Goal: Transaction & Acquisition: Book appointment/travel/reservation

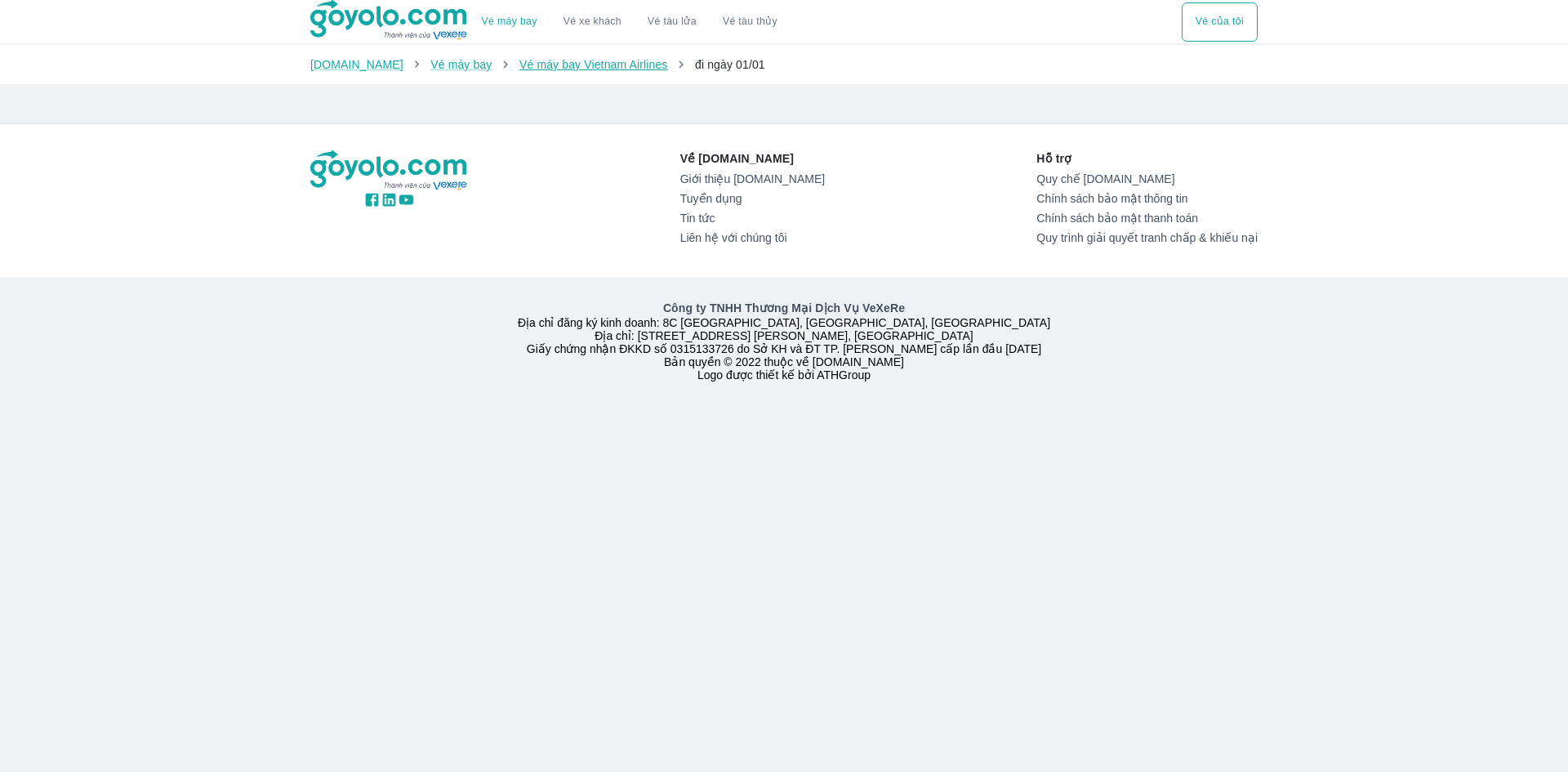
click at [609, 67] on link "Vé máy bay Vietnam Airlines" at bounding box center [594, 64] width 149 height 13
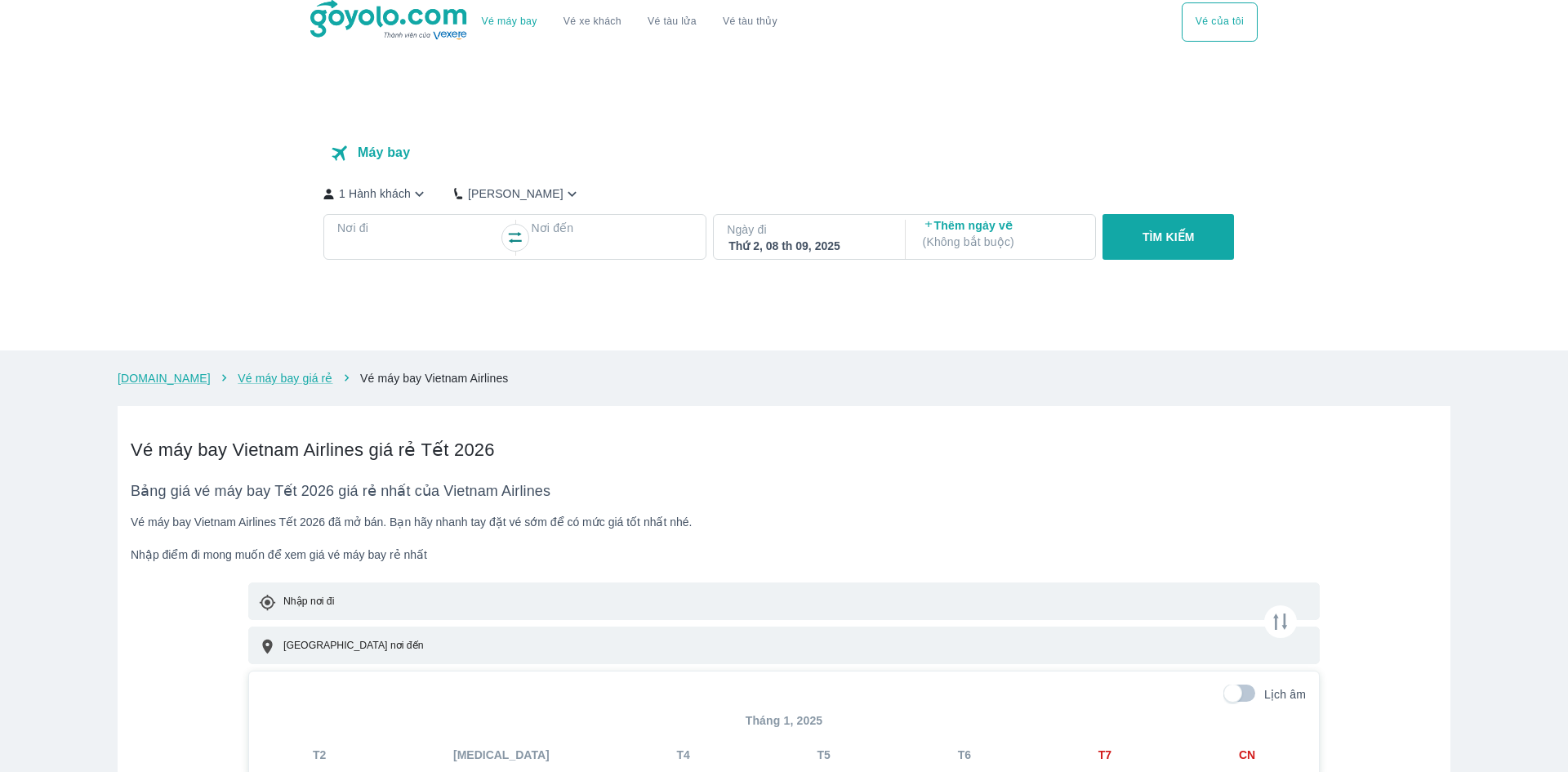
checkbox input "true"
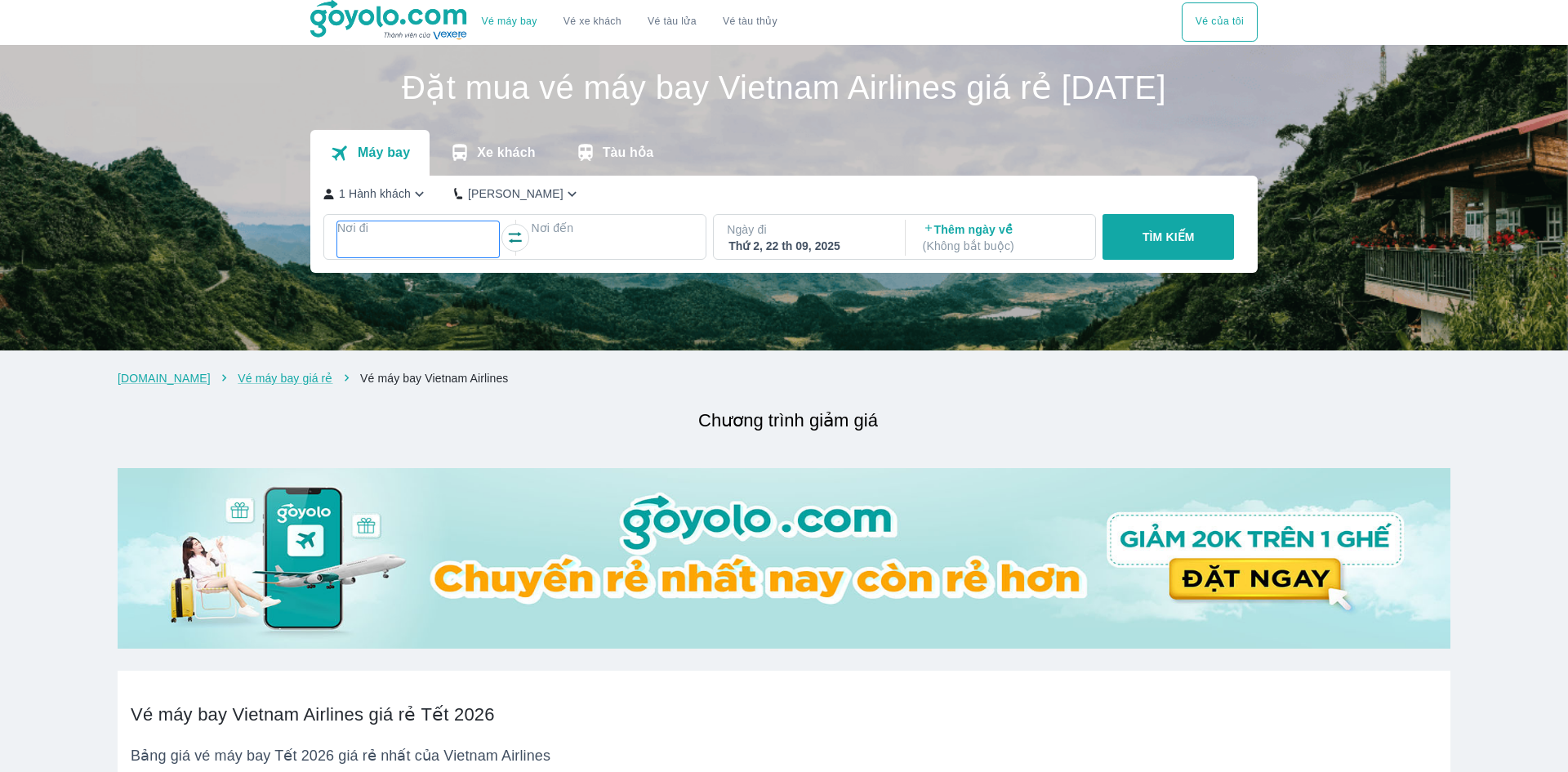
click at [434, 257] on div at bounding box center [418, 247] width 158 height 19
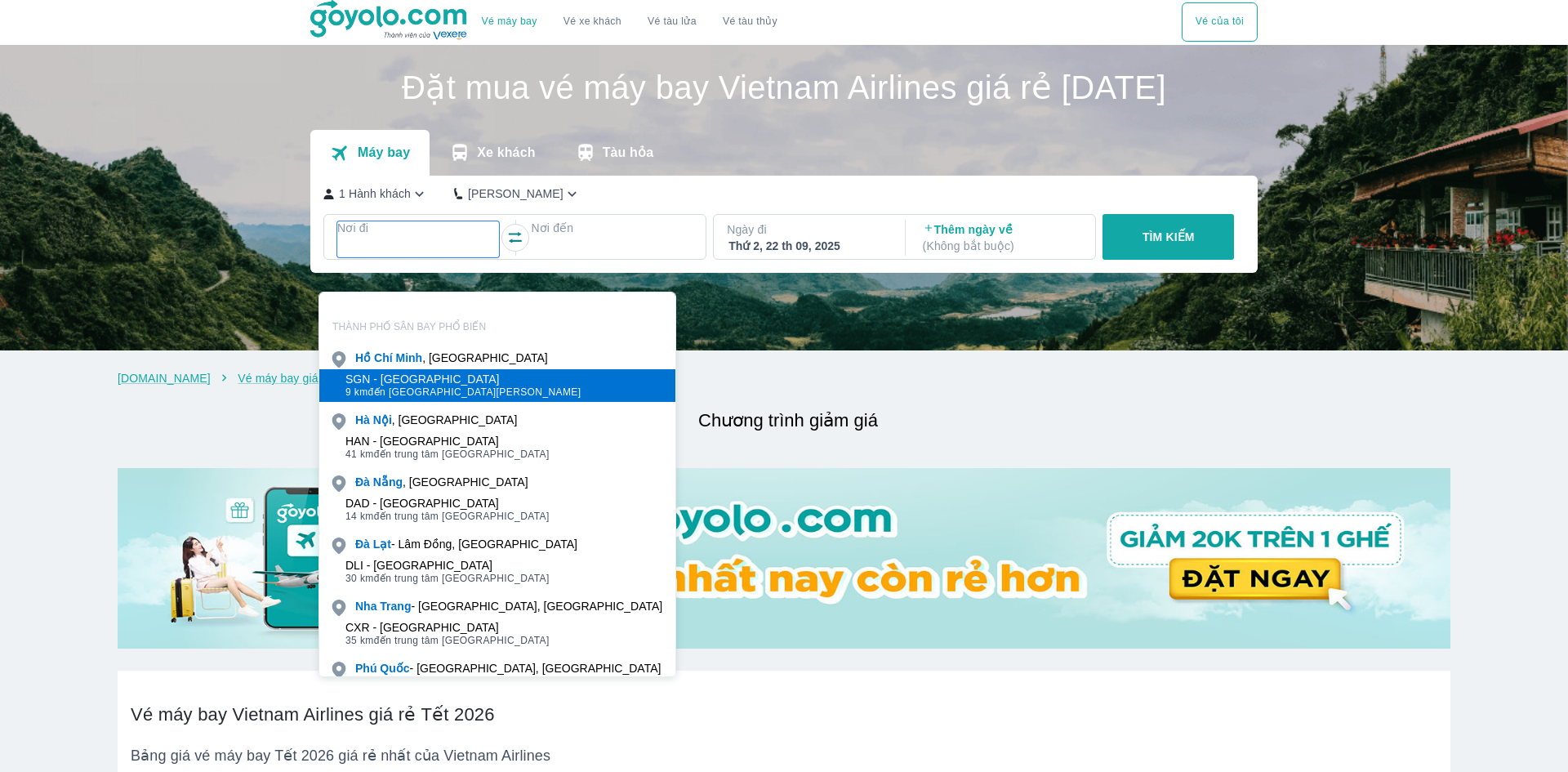
click at [481, 386] on span "9 km đến trung tâm [GEOGRAPHIC_DATA]" at bounding box center [464, 392] width 236 height 13
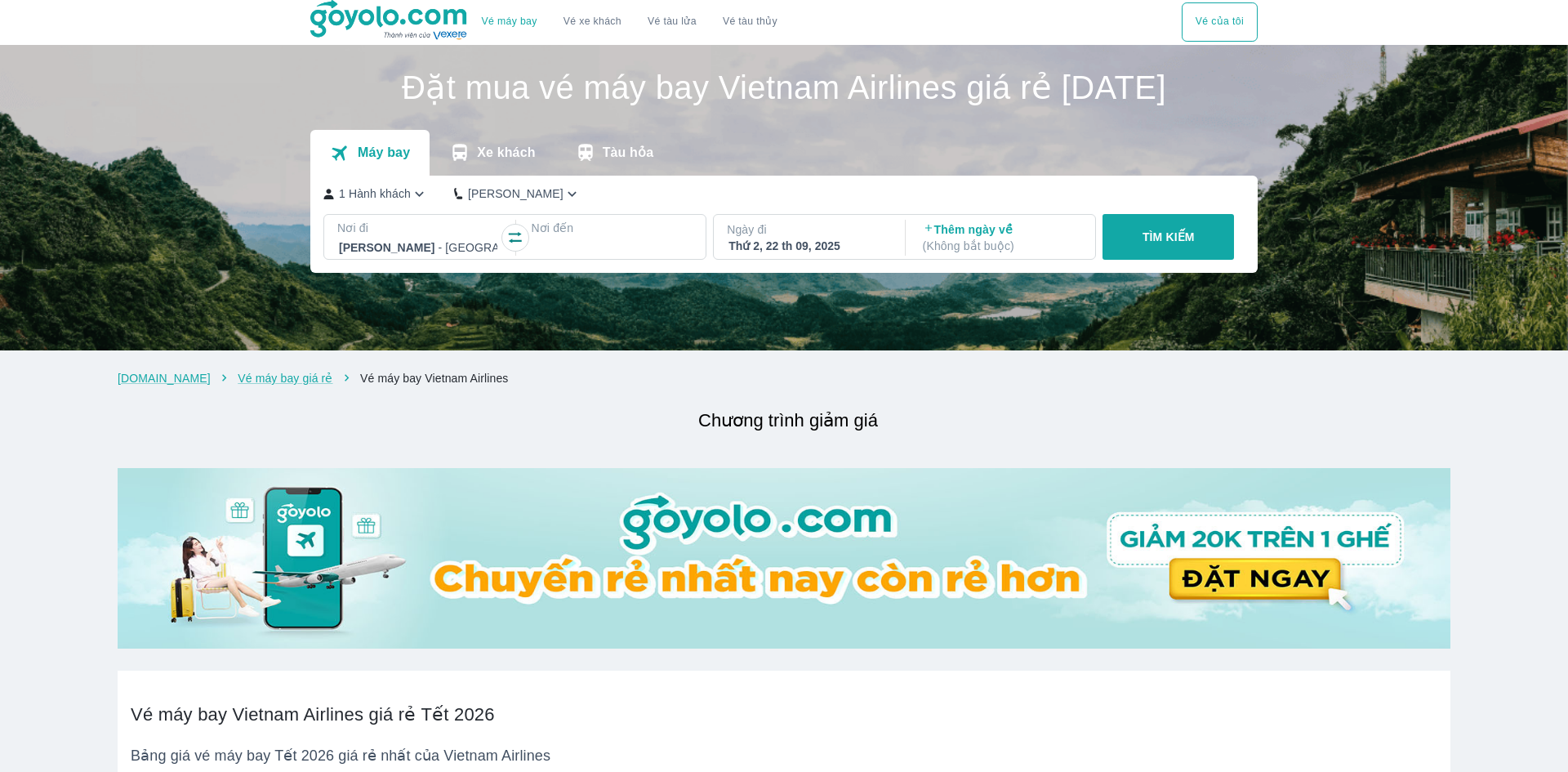
click at [655, 257] on div at bounding box center [611, 247] width 158 height 19
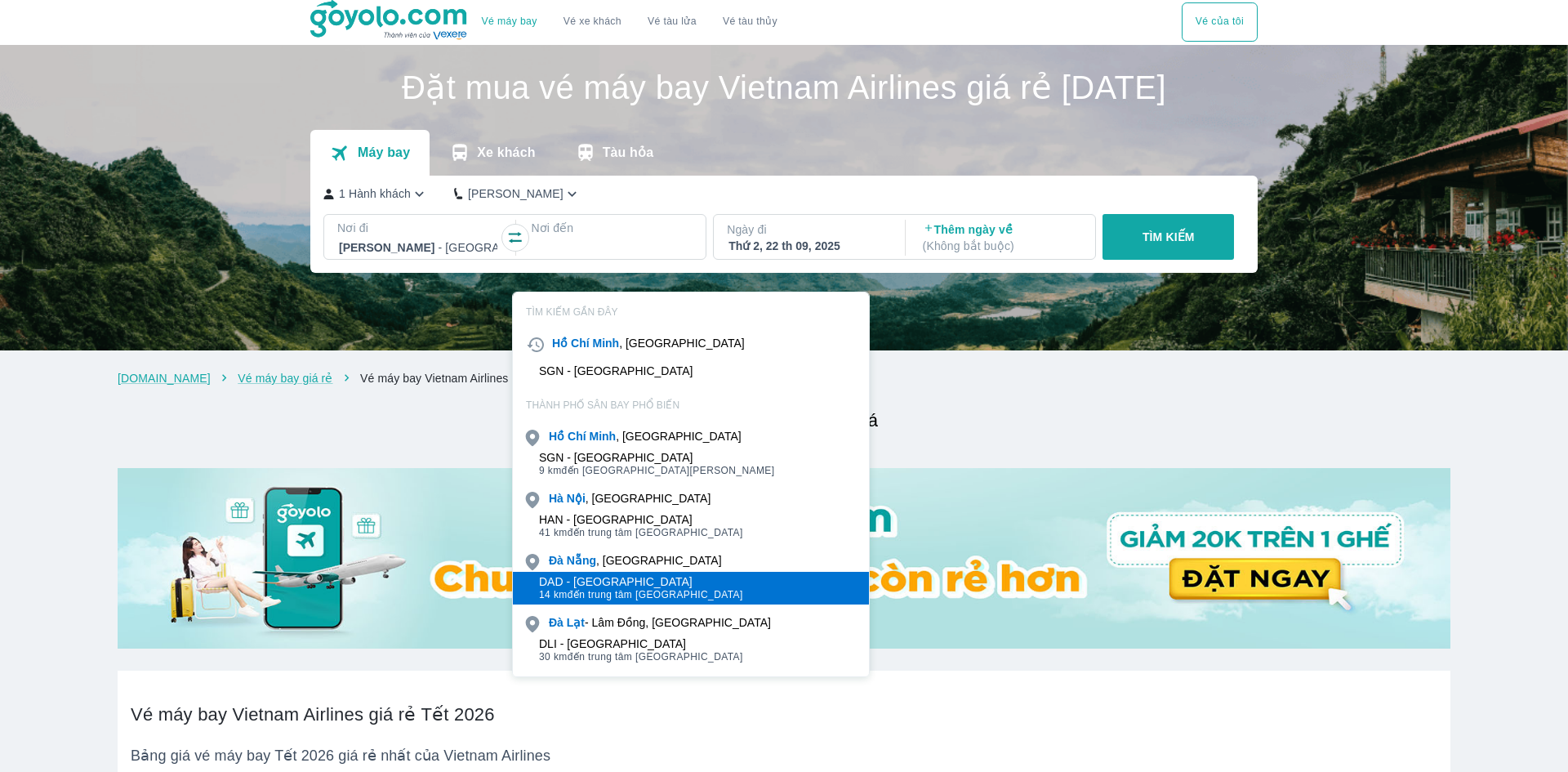
click at [655, 587] on div "DAD - [GEOGRAPHIC_DATA]" at bounding box center [641, 582] width 204 height 13
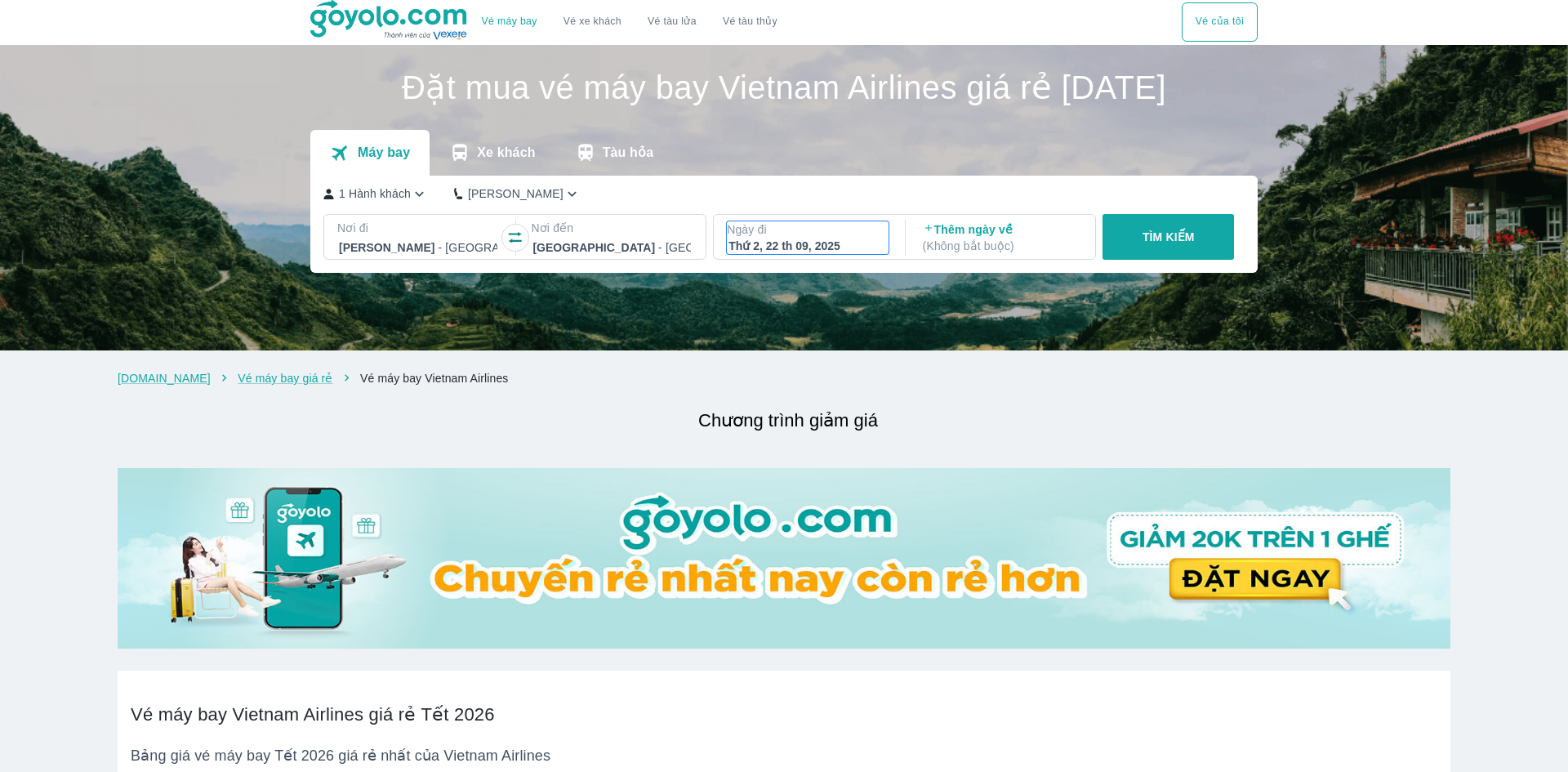
click at [847, 254] on div "Thứ 2, 22 th 09, 2025" at bounding box center [807, 246] width 158 height 17
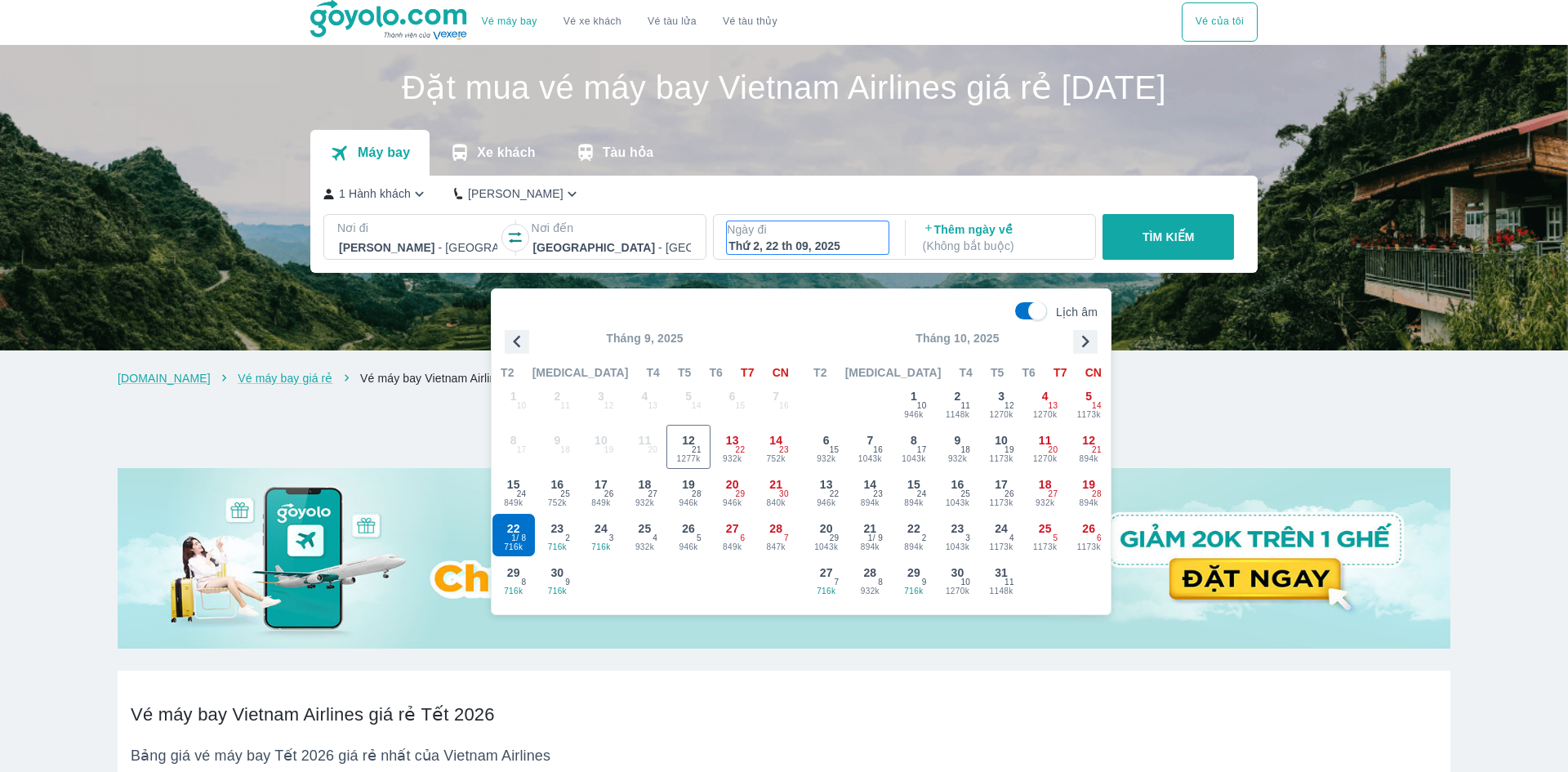
click at [1211, 260] on button "TÌM KIẾM" at bounding box center [1168, 237] width 131 height 46
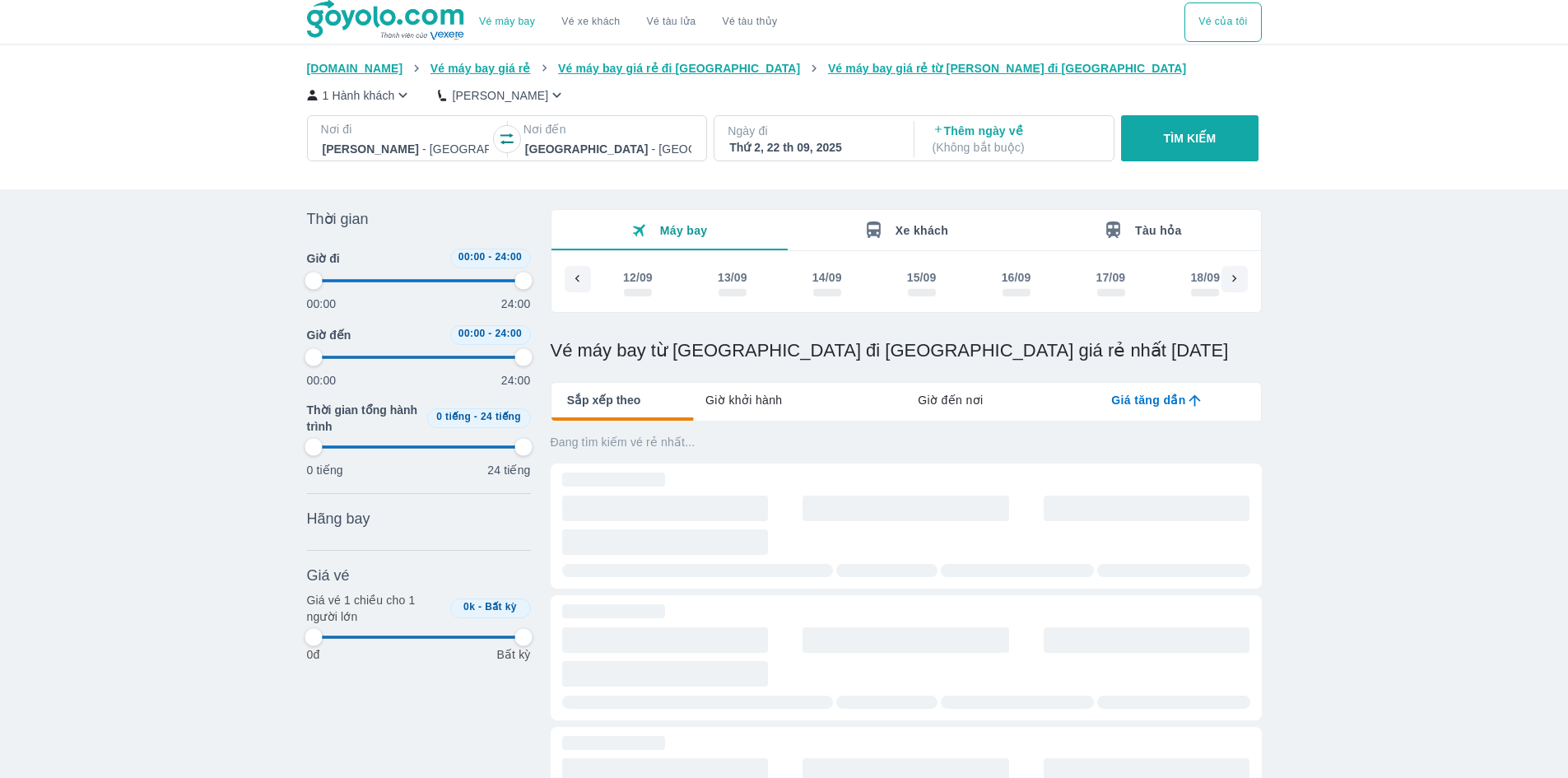
scroll to position [0, 445]
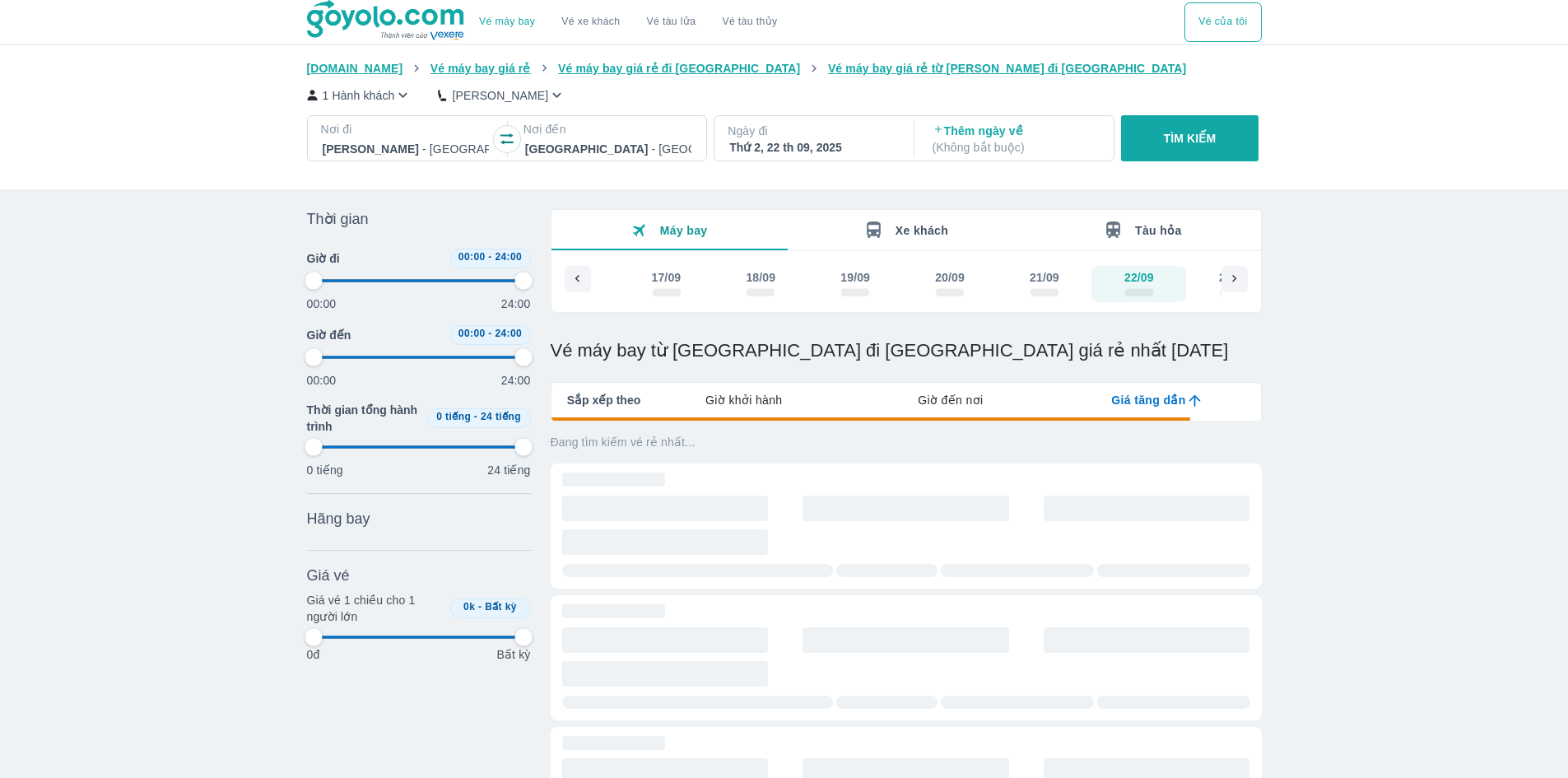
type input "97.9166666666667"
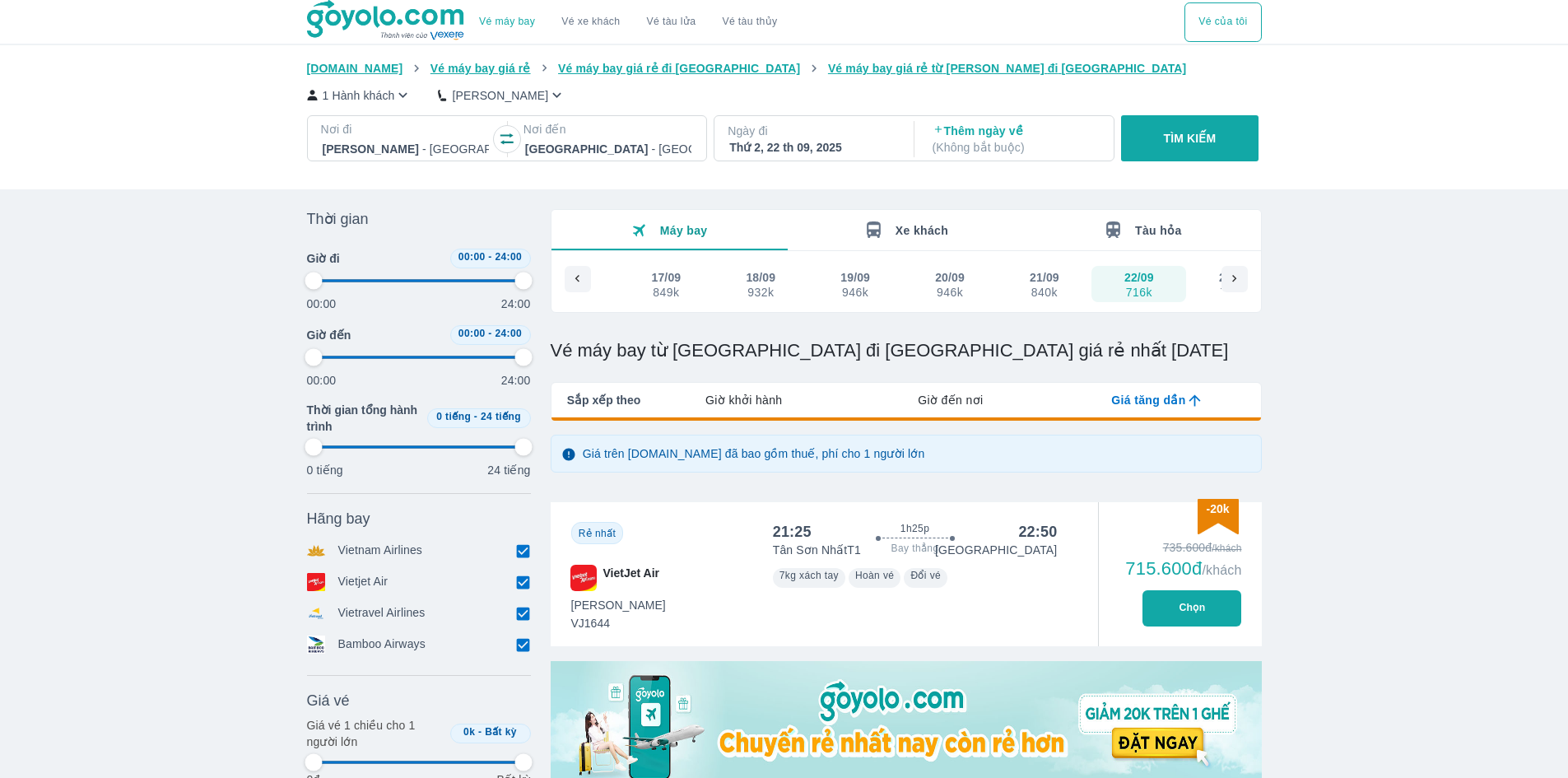
type input "97.9166666666667"
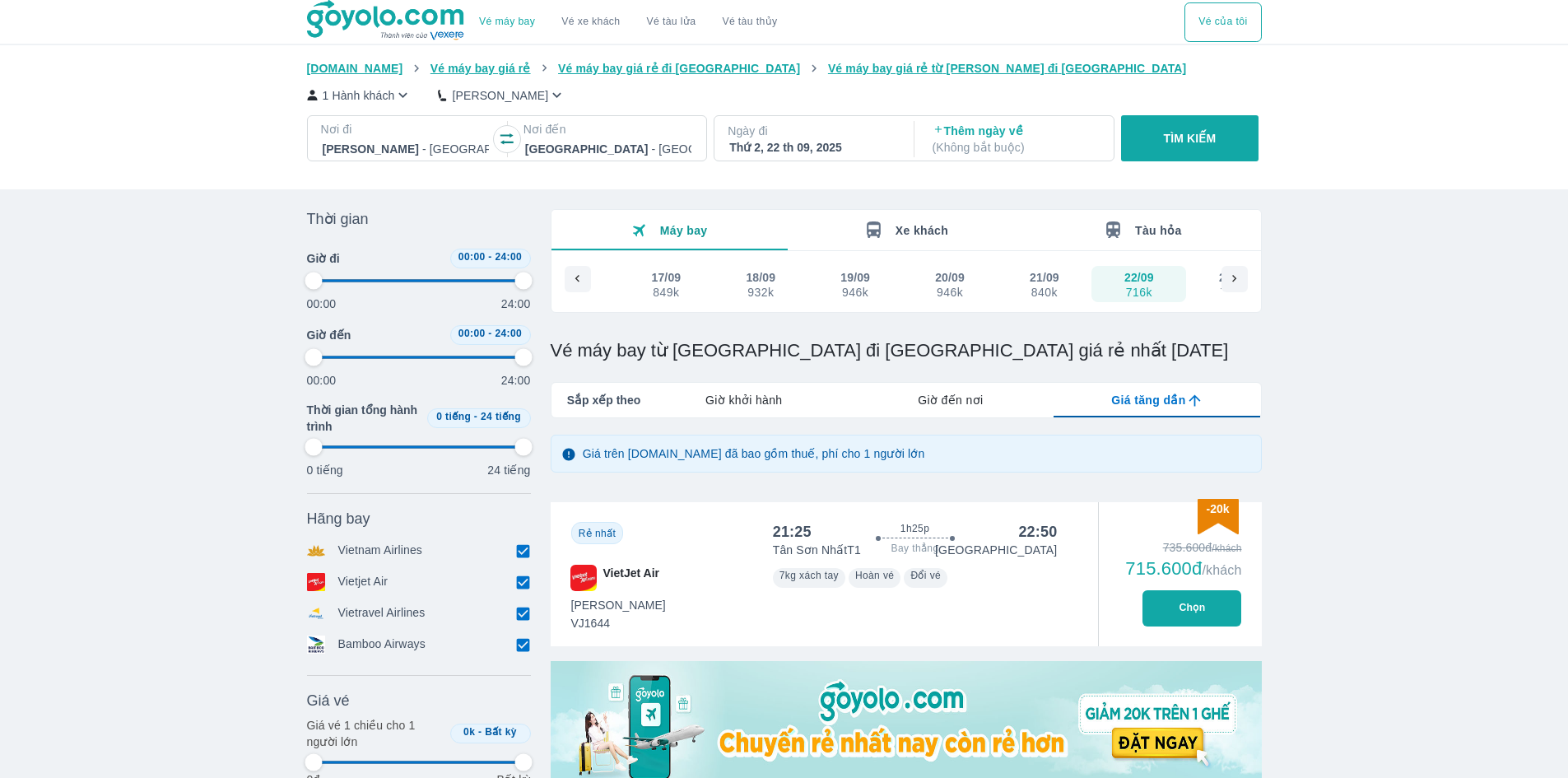
type input "97.9166666666667"
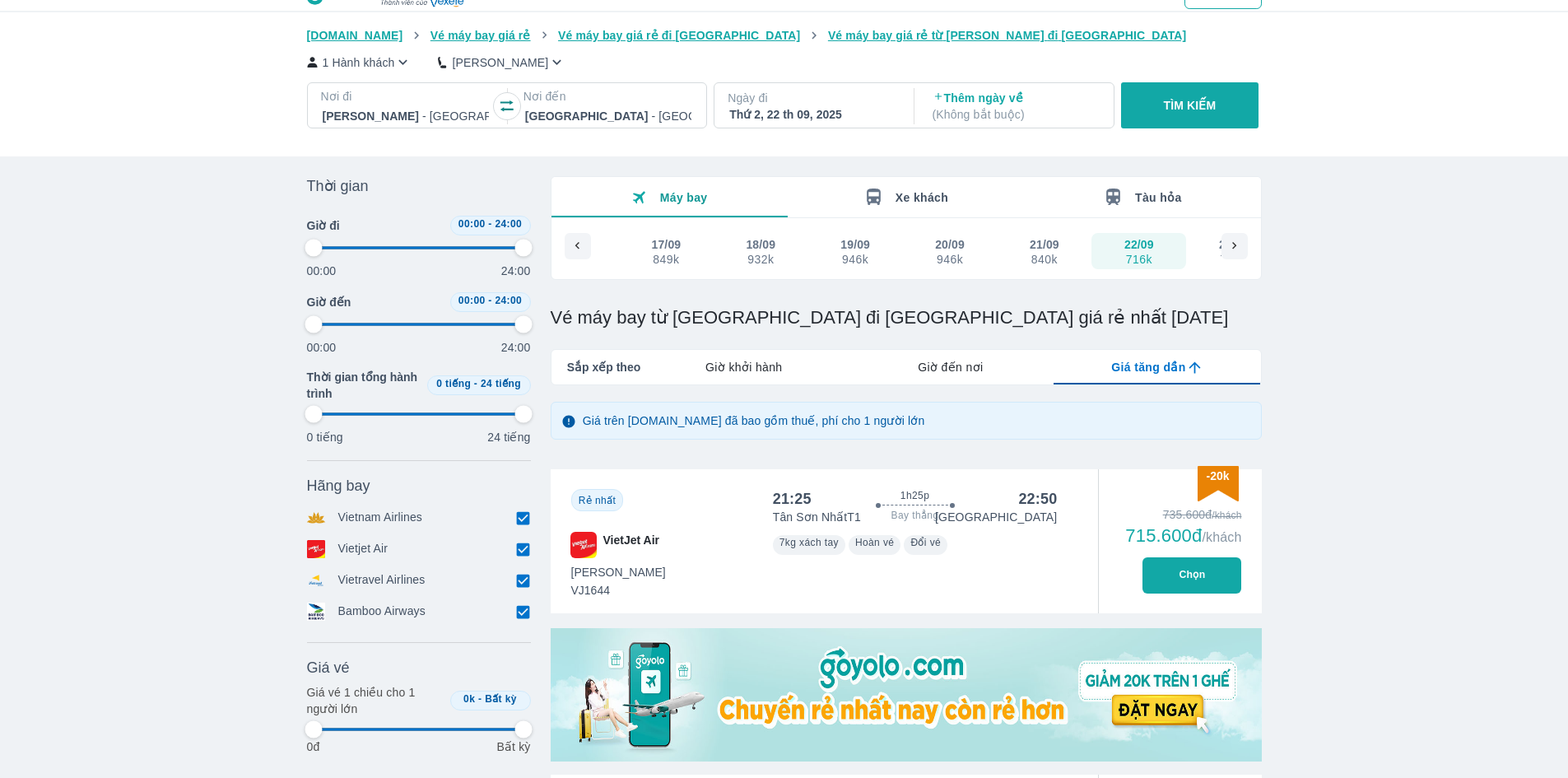
scroll to position [165, 0]
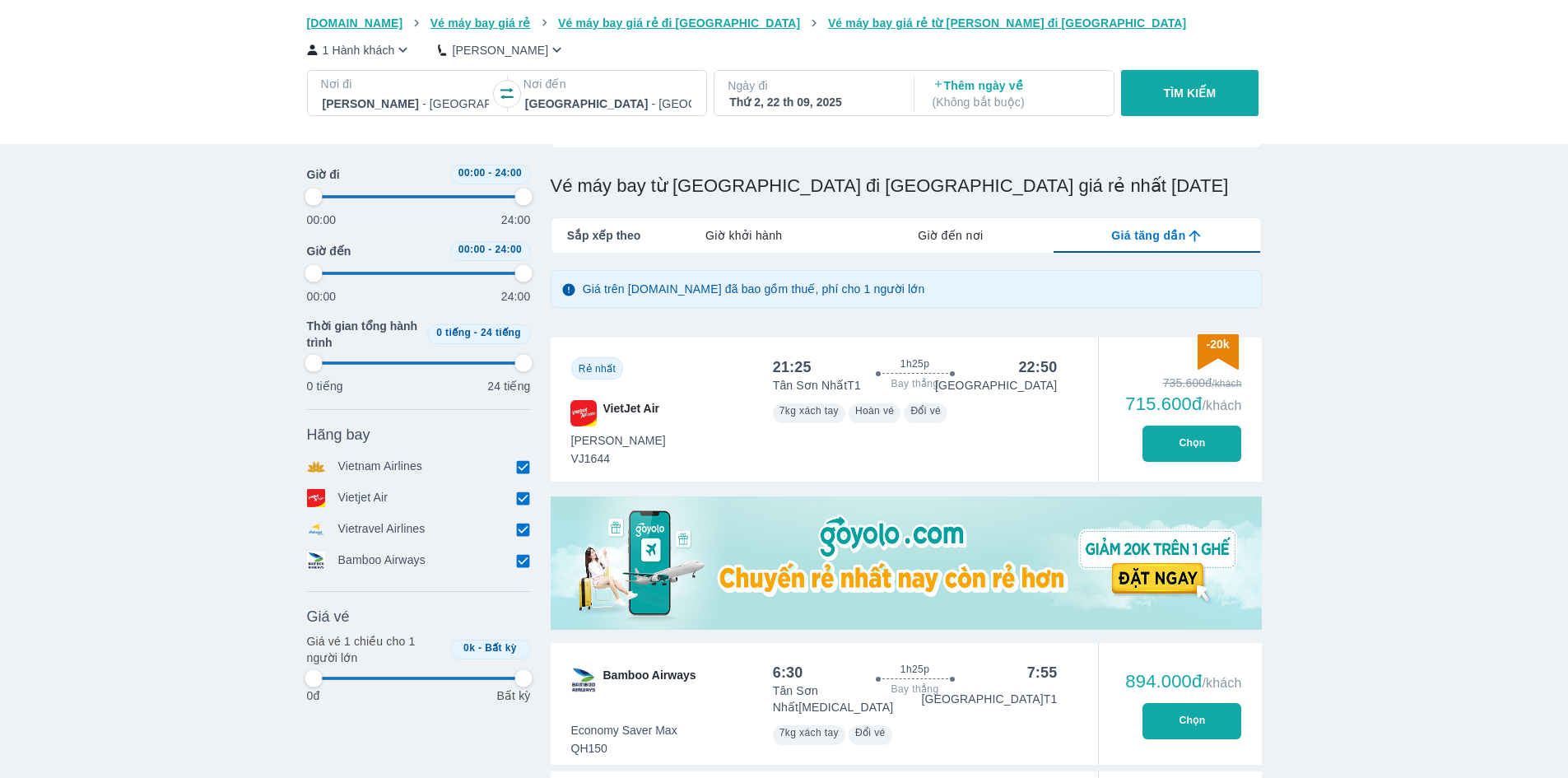
type input "97.9166666666667"
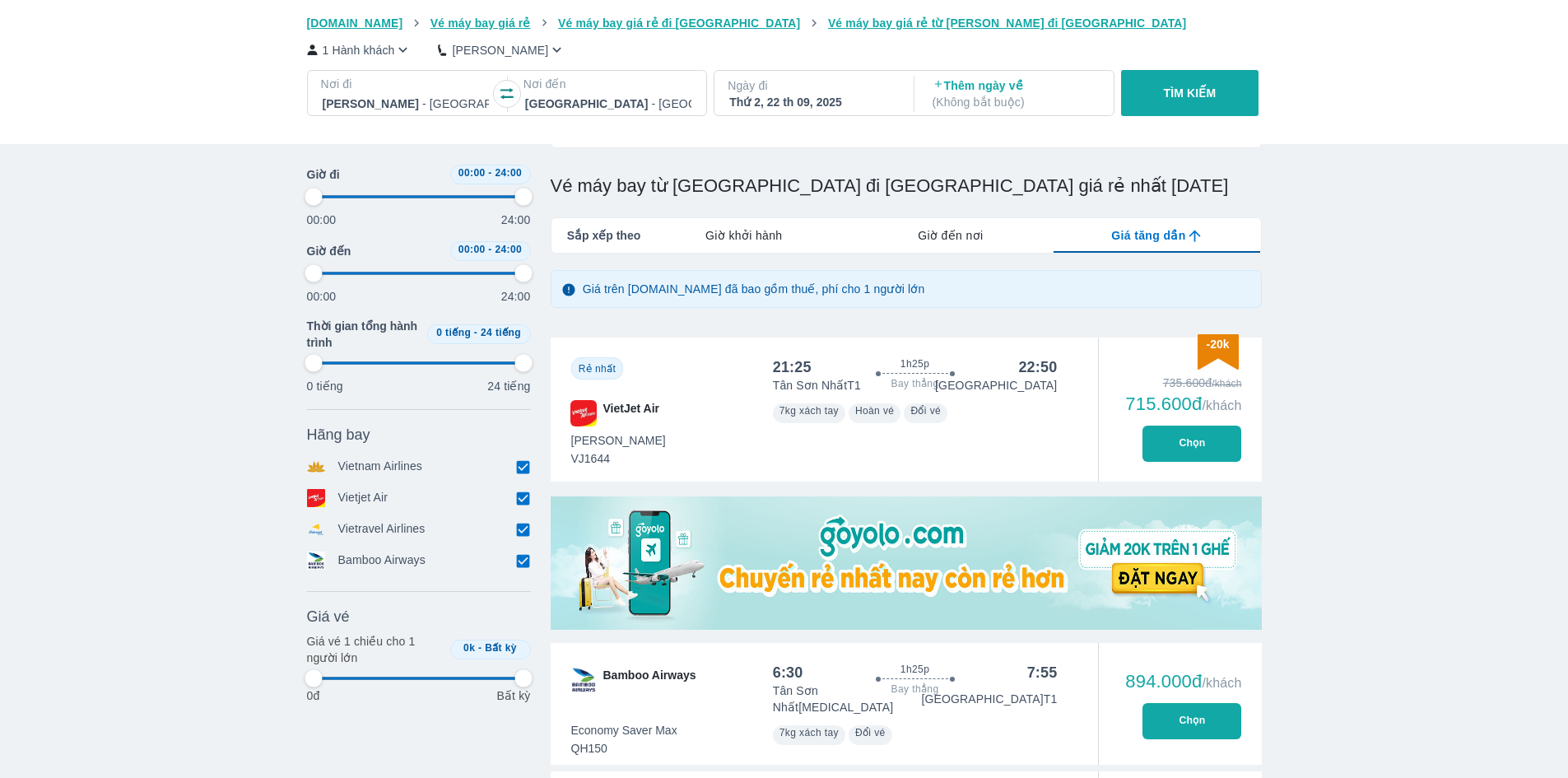
type input "97.9166666666667"
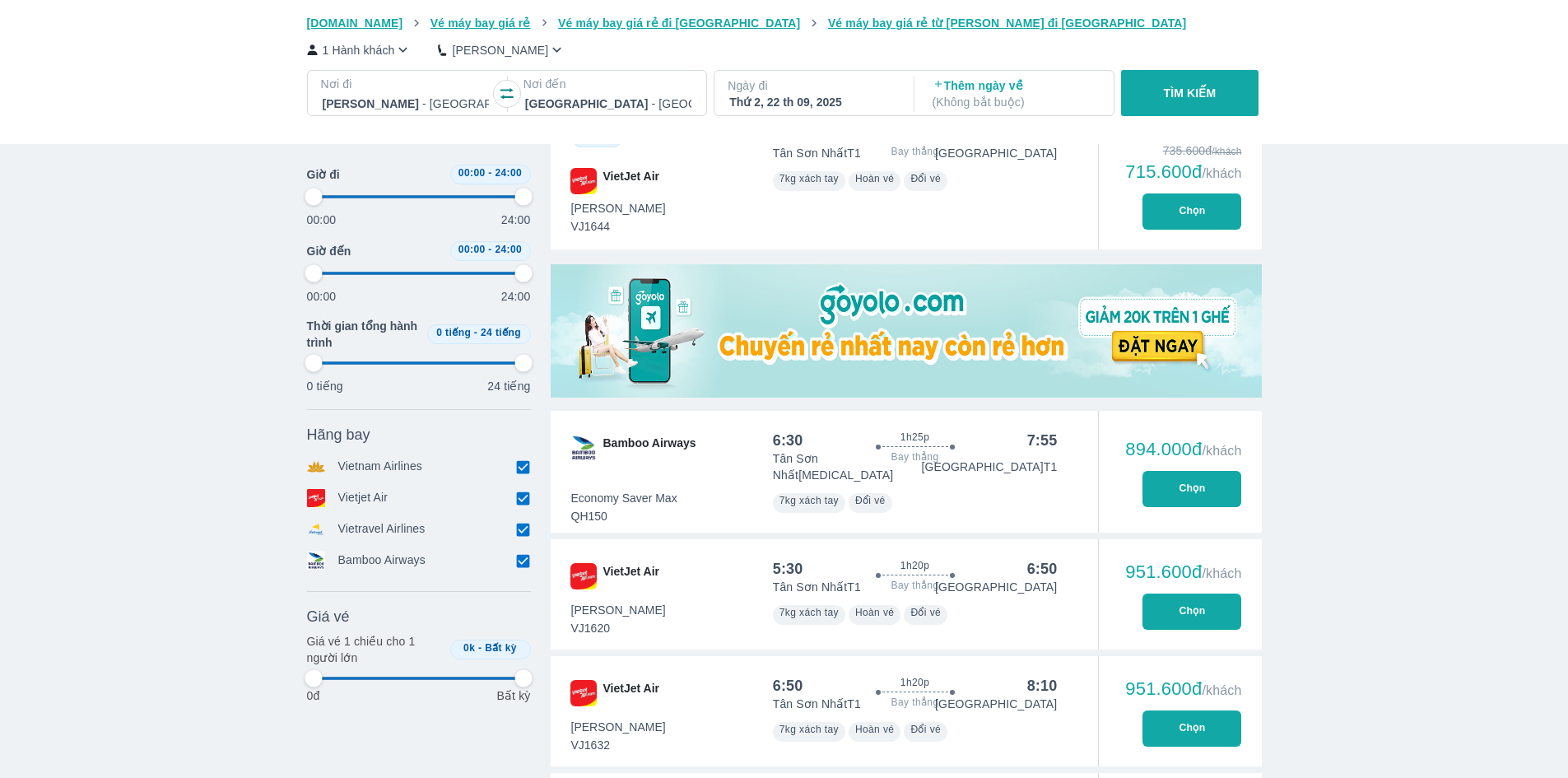
type input "97.9166666666667"
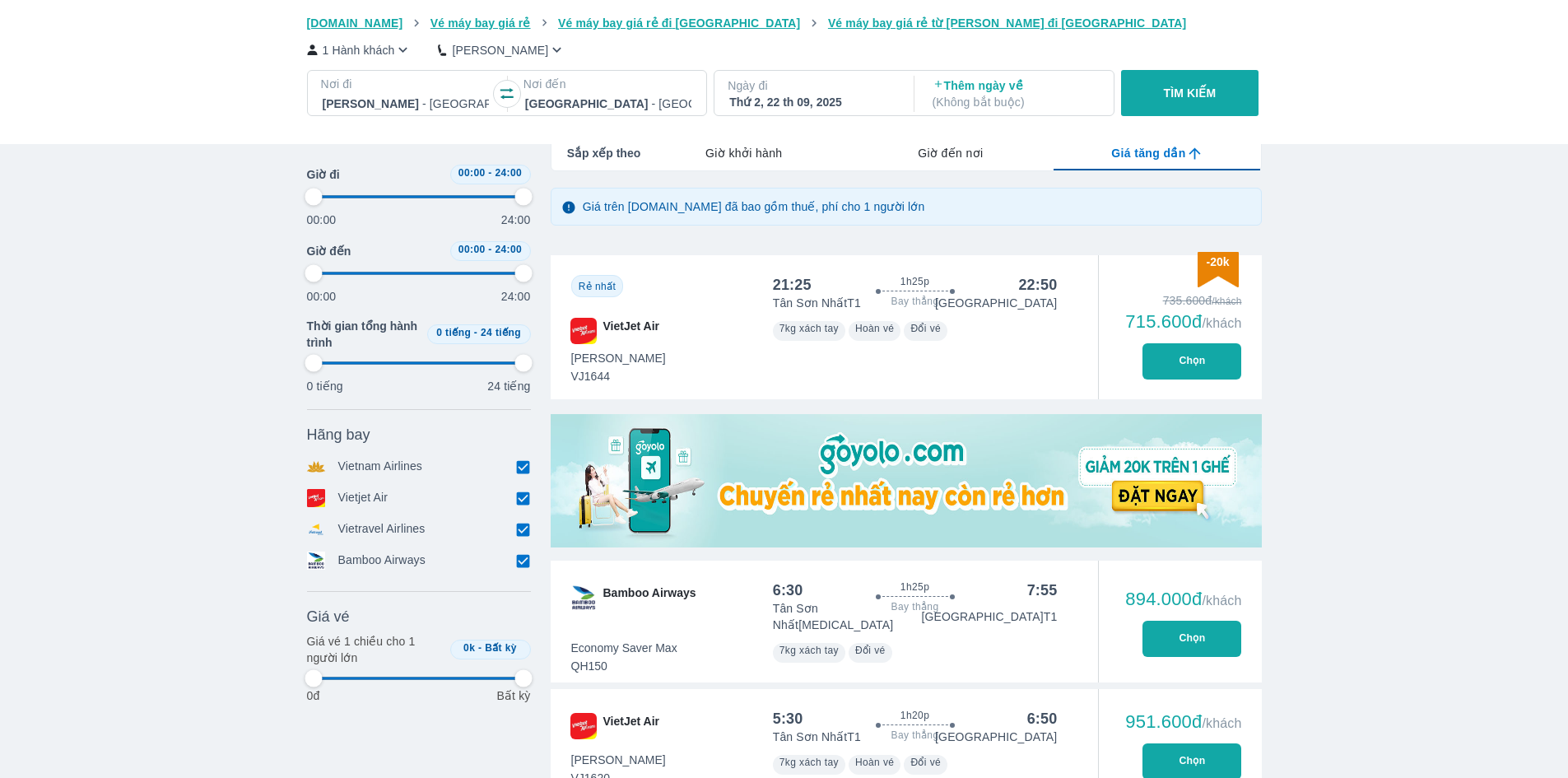
type input "97.9166666666667"
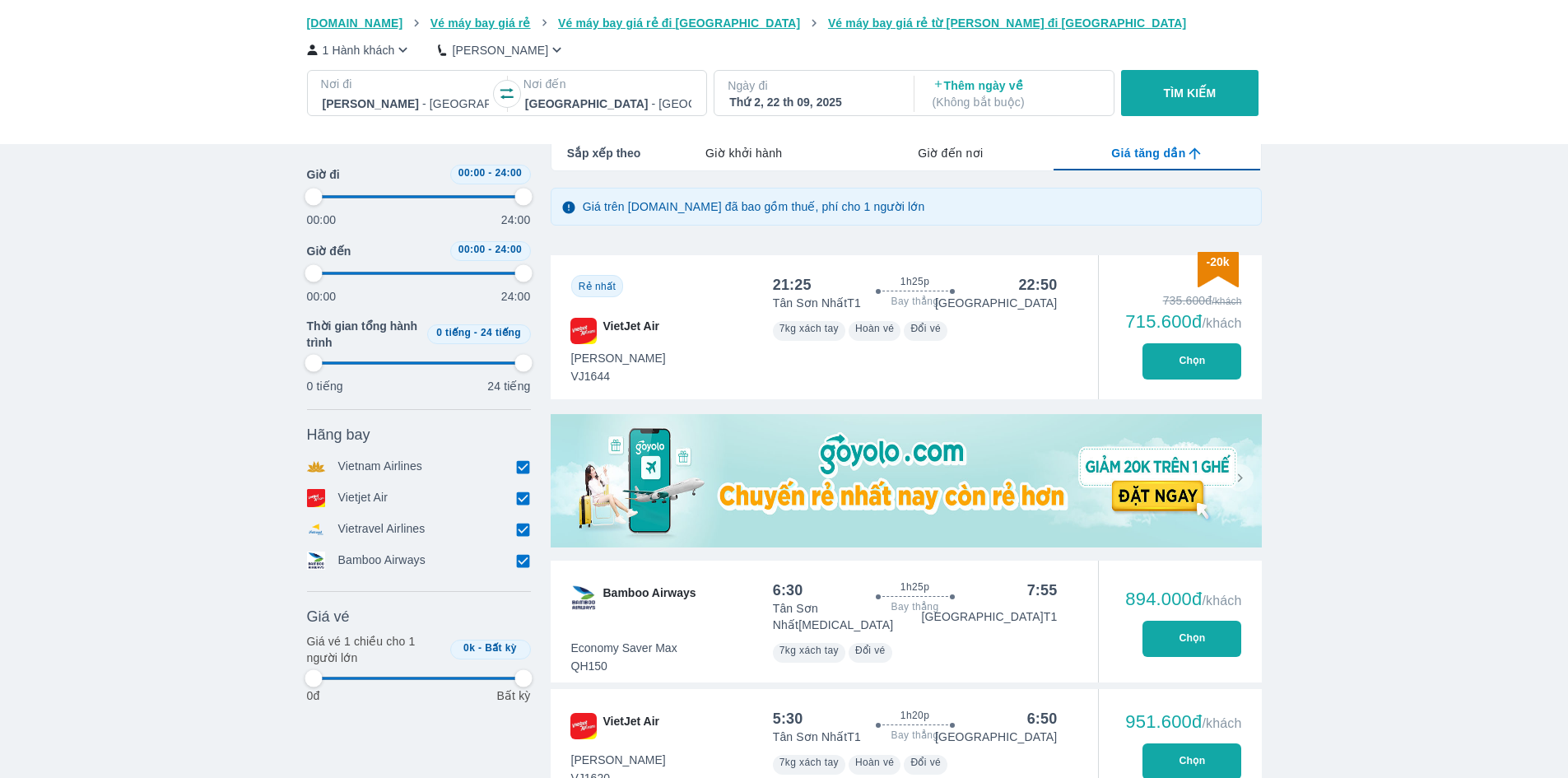
type input "97.9166666666667"
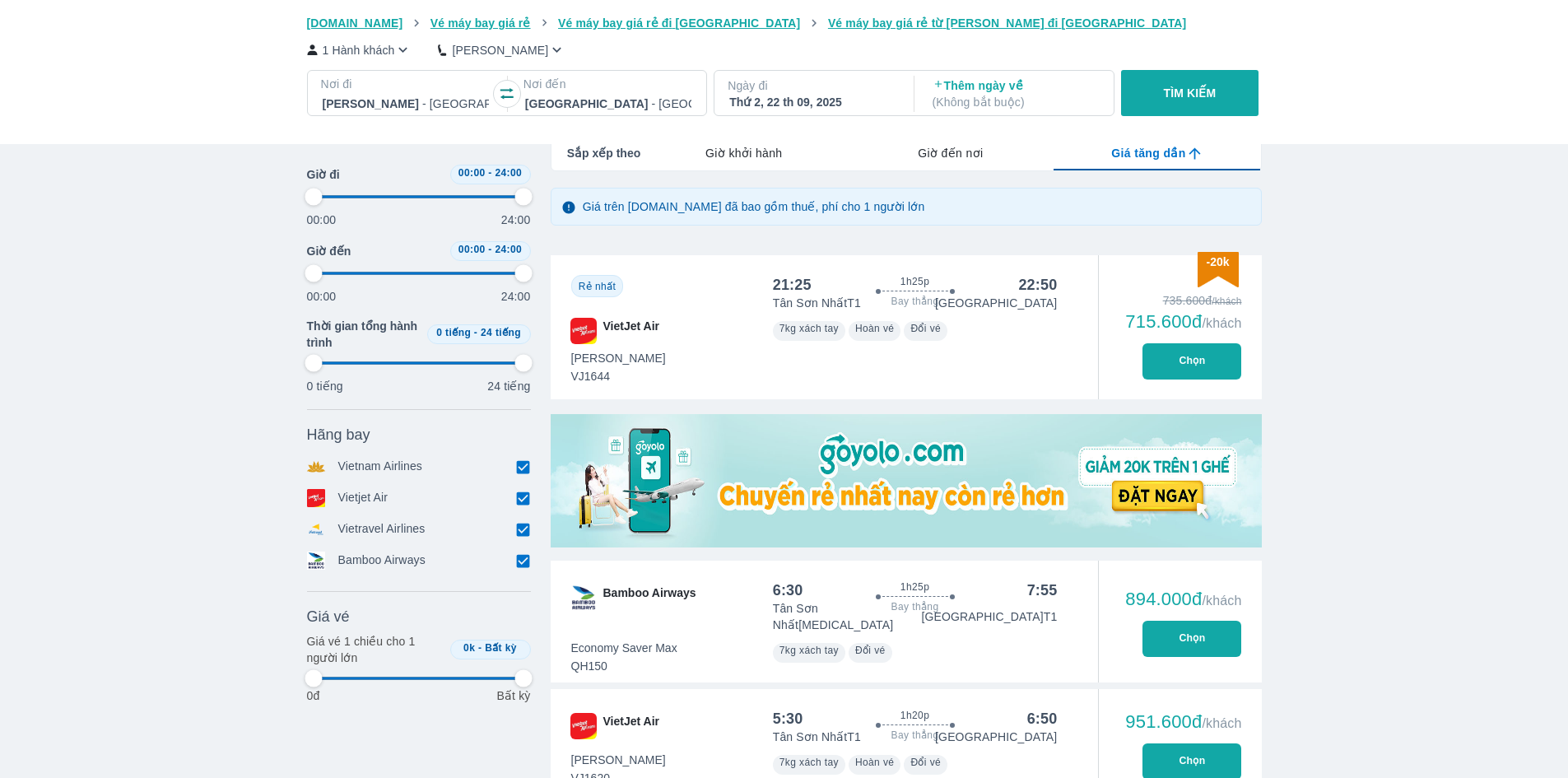
type input "97.9166666666667"
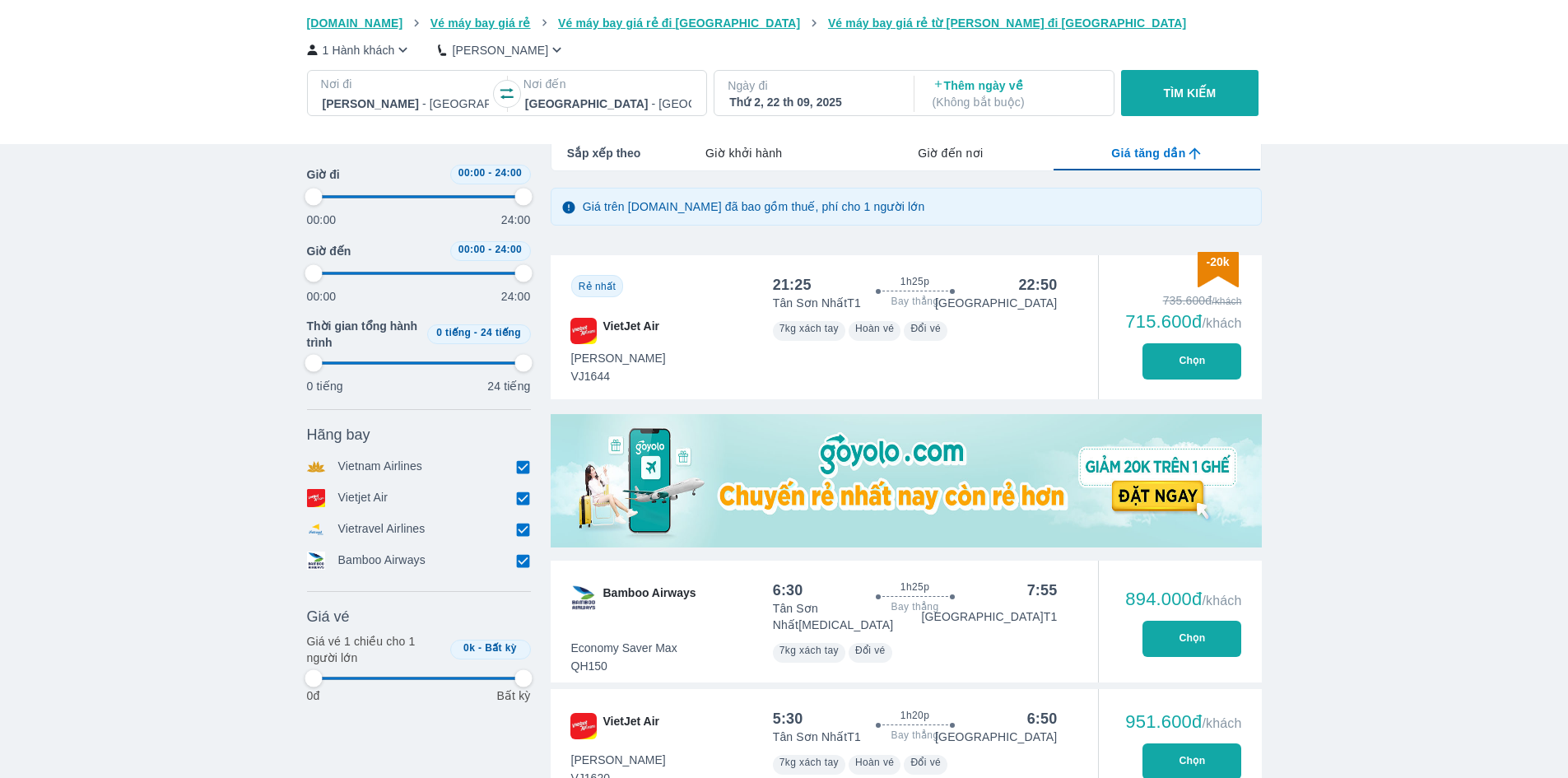
type input "97.9166666666667"
click at [1199, 373] on button "Chọn" at bounding box center [1192, 361] width 99 height 36
type input "97.9166666666667"
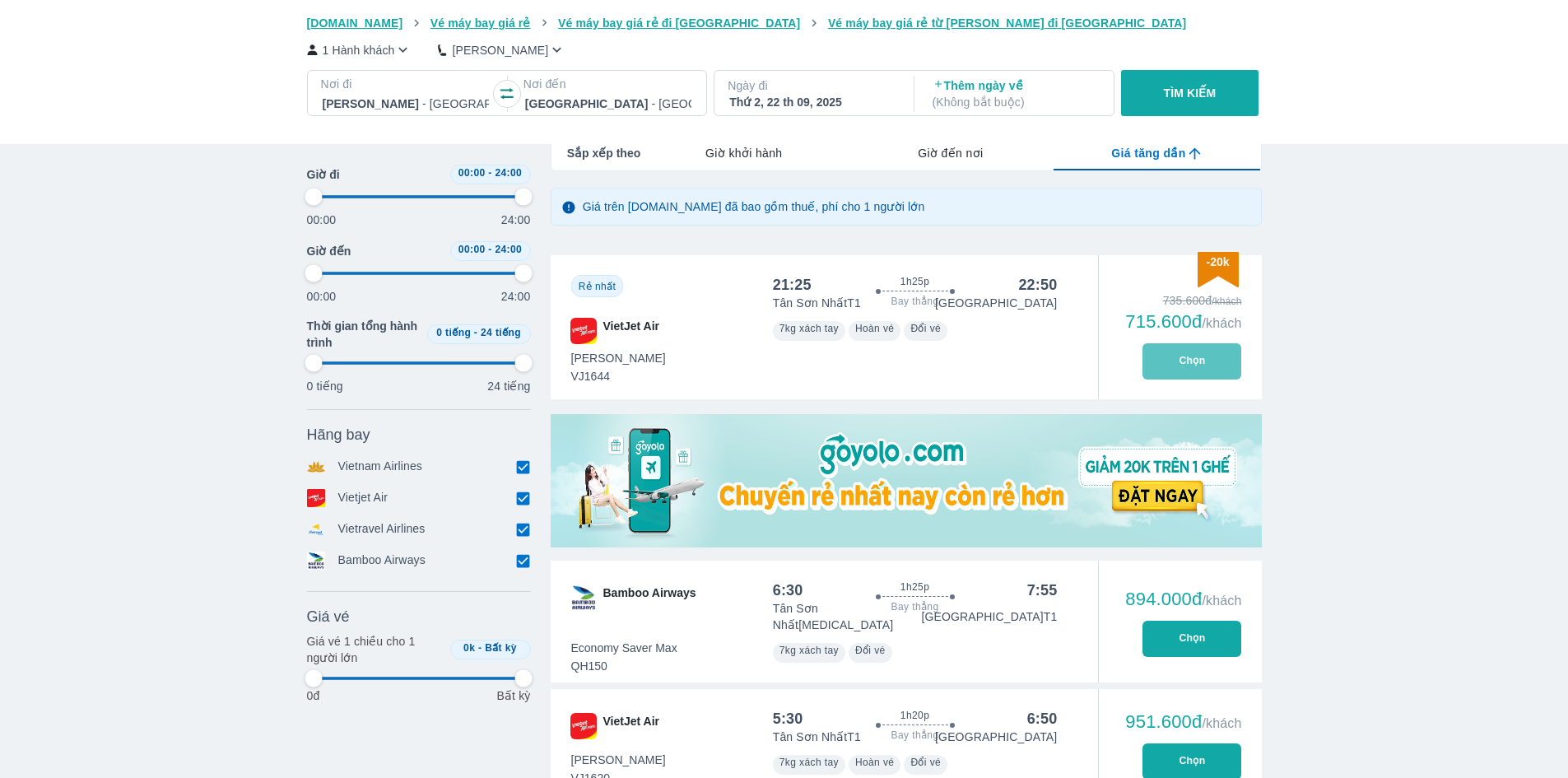
type input "97.9166666666667"
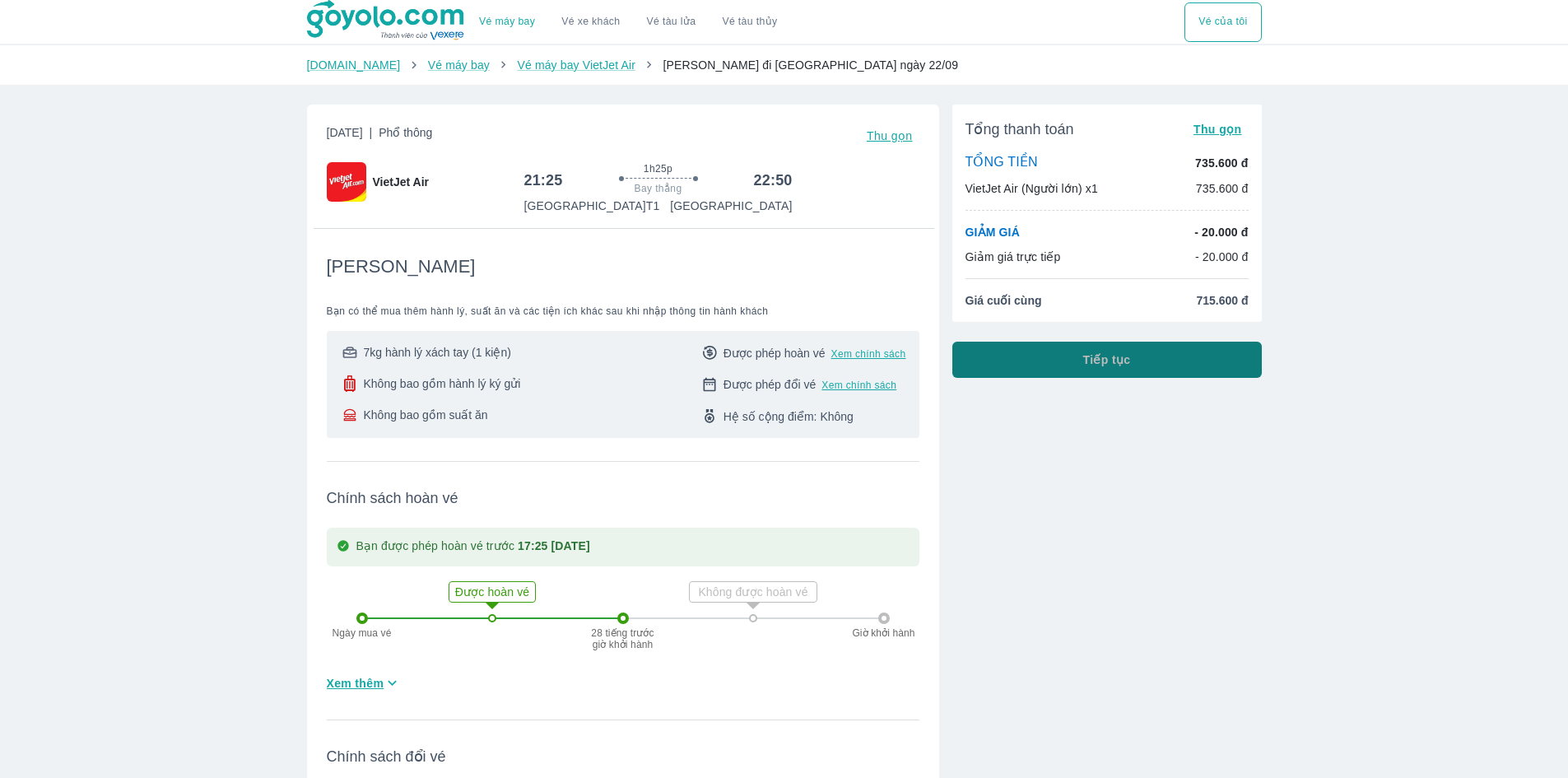
click at [1199, 373] on button "Tiếp tục" at bounding box center [1106, 359] width 310 height 36
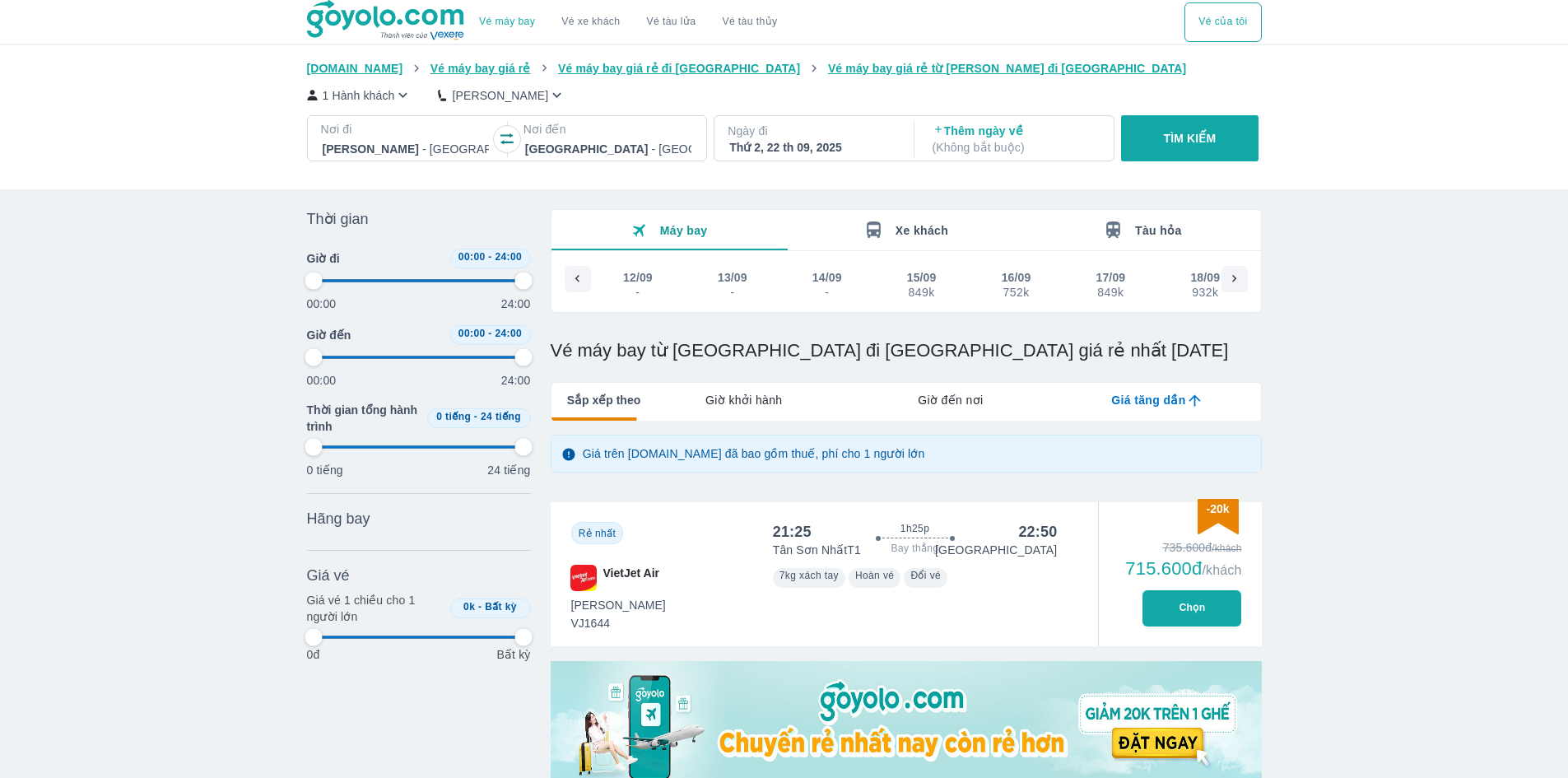
scroll to position [0, 445]
type input "97.9166666666667"
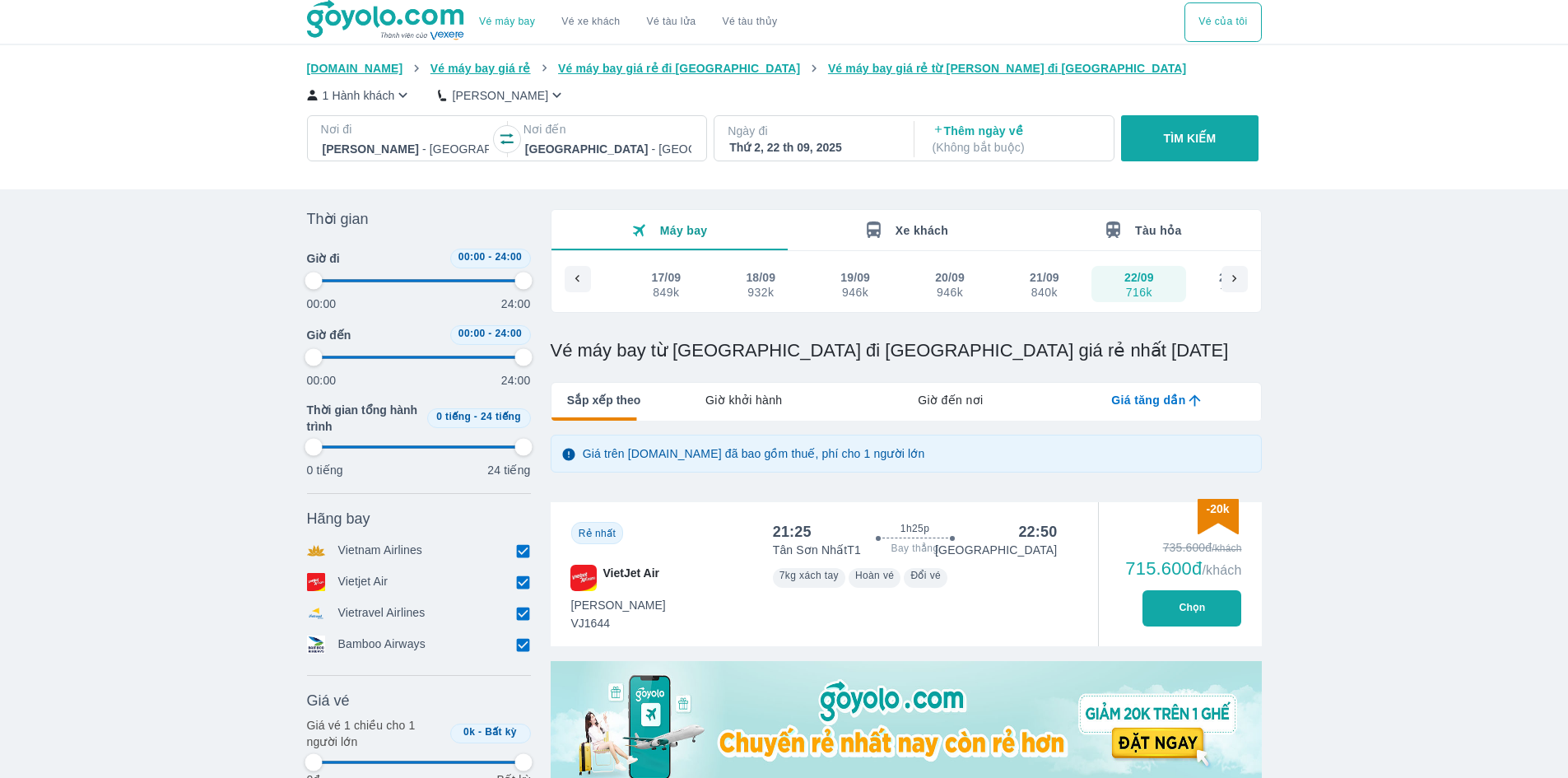
type input "97.9166666666667"
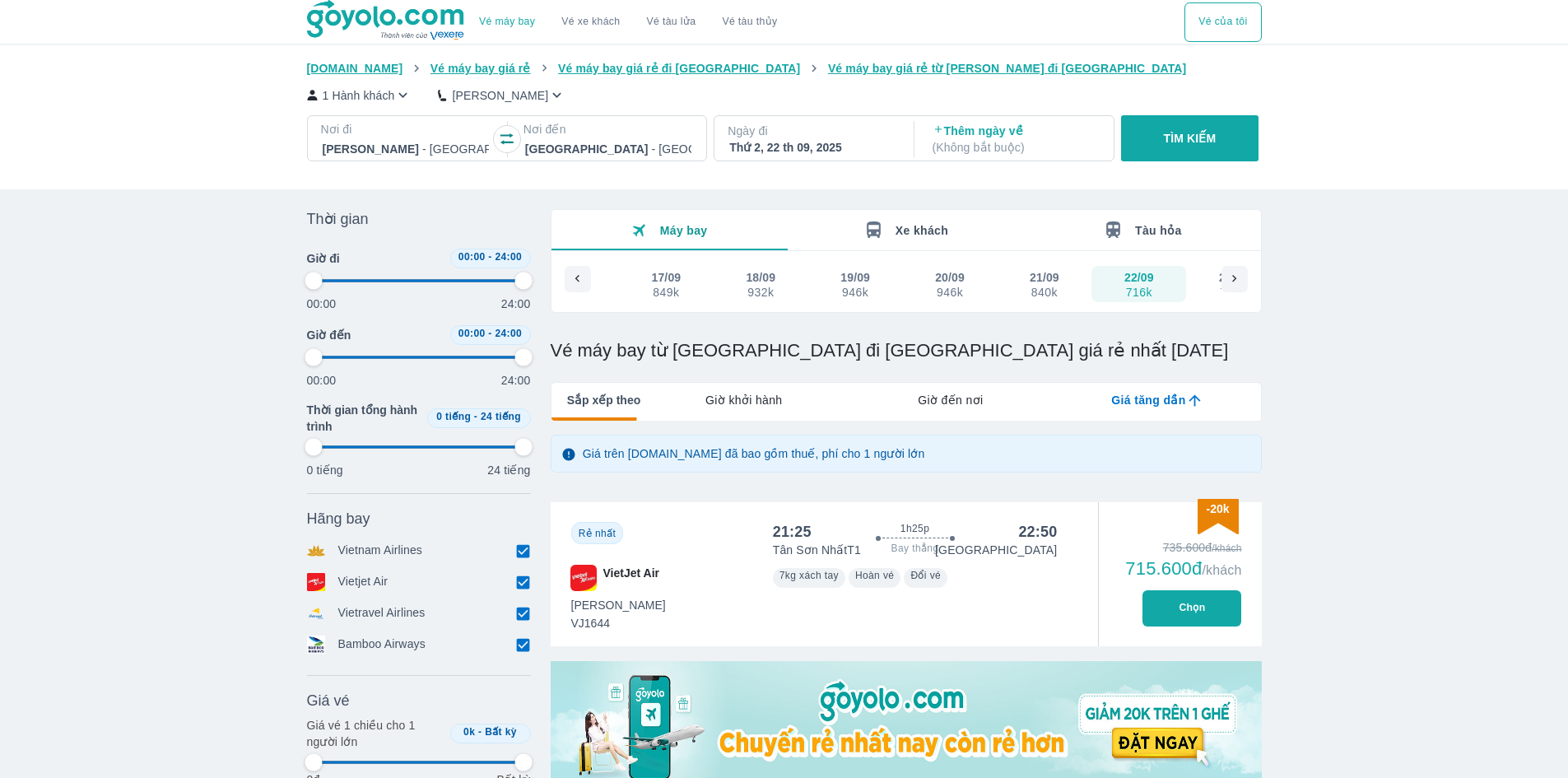
type input "97.9166666666667"
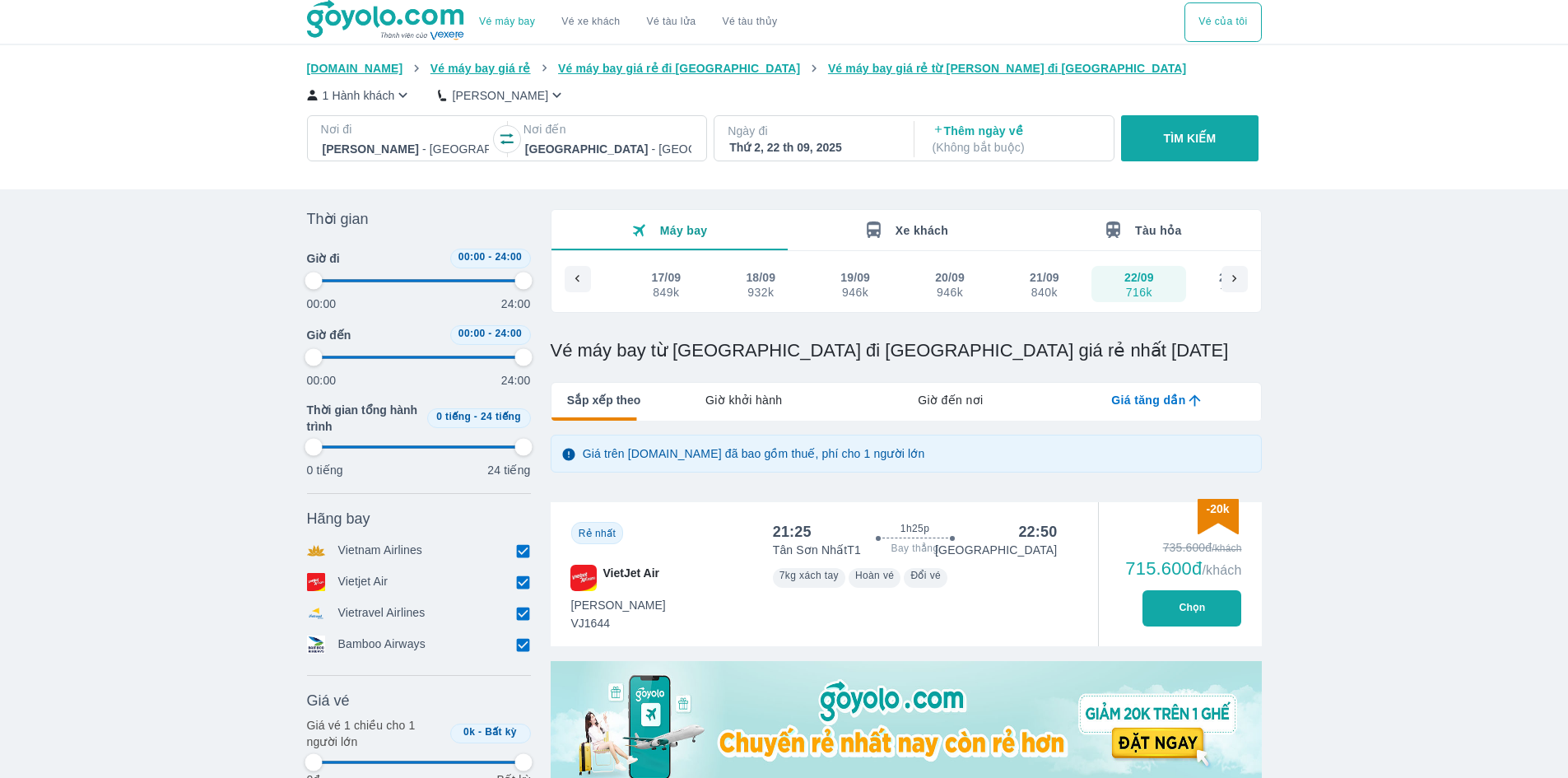
type input "97.9166666666667"
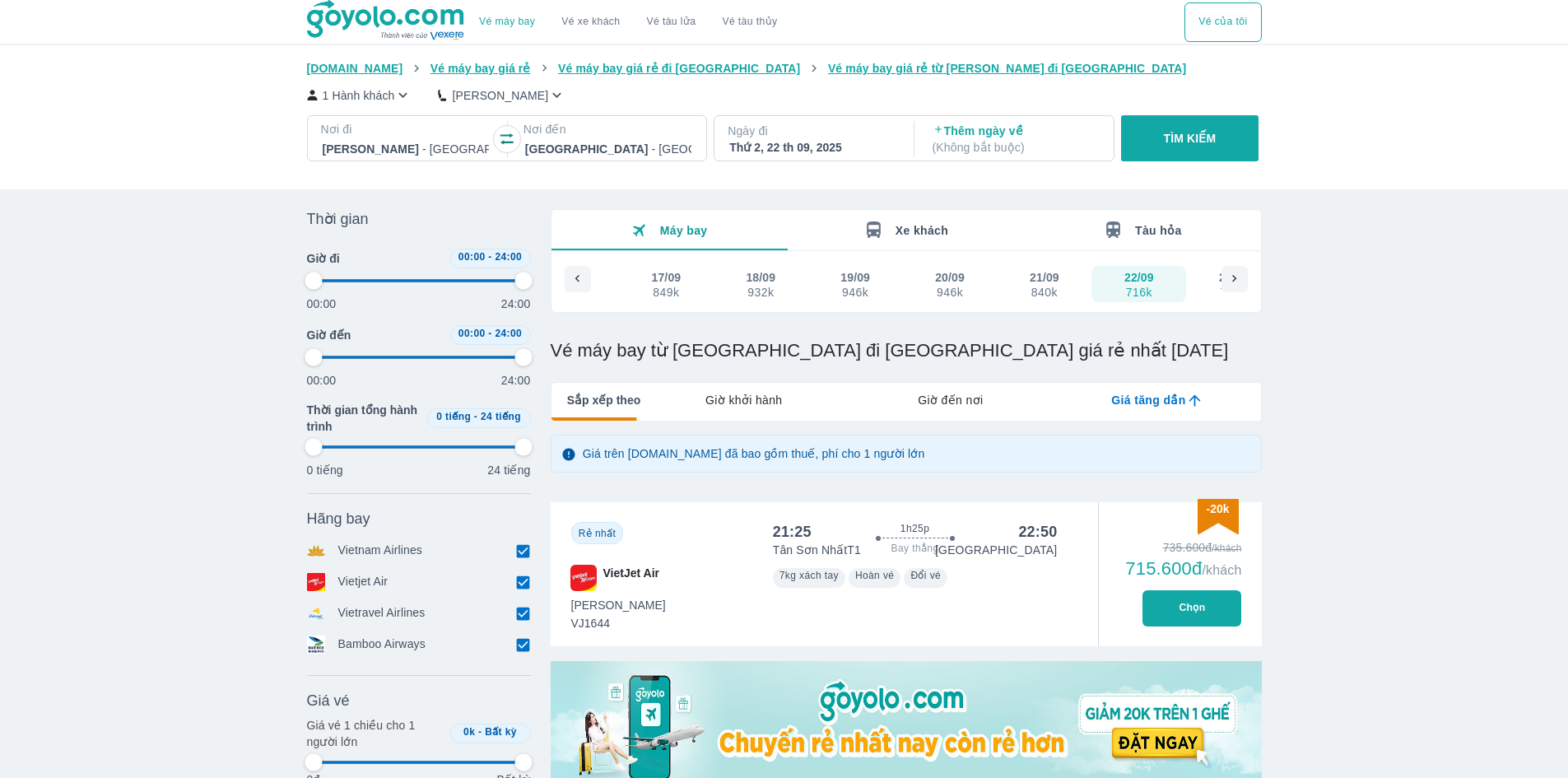
type input "97.9166666666667"
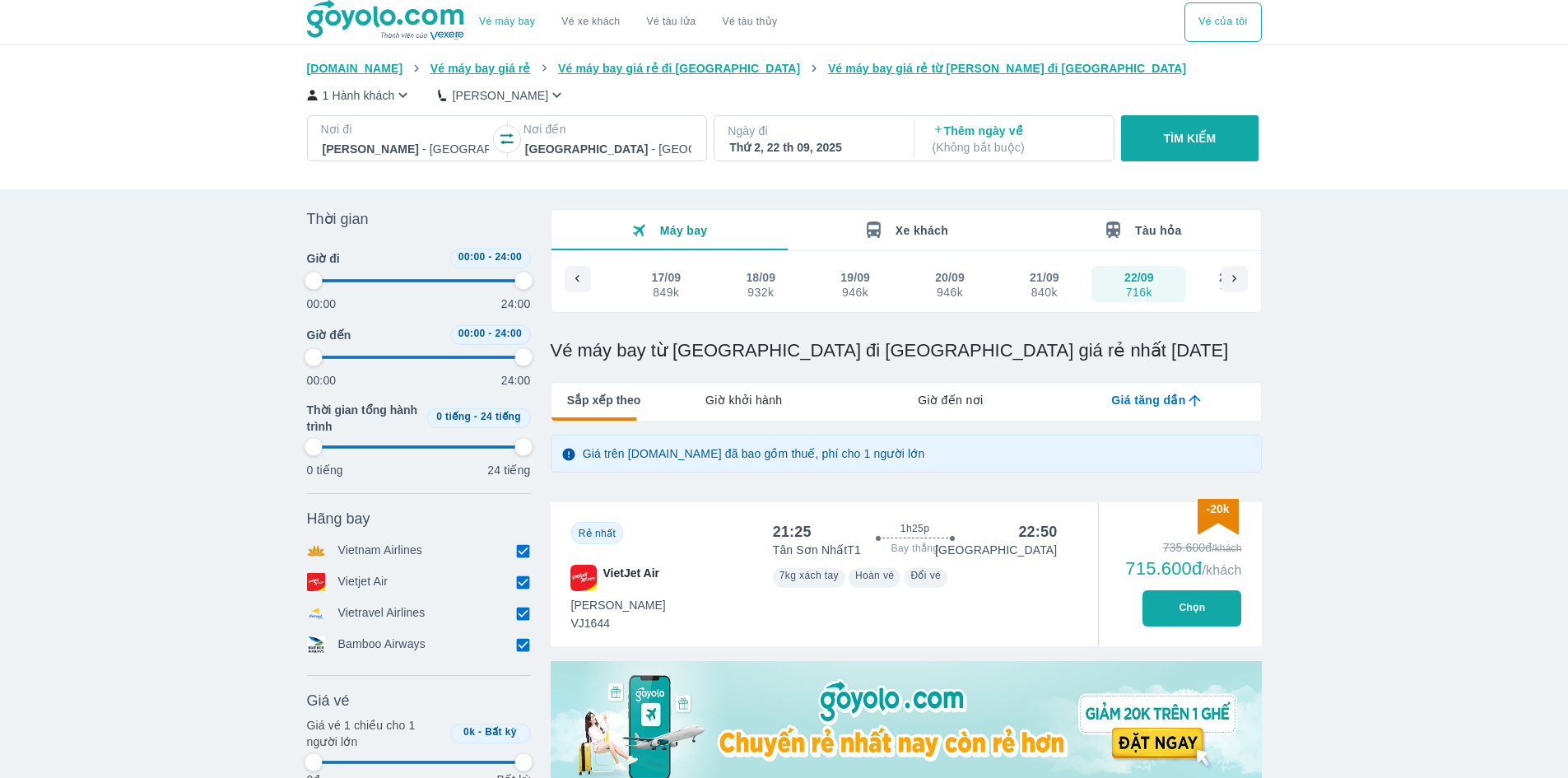
type input "97.9166666666667"
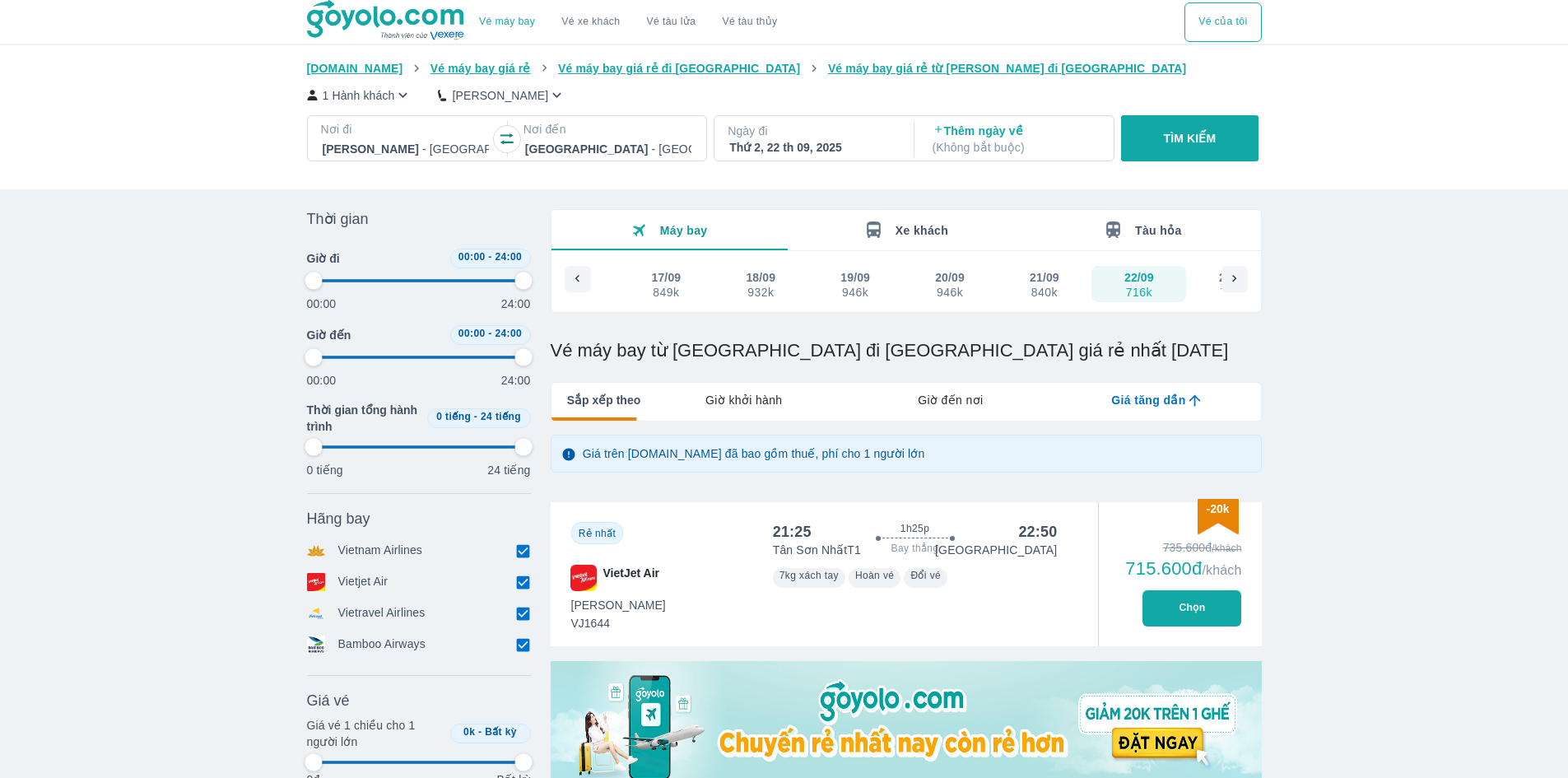
type input "97.9166666666667"
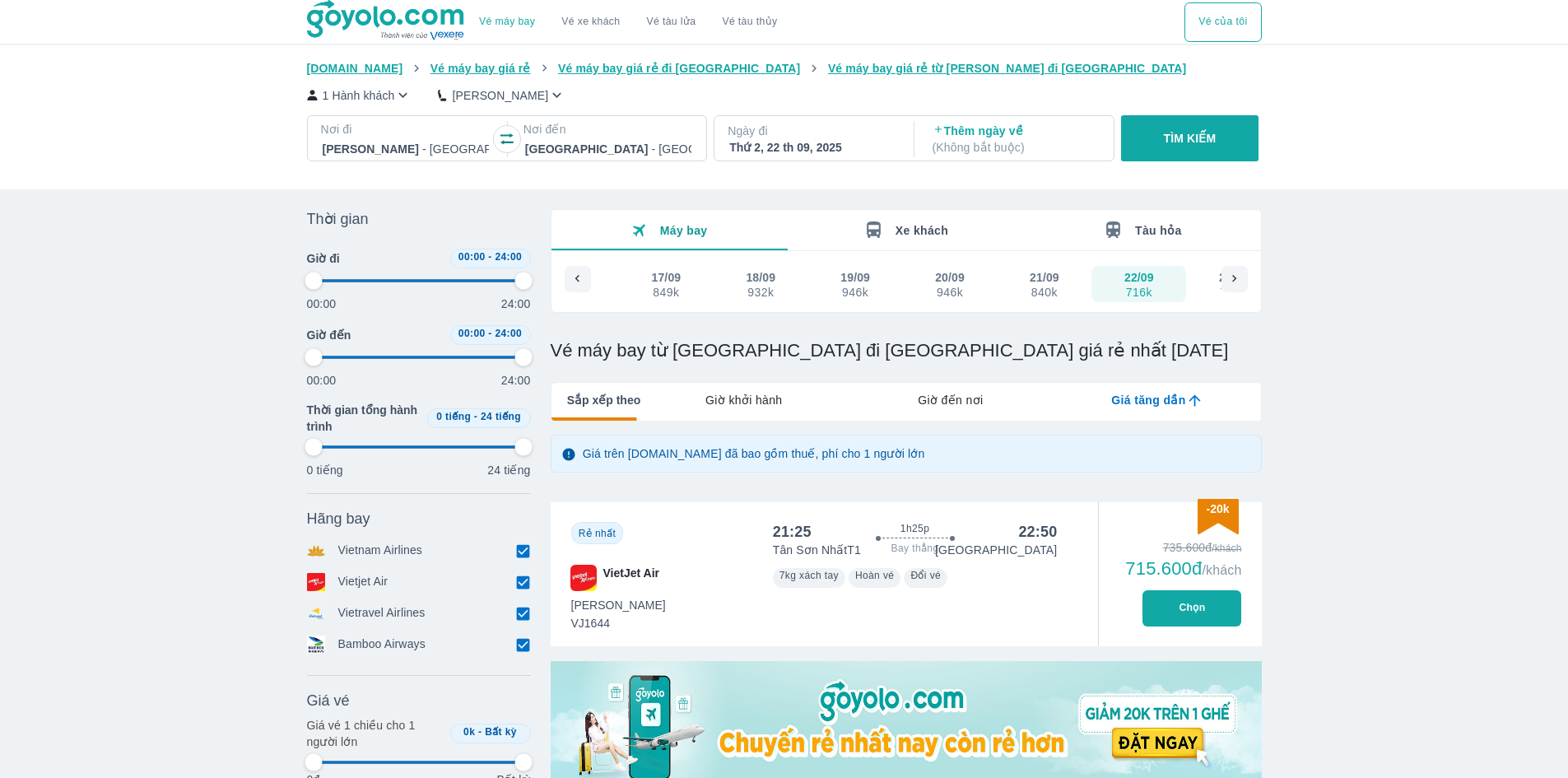
type input "97.9166666666667"
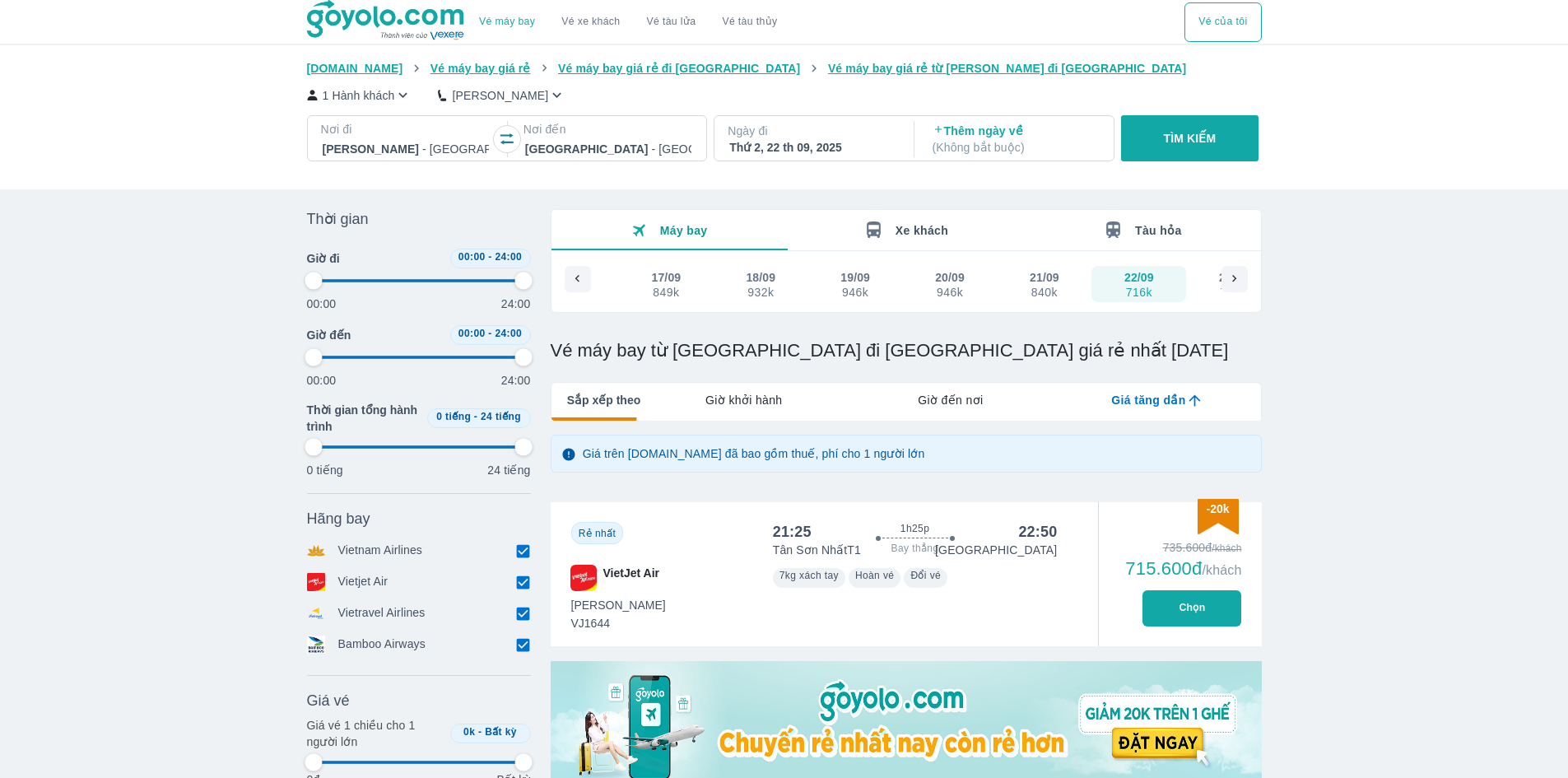
type input "97.9166666666667"
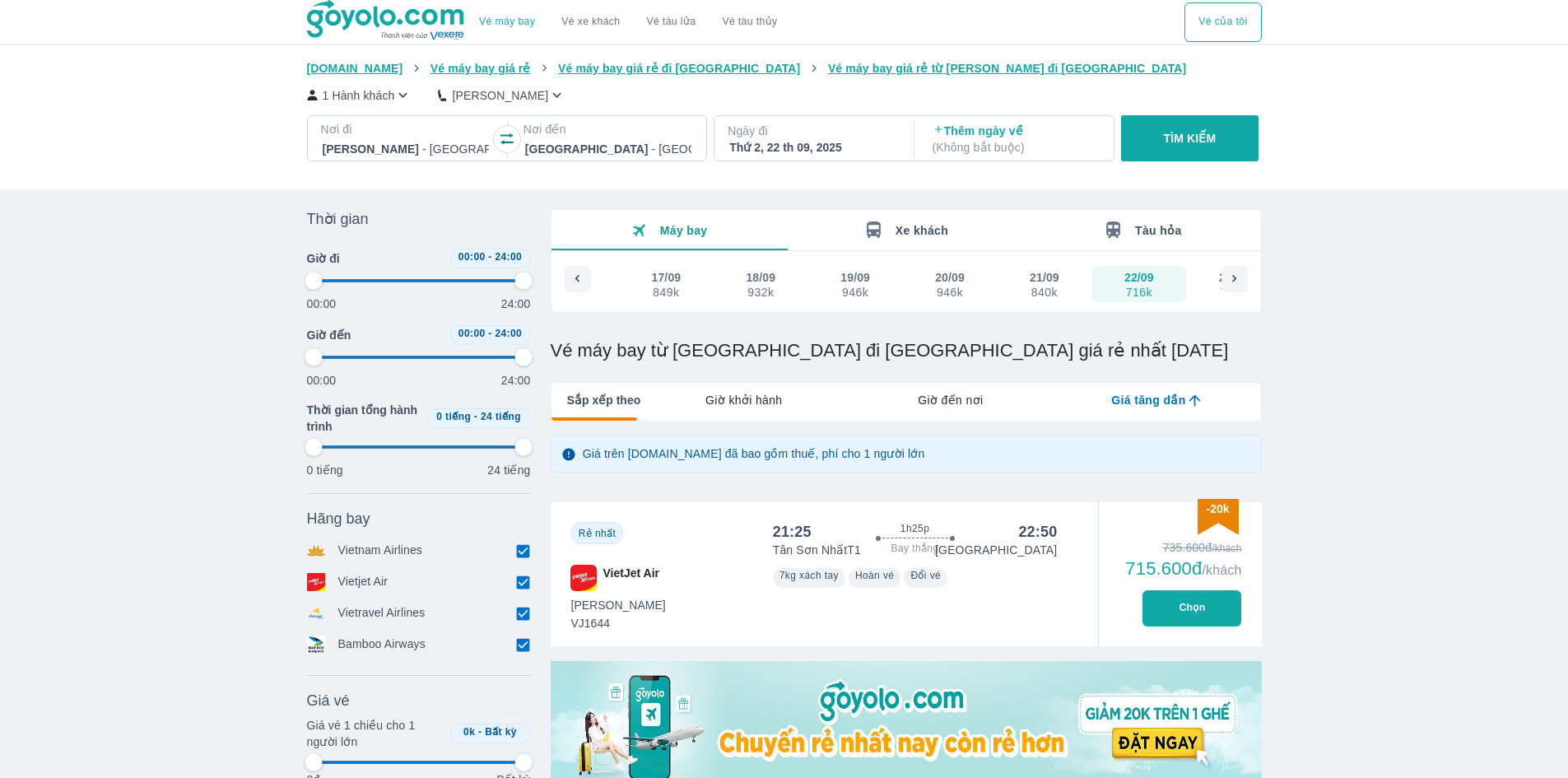
type input "97.9166666666667"
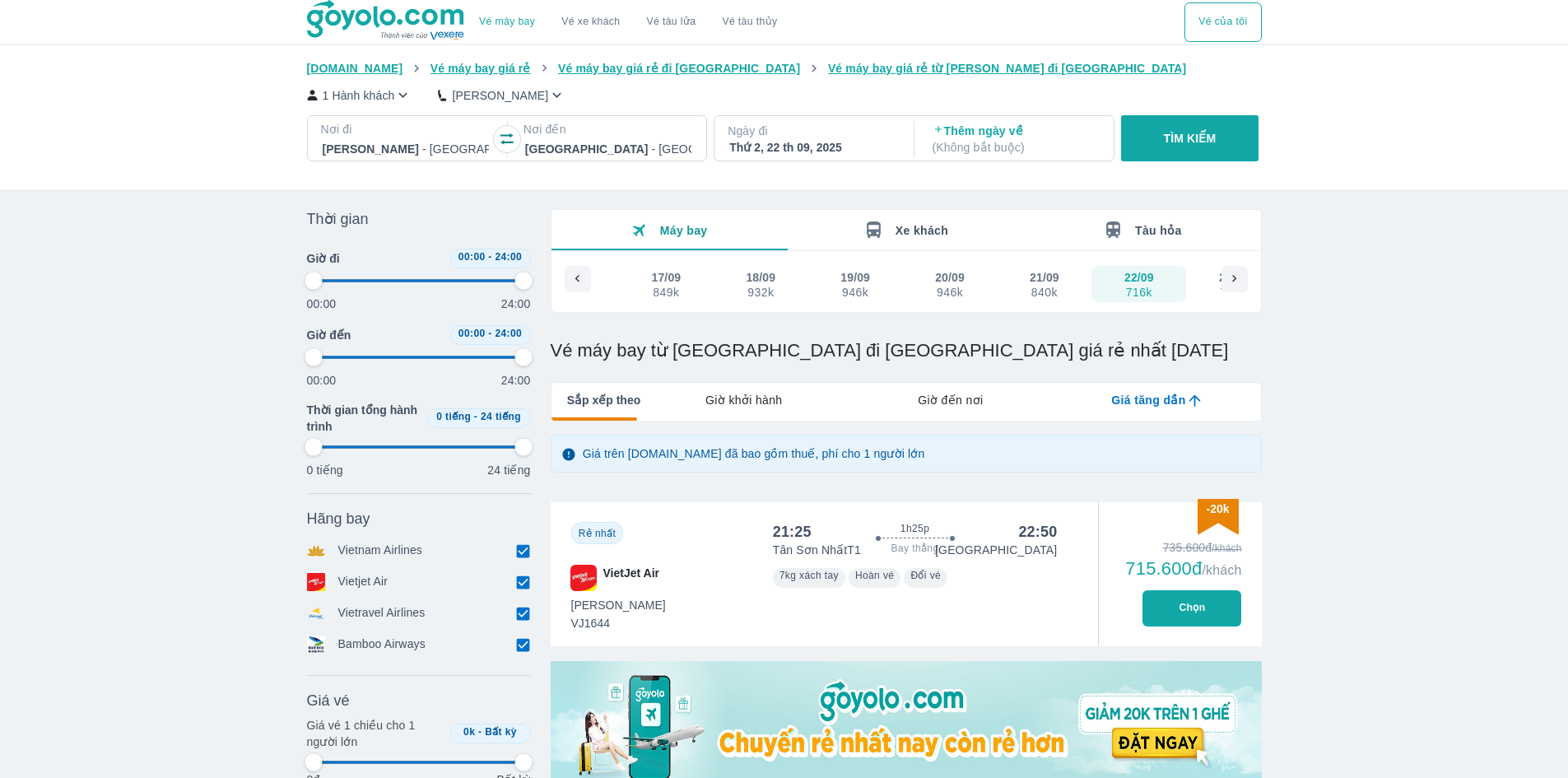
type input "97.9166666666667"
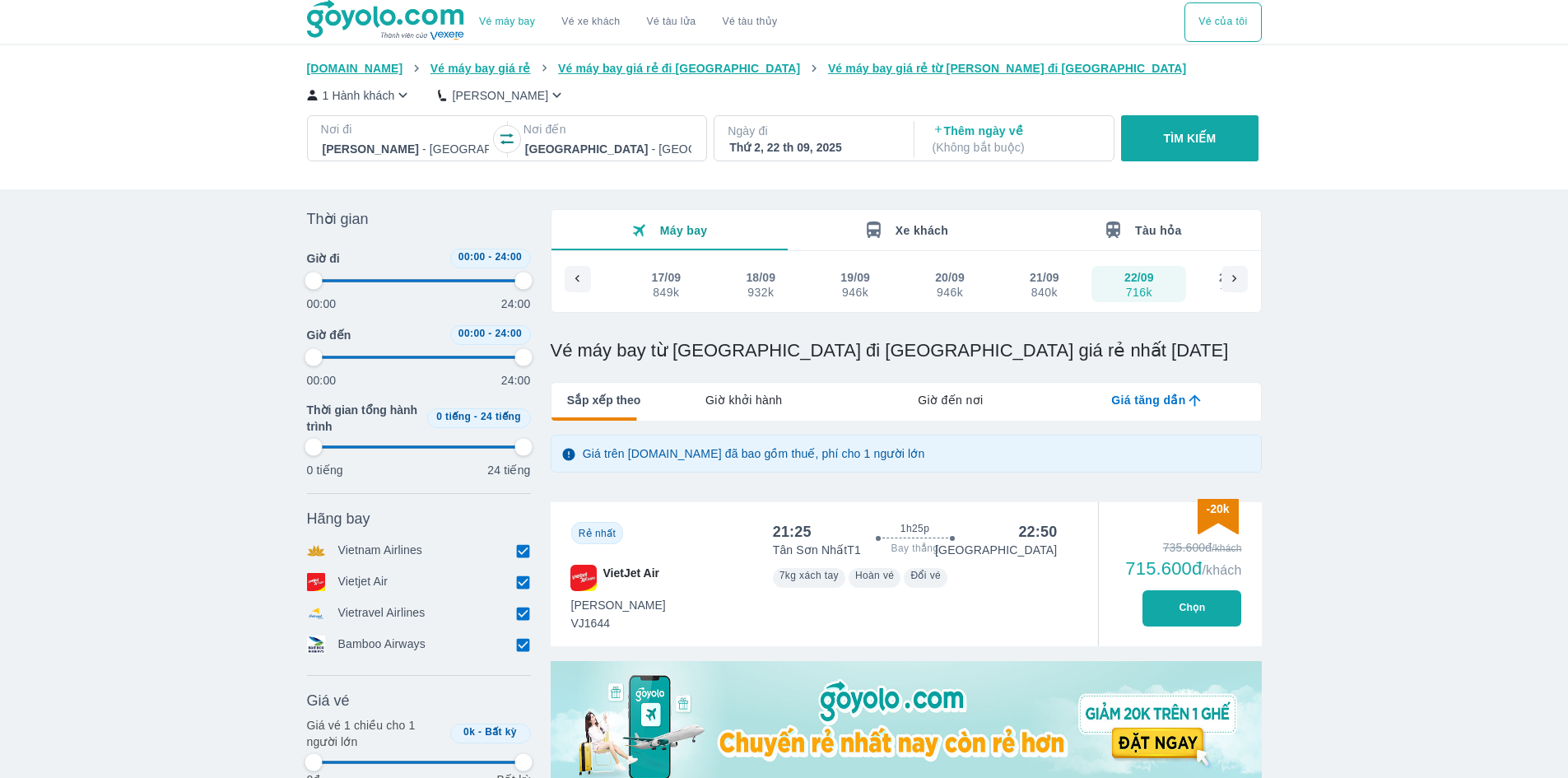
type input "97.9166666666667"
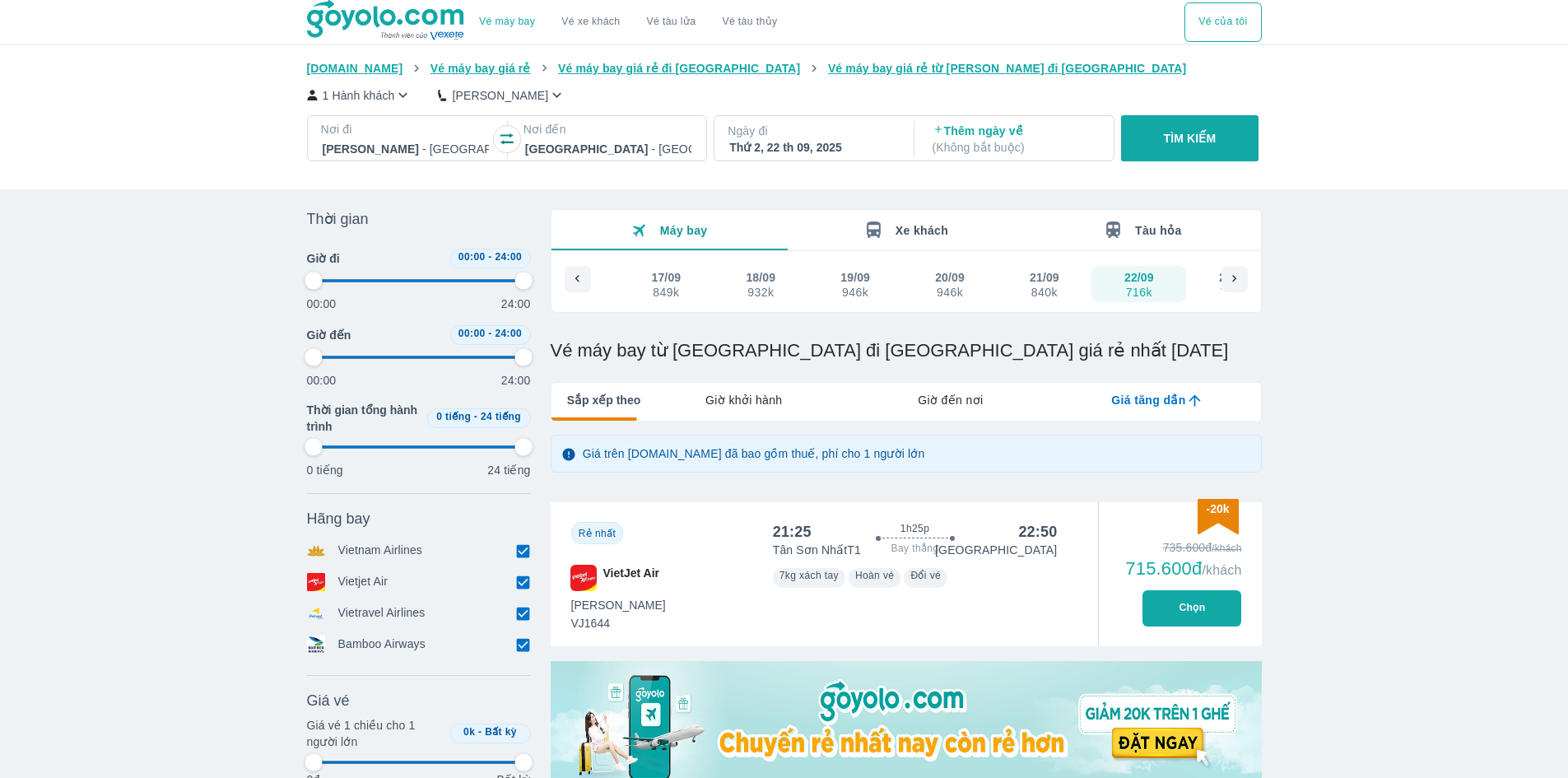
type input "97.9166666666667"
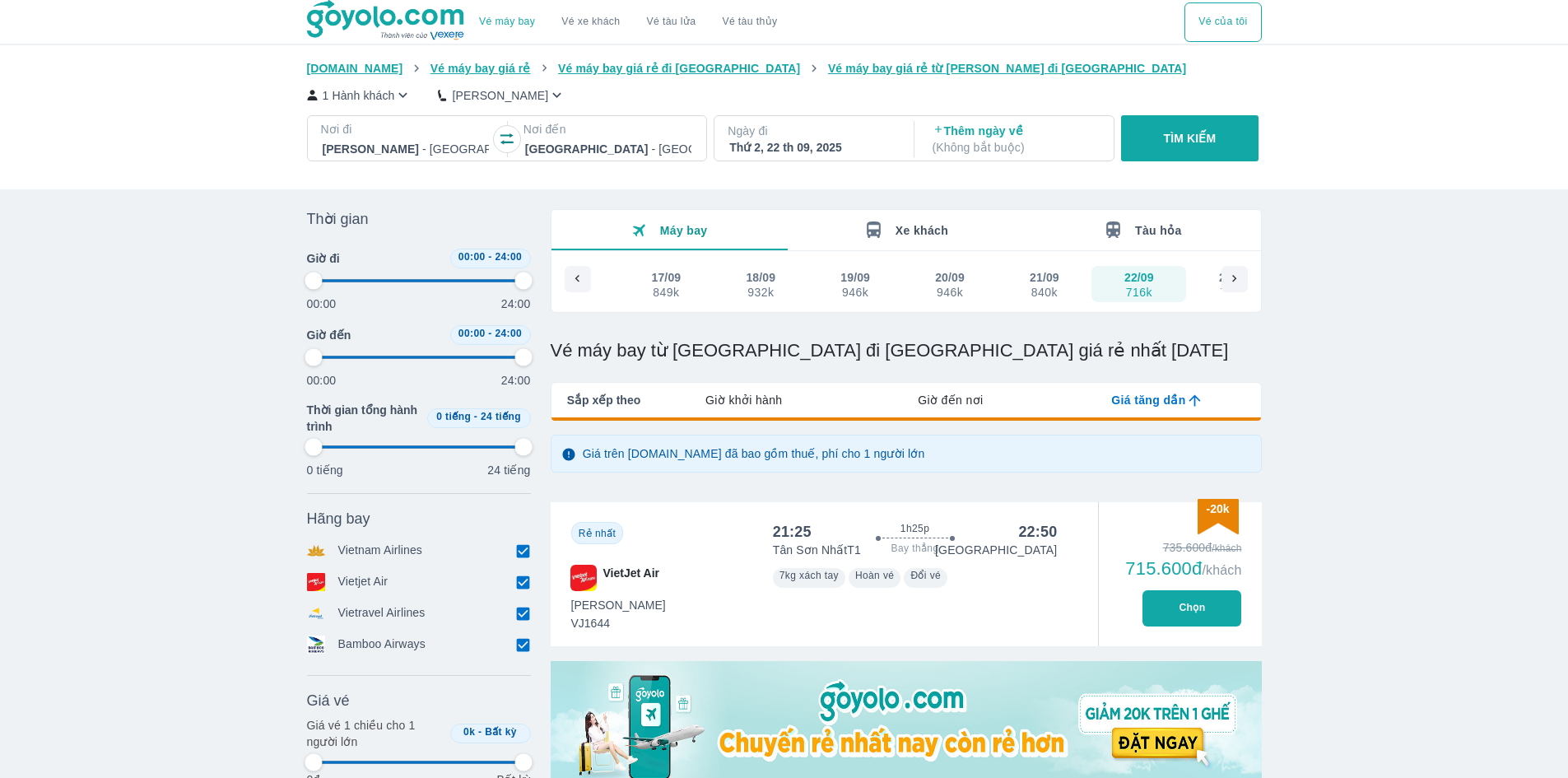
type input "97.9166666666667"
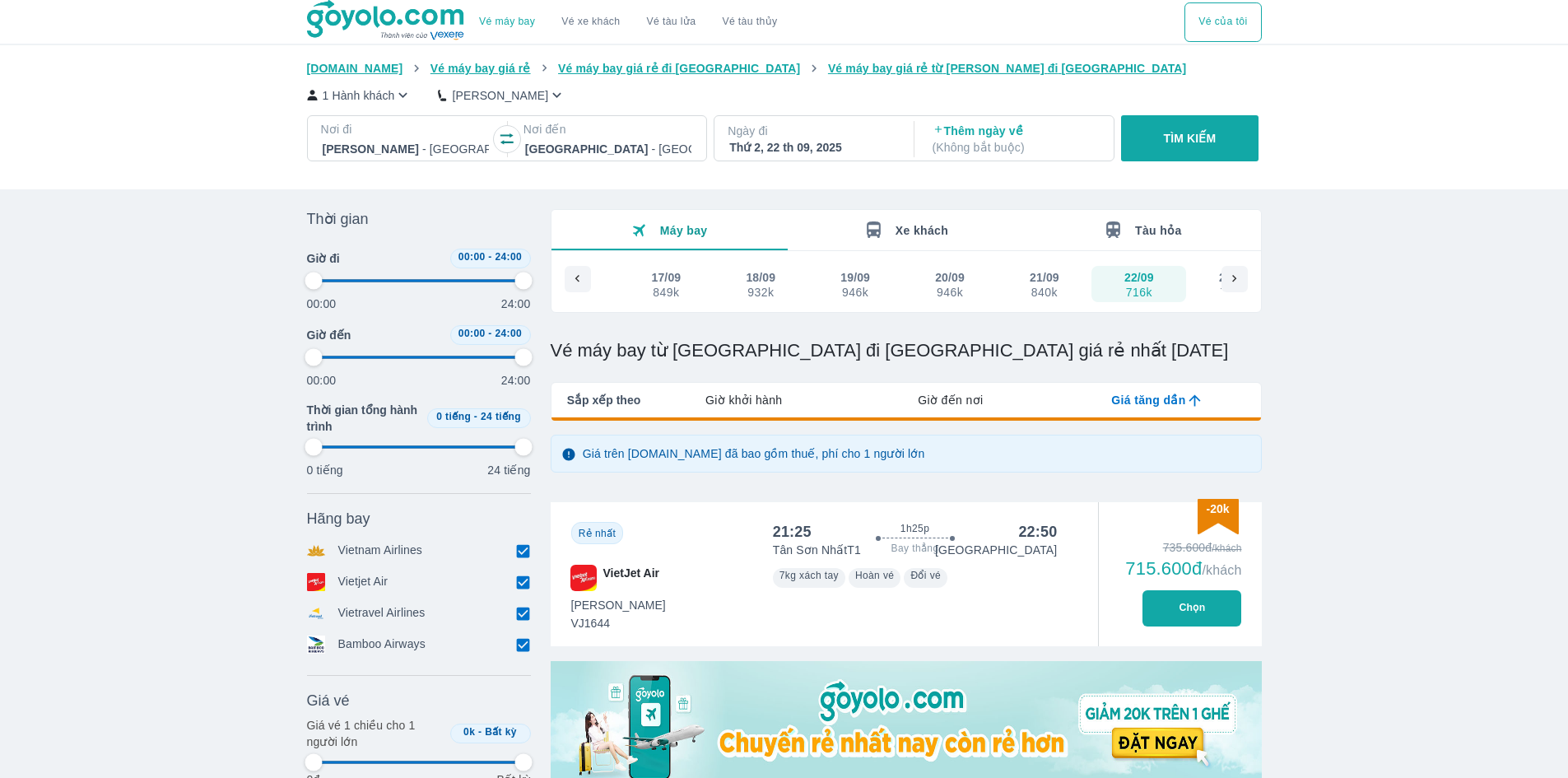
type input "97.9166666666667"
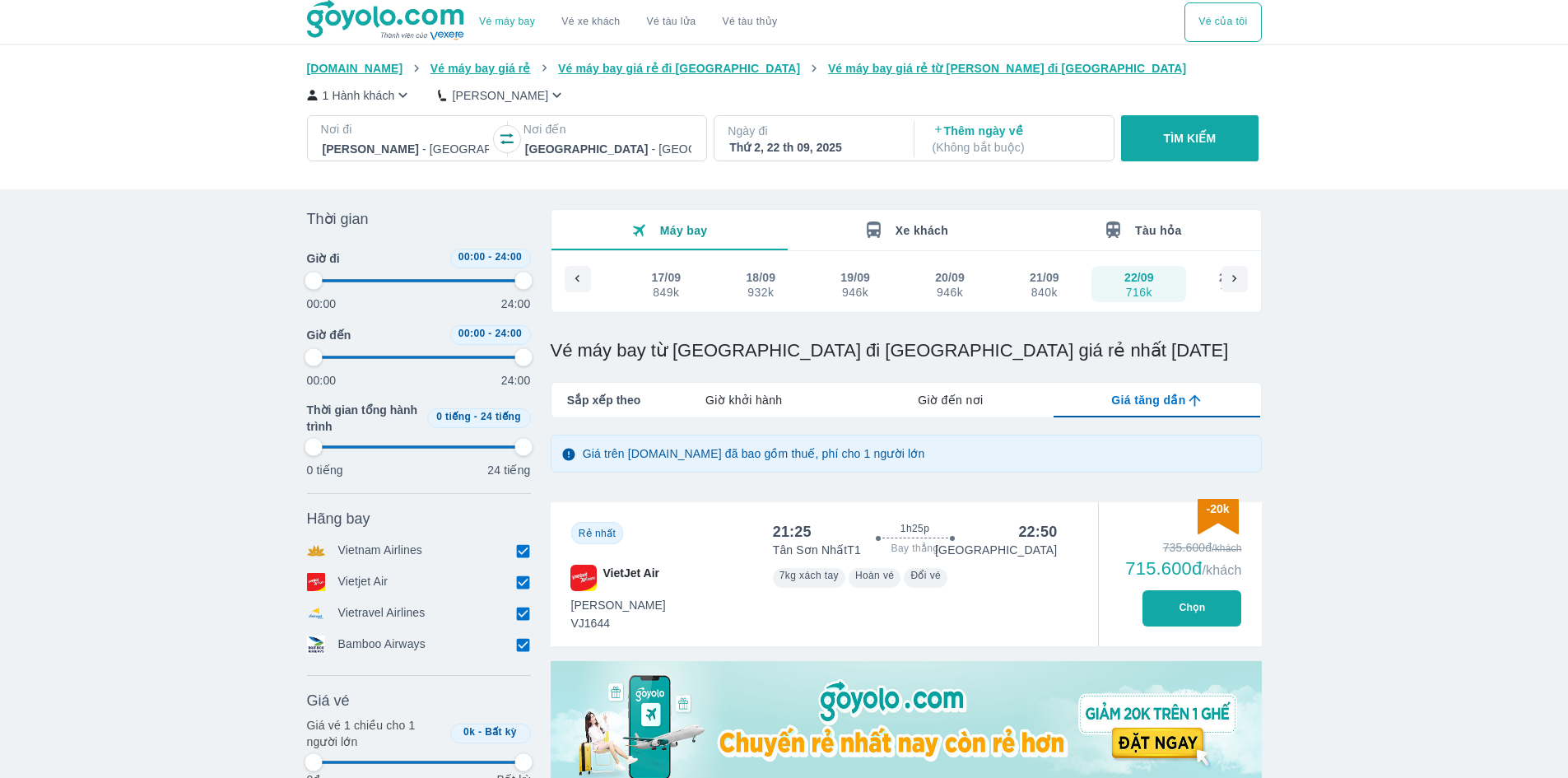
type input "97.9166666666667"
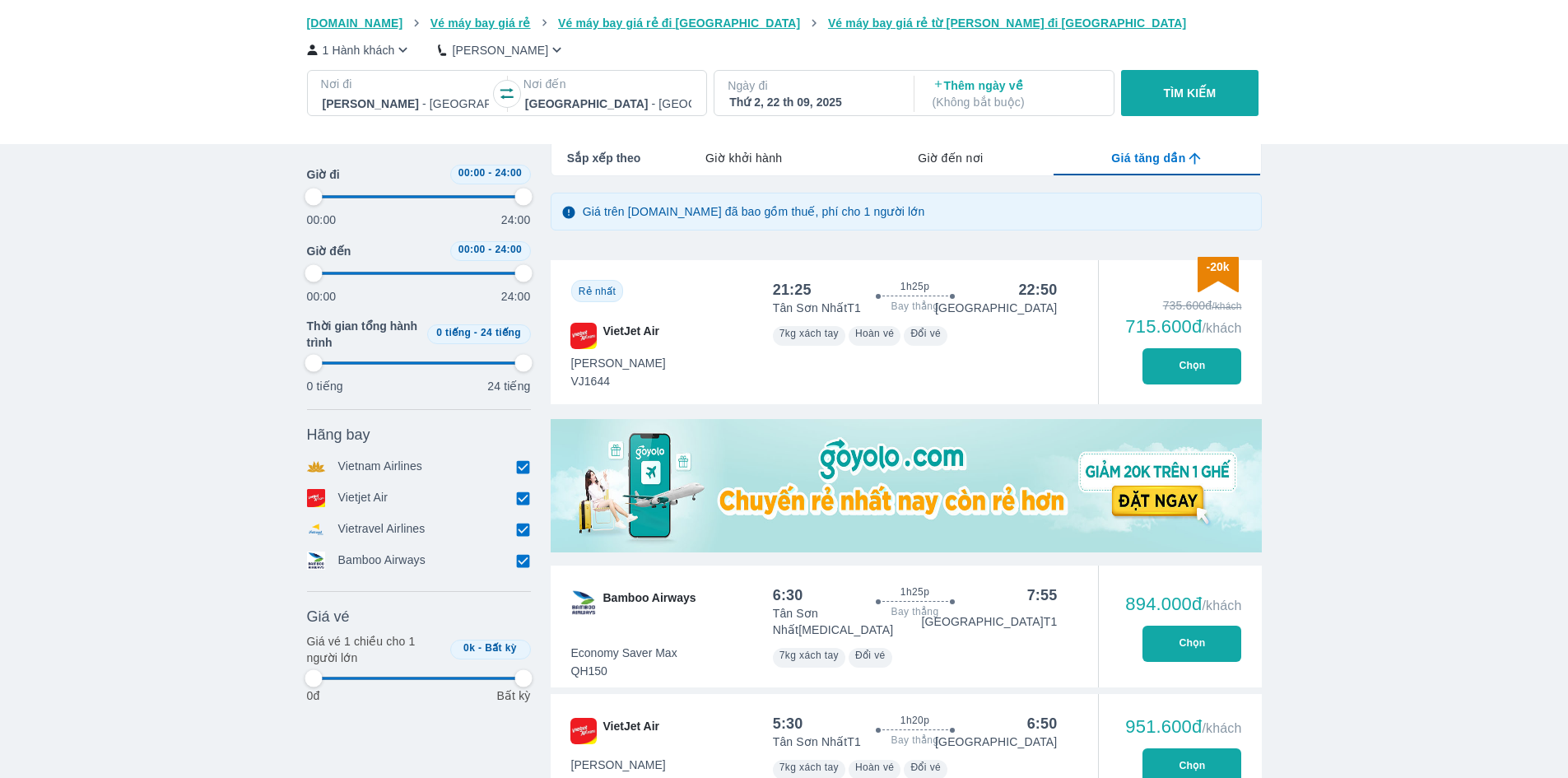
scroll to position [414, 0]
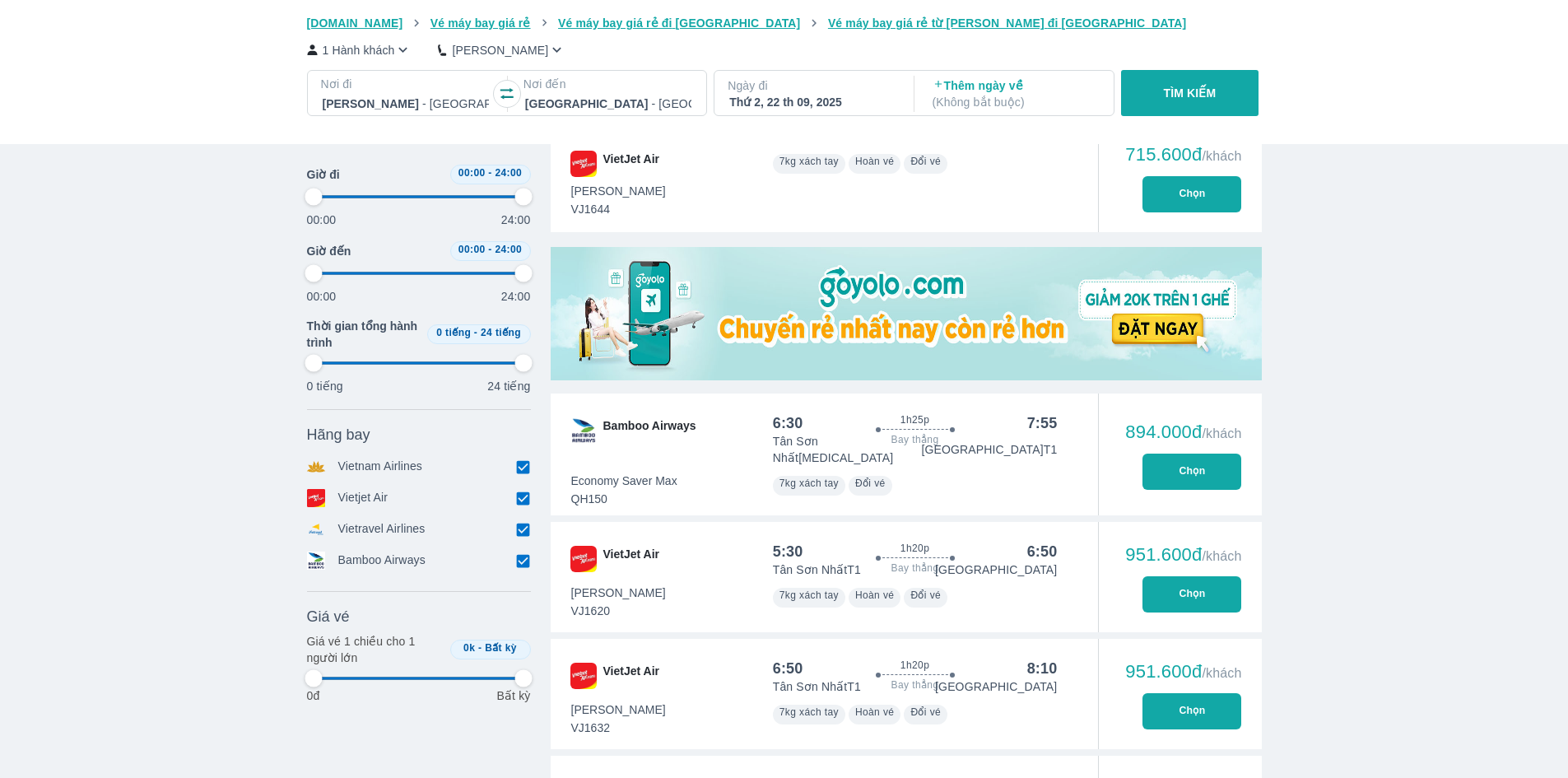
type input "97.9166666666667"
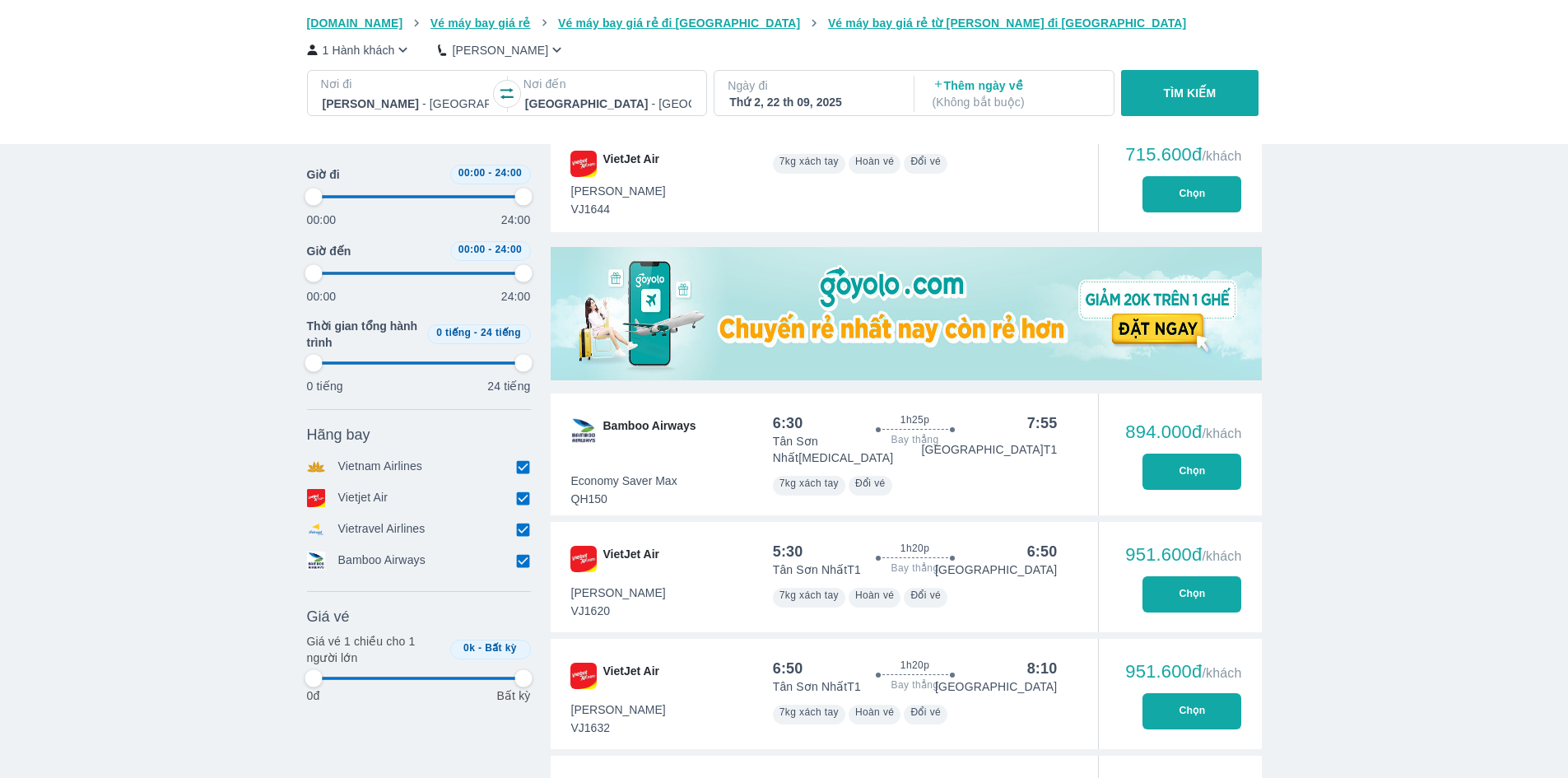
type input "97.9166666666667"
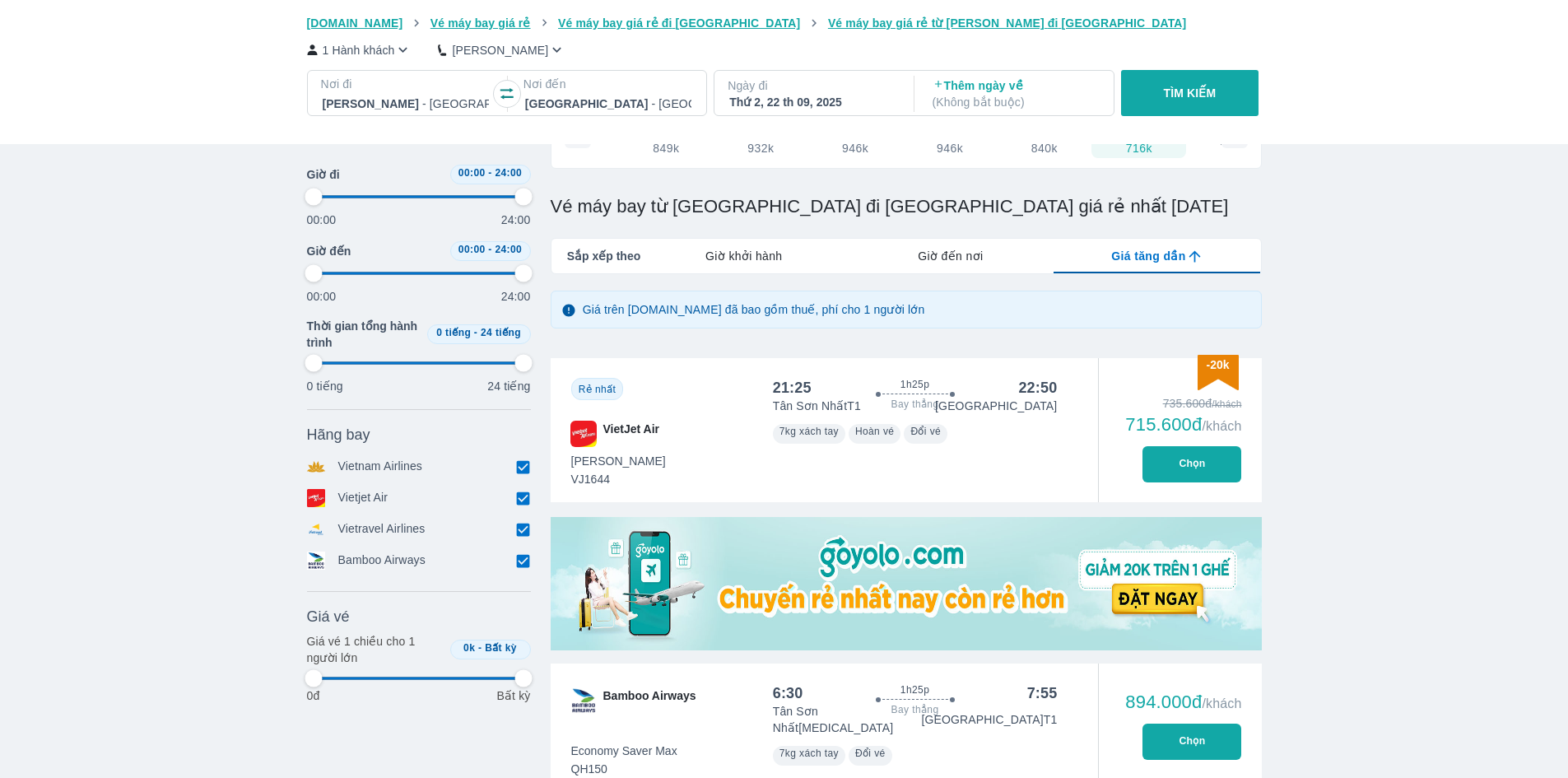
scroll to position [165, 0]
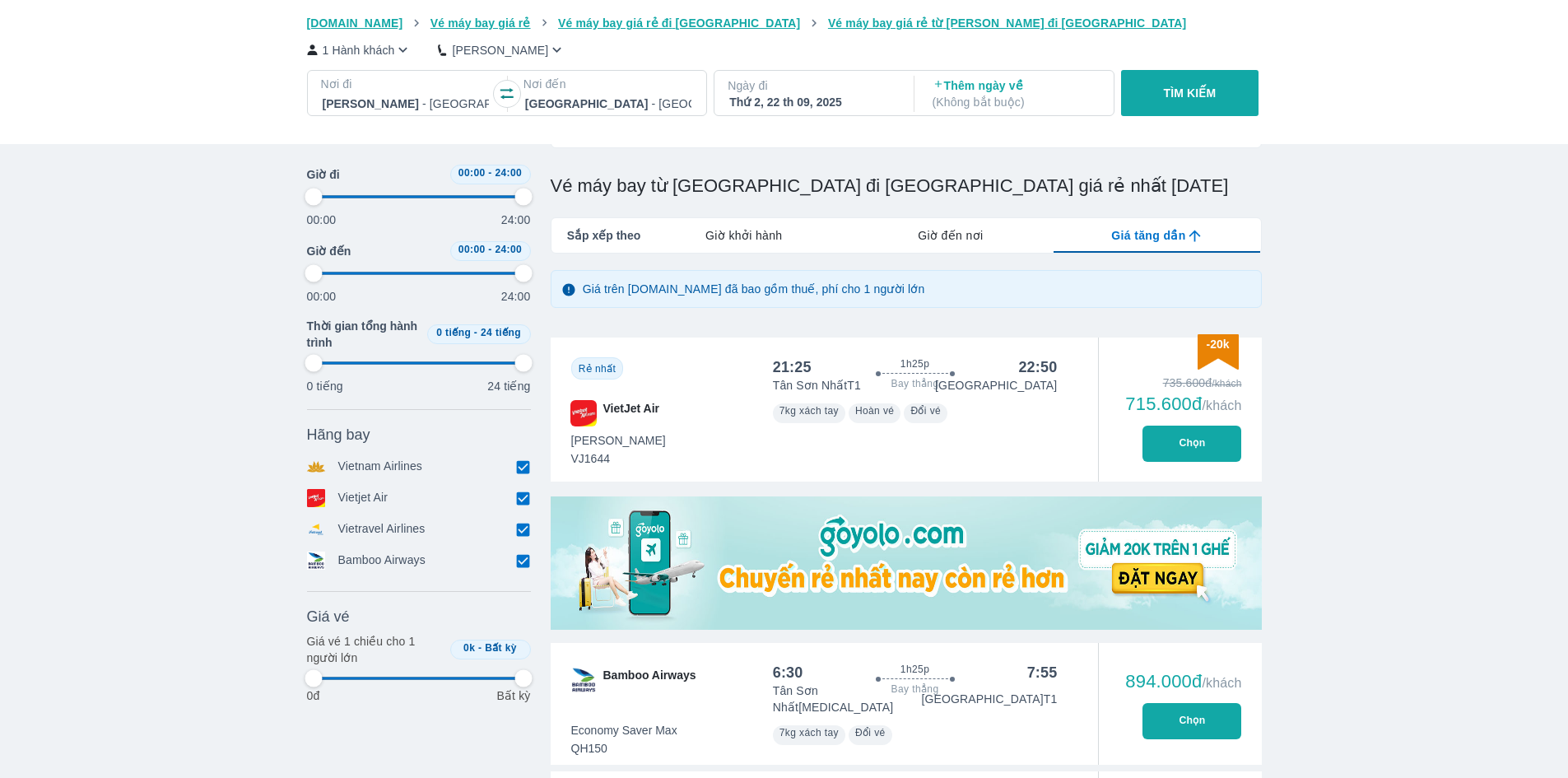
type input "97.9166666666667"
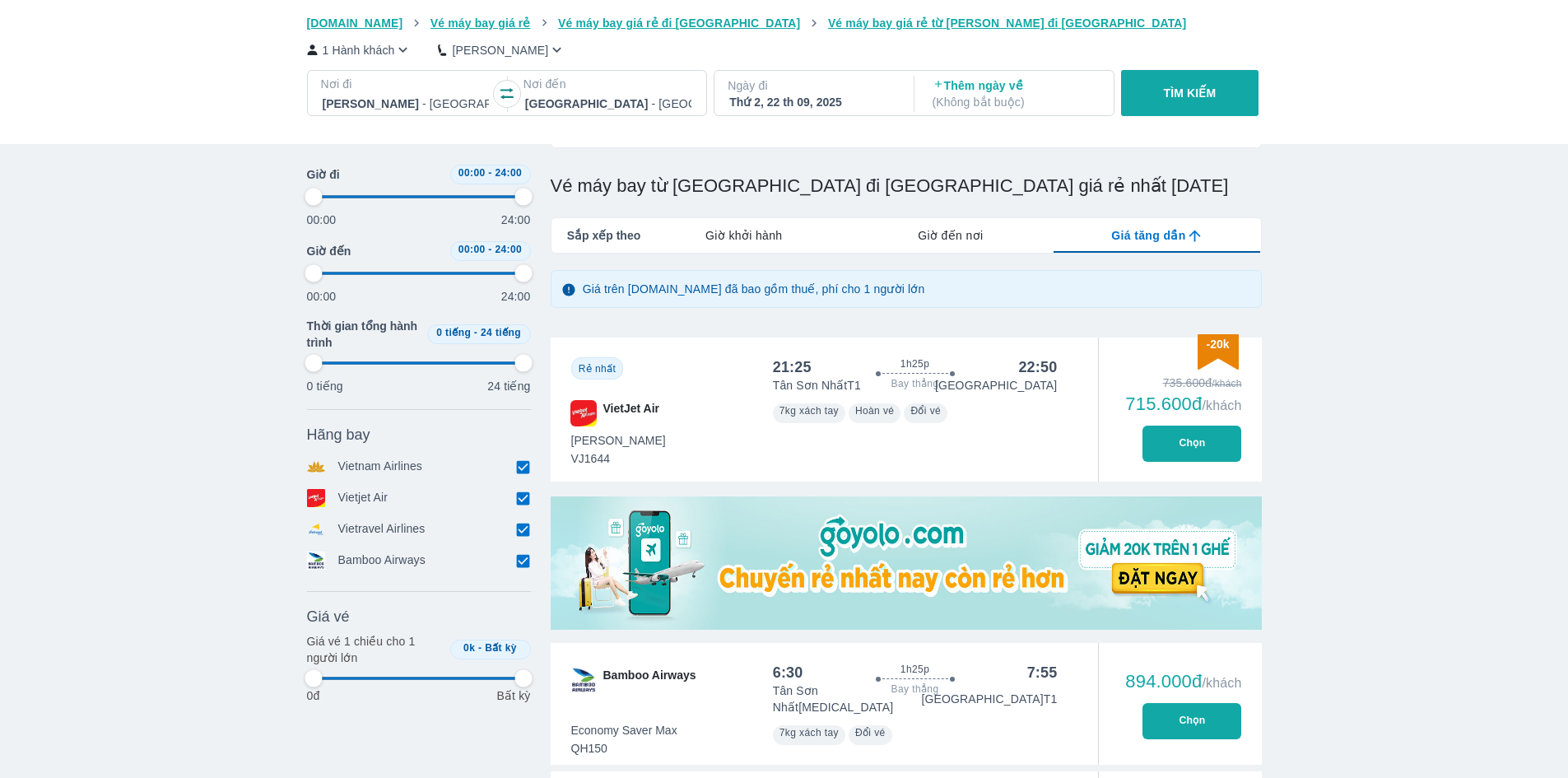
type input "97.9166666666667"
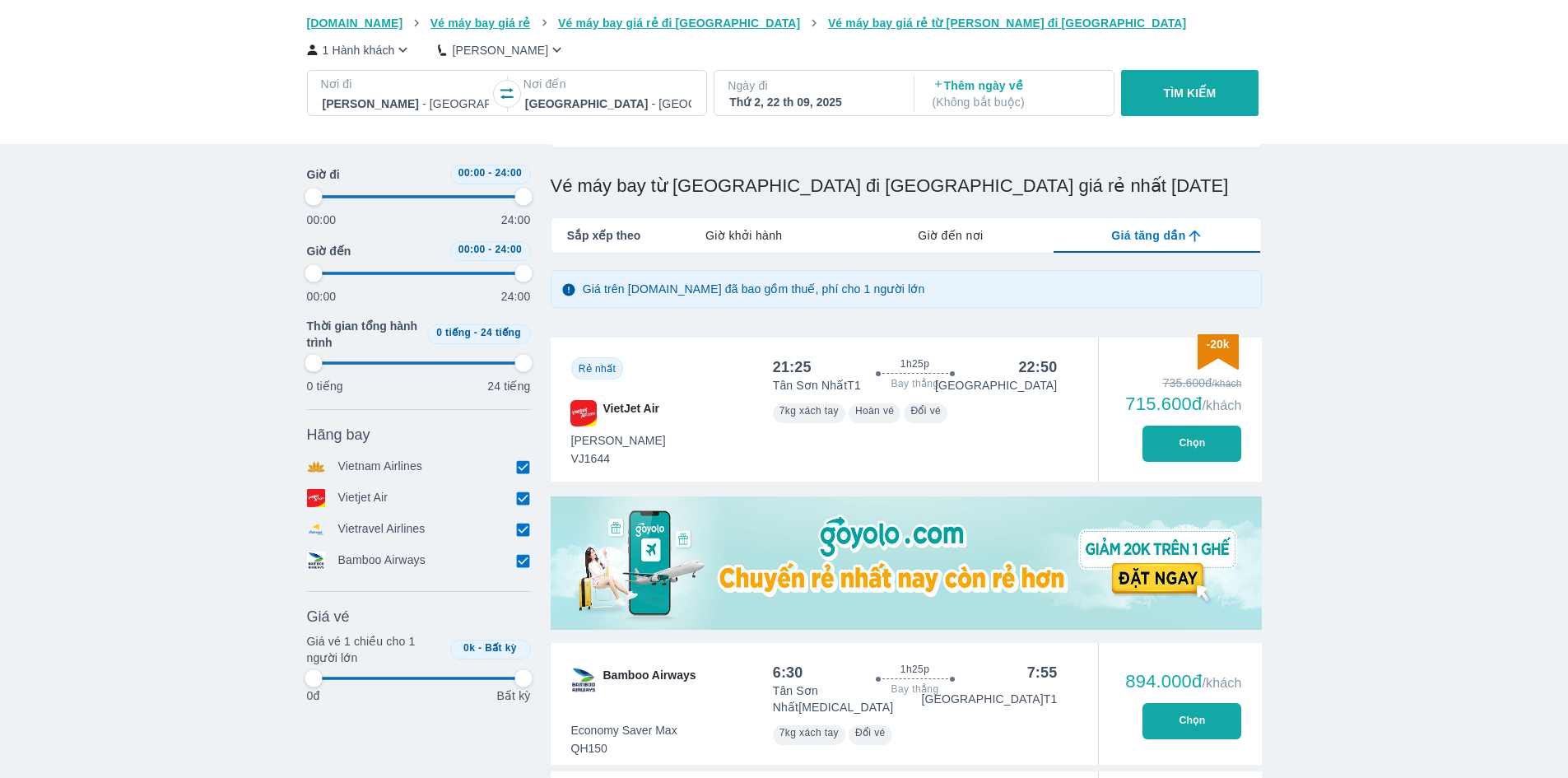
type input "97.9166666666667"
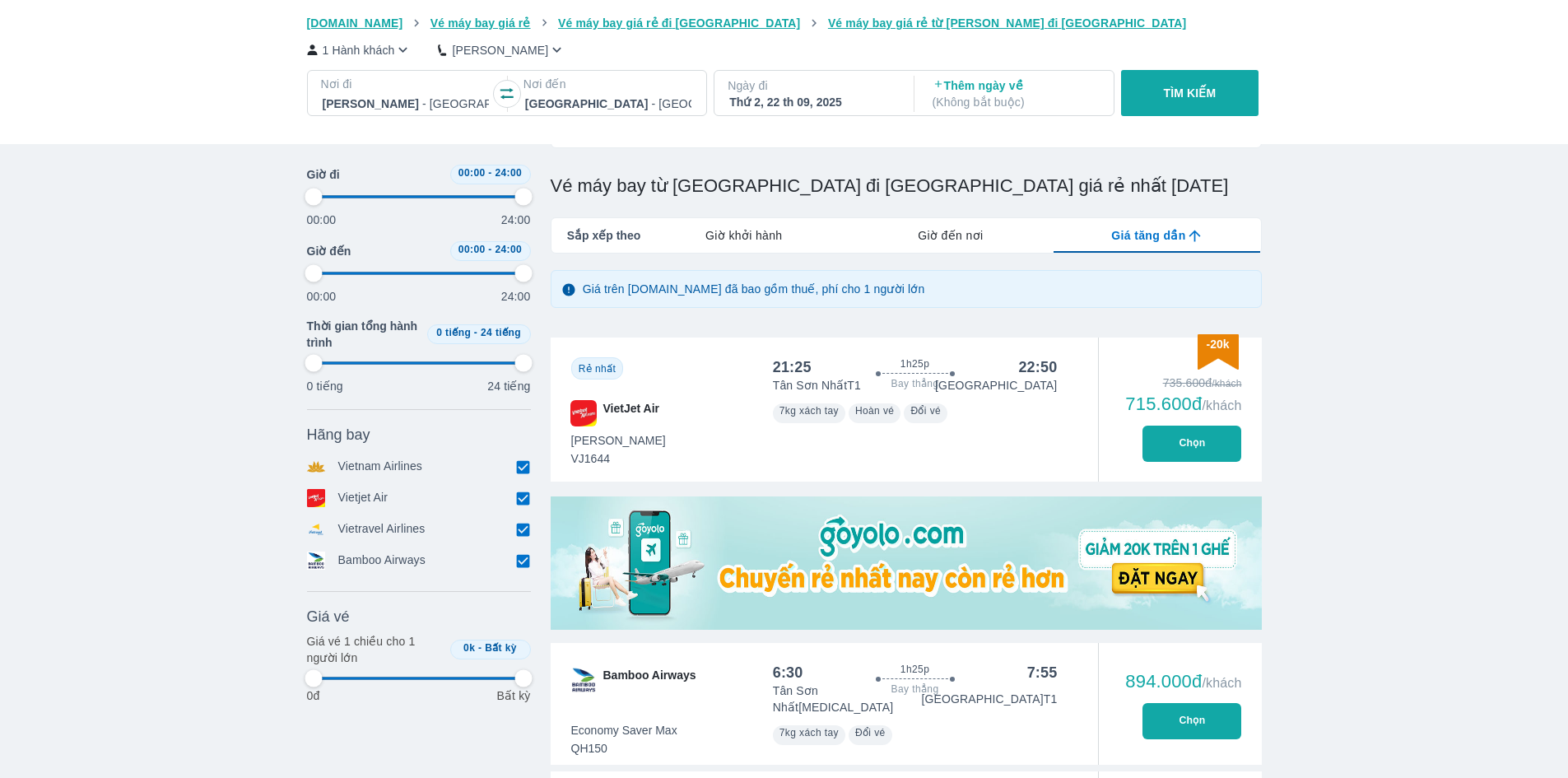
type input "97.9166666666667"
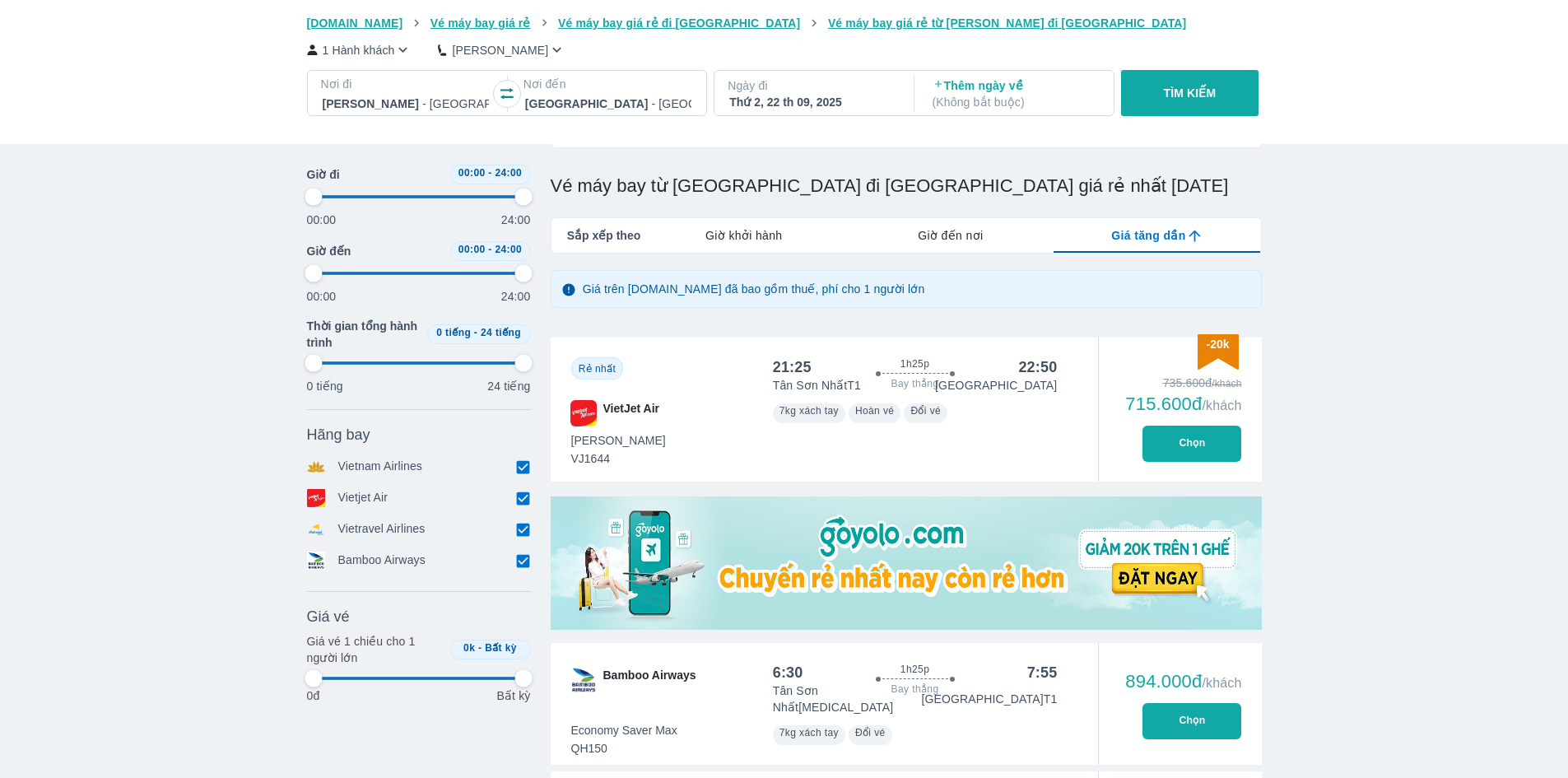
type input "97.9166666666667"
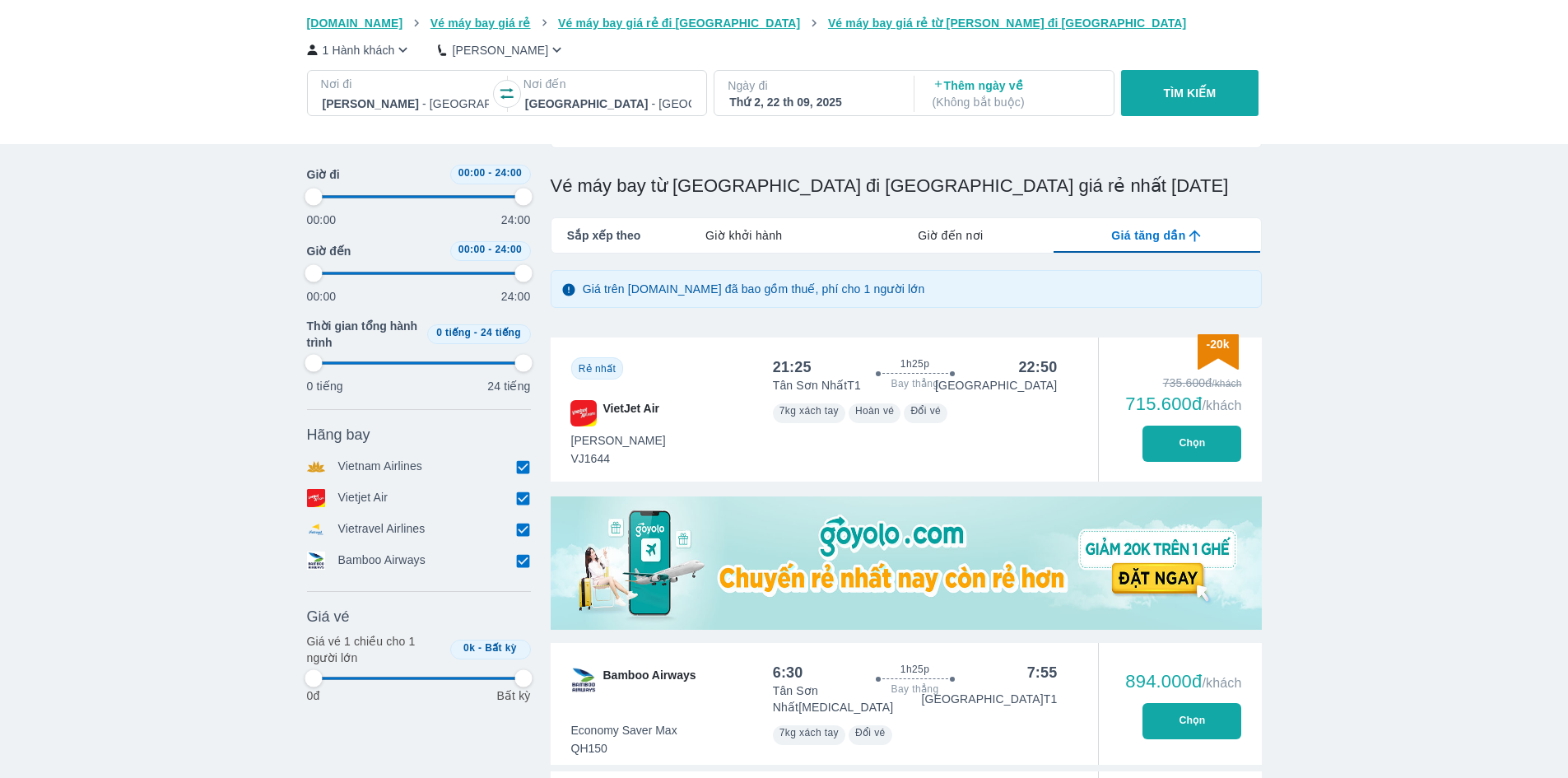
type input "97.9166666666667"
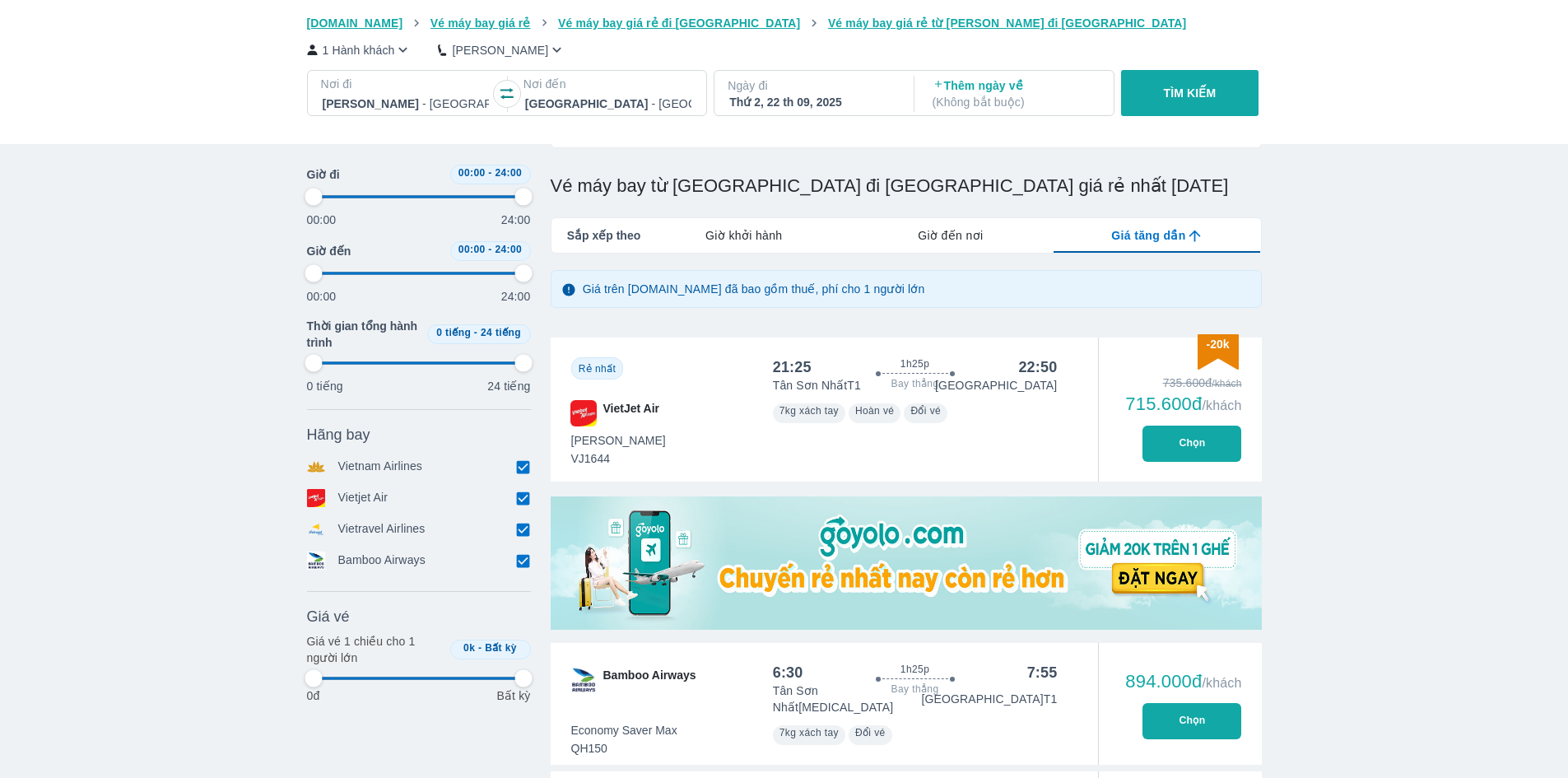
type input "97.9166666666667"
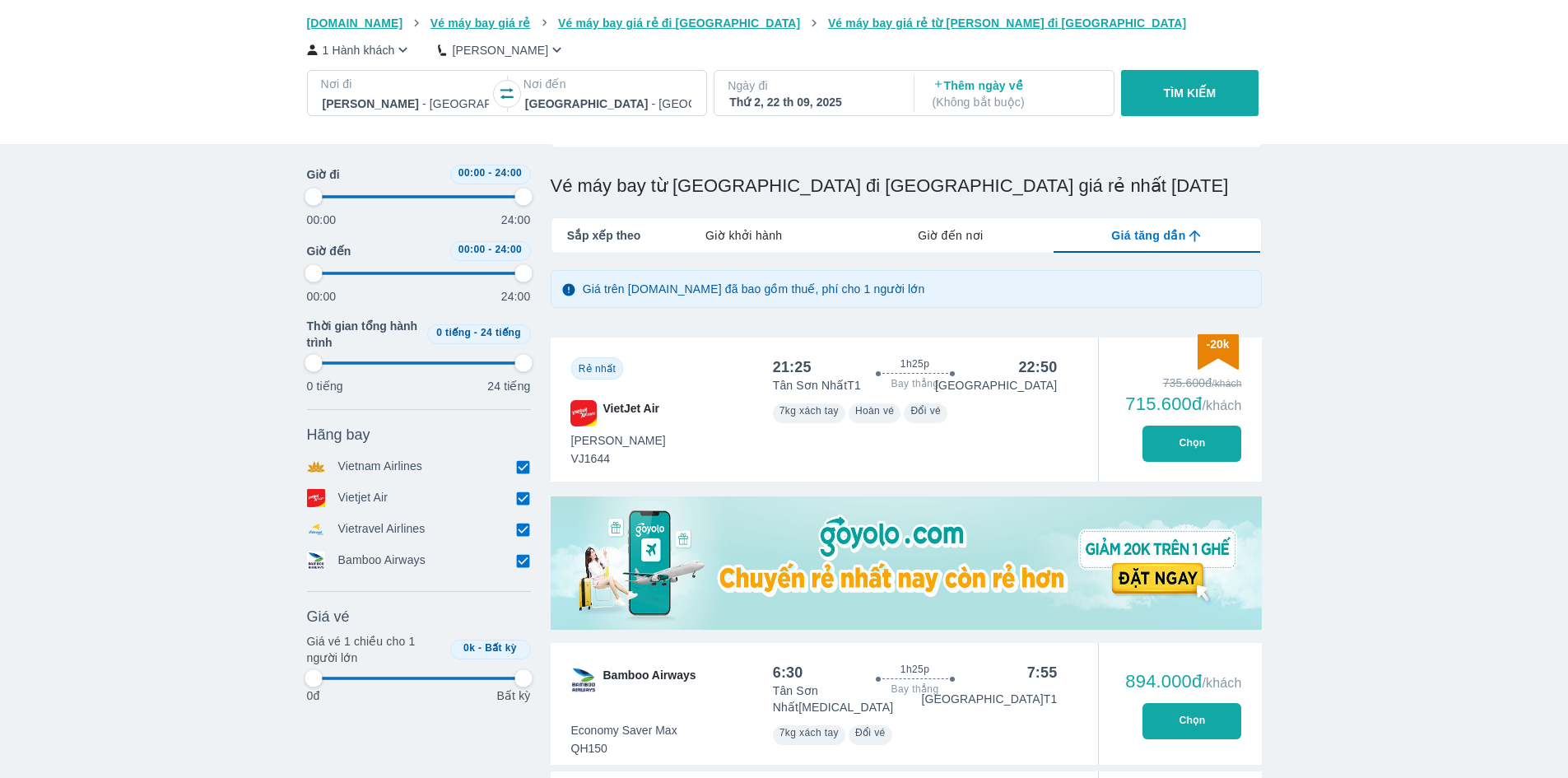
type input "97.9166666666667"
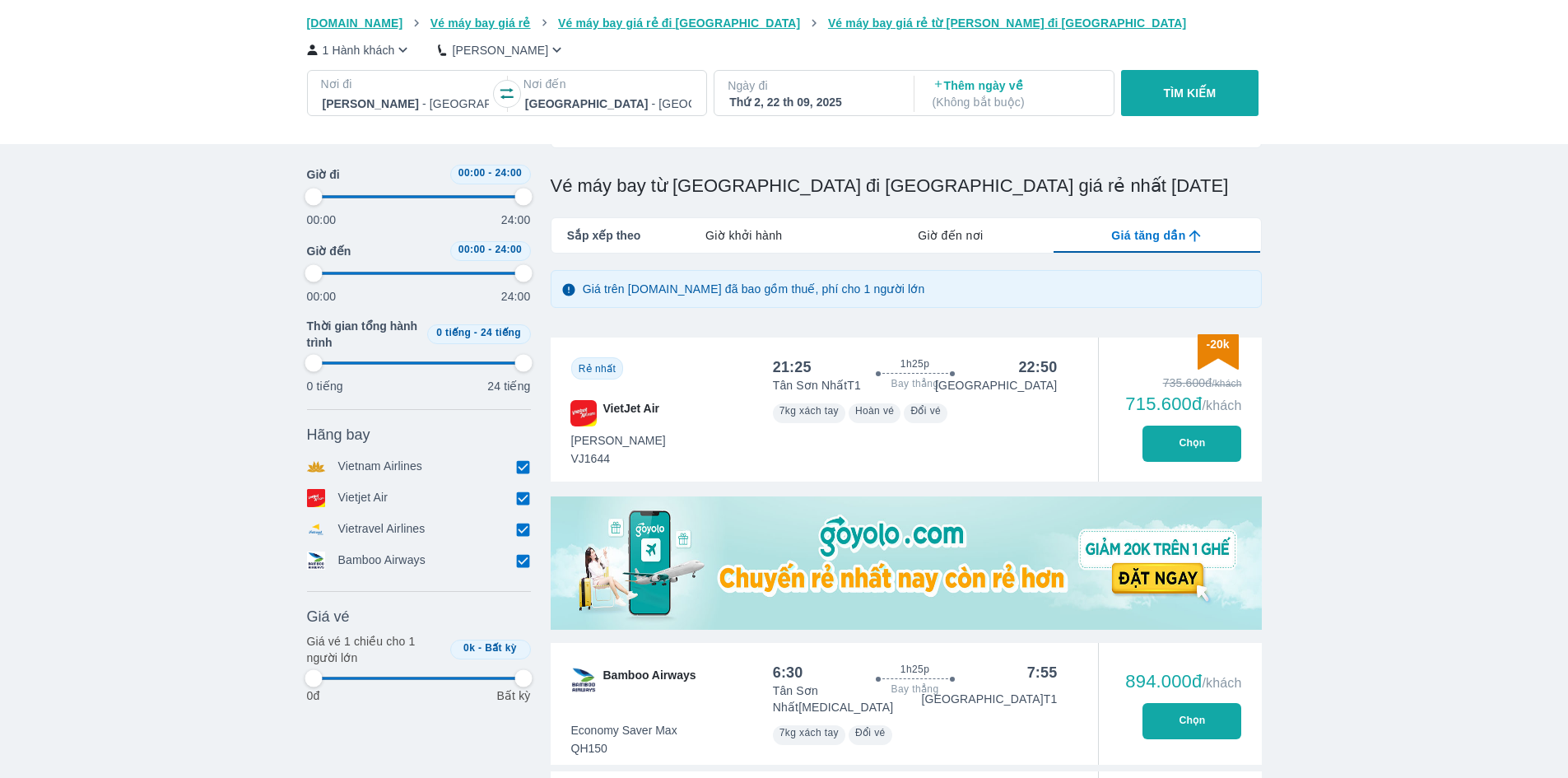
type input "97.9166666666667"
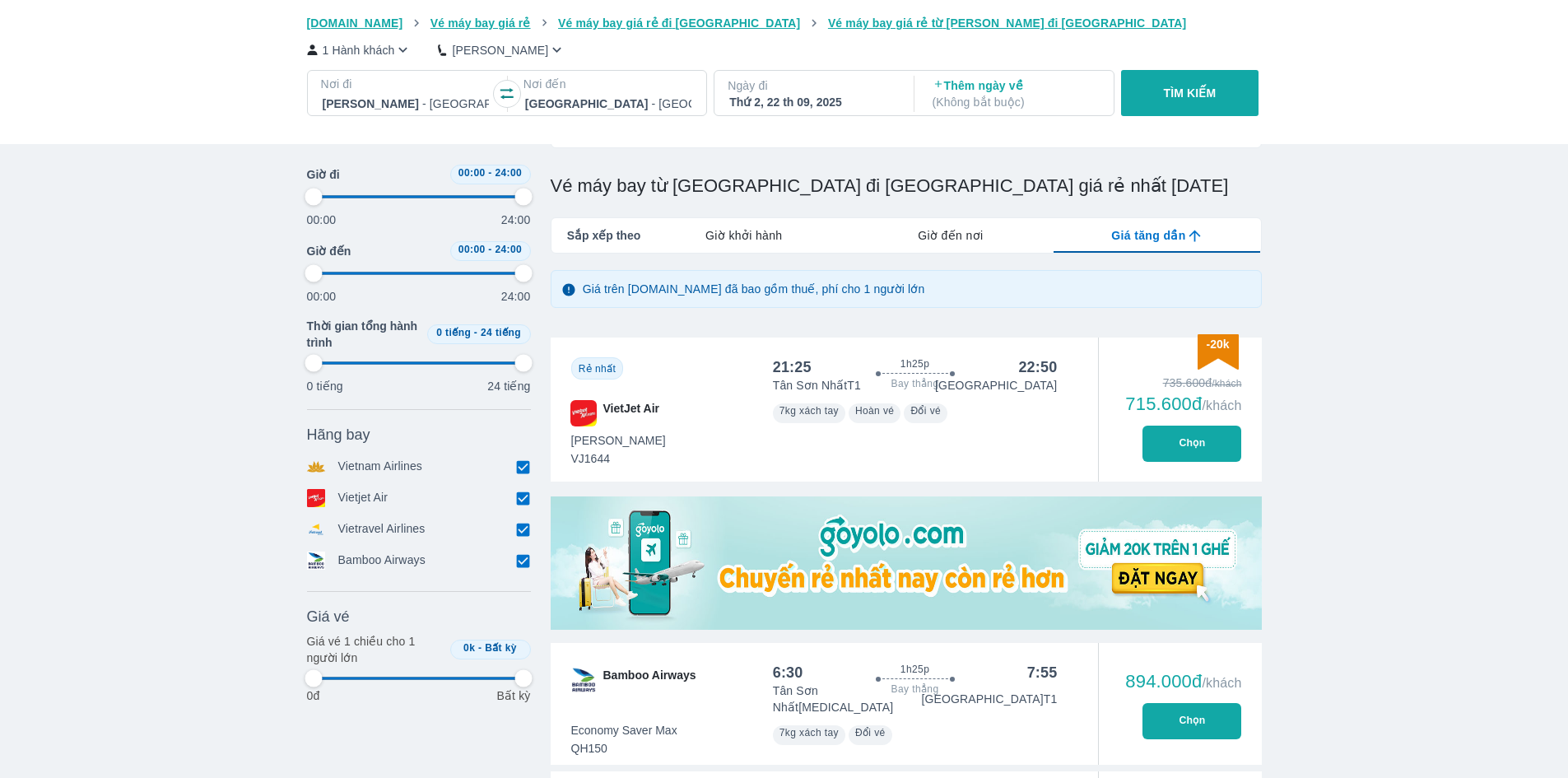
type input "97.9166666666667"
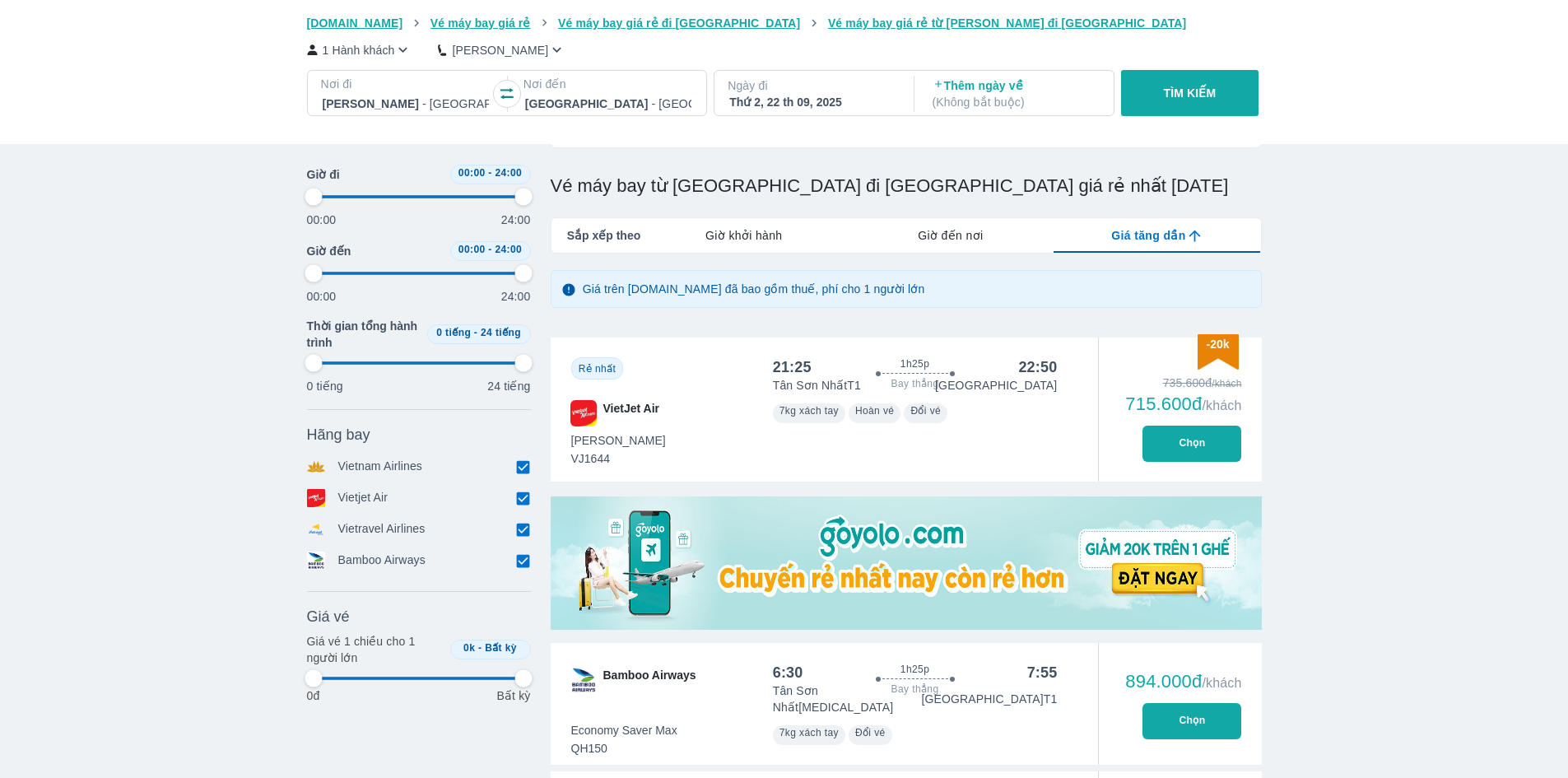
type input "97.9166666666667"
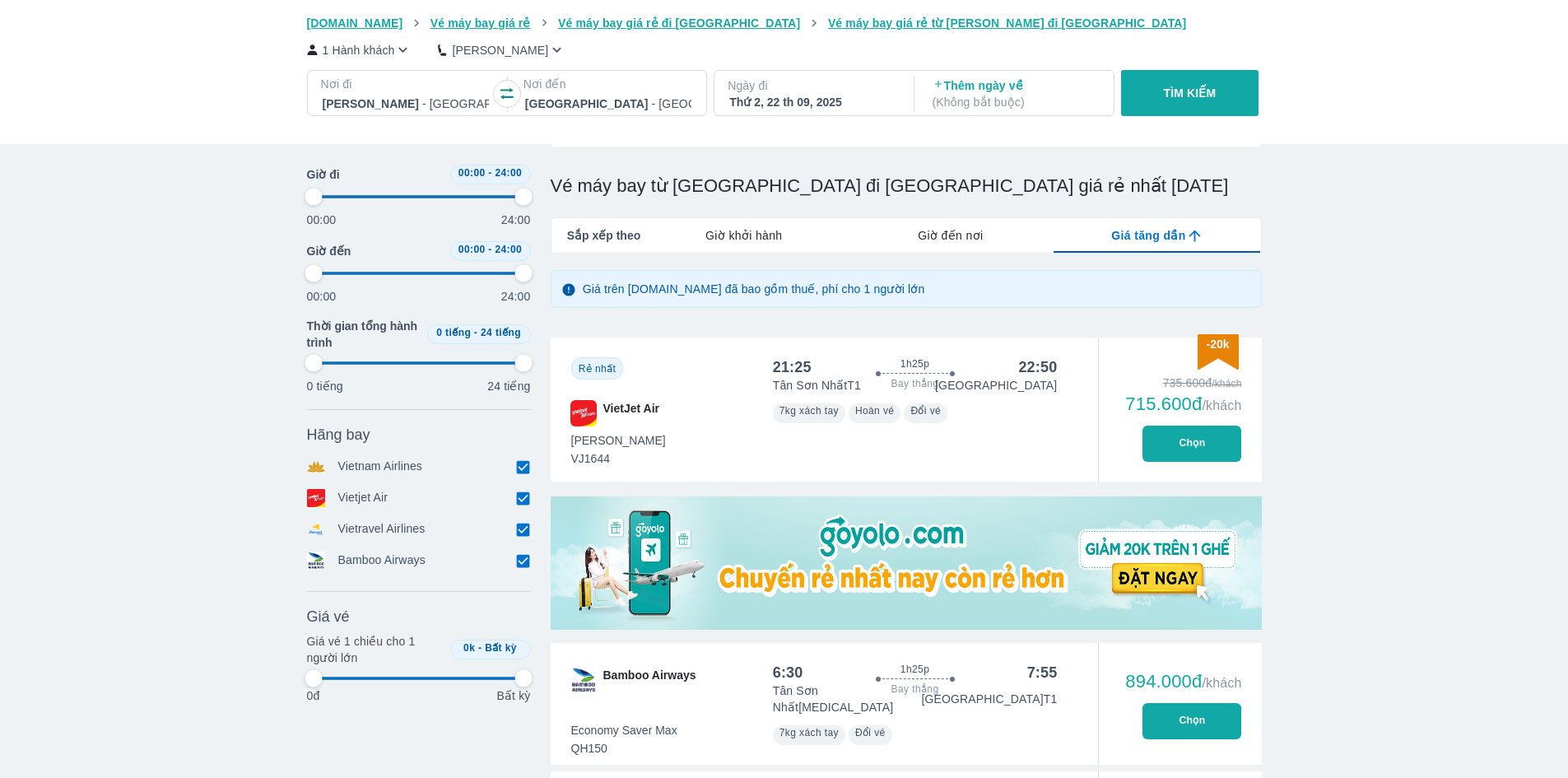
type input "97.9166666666667"
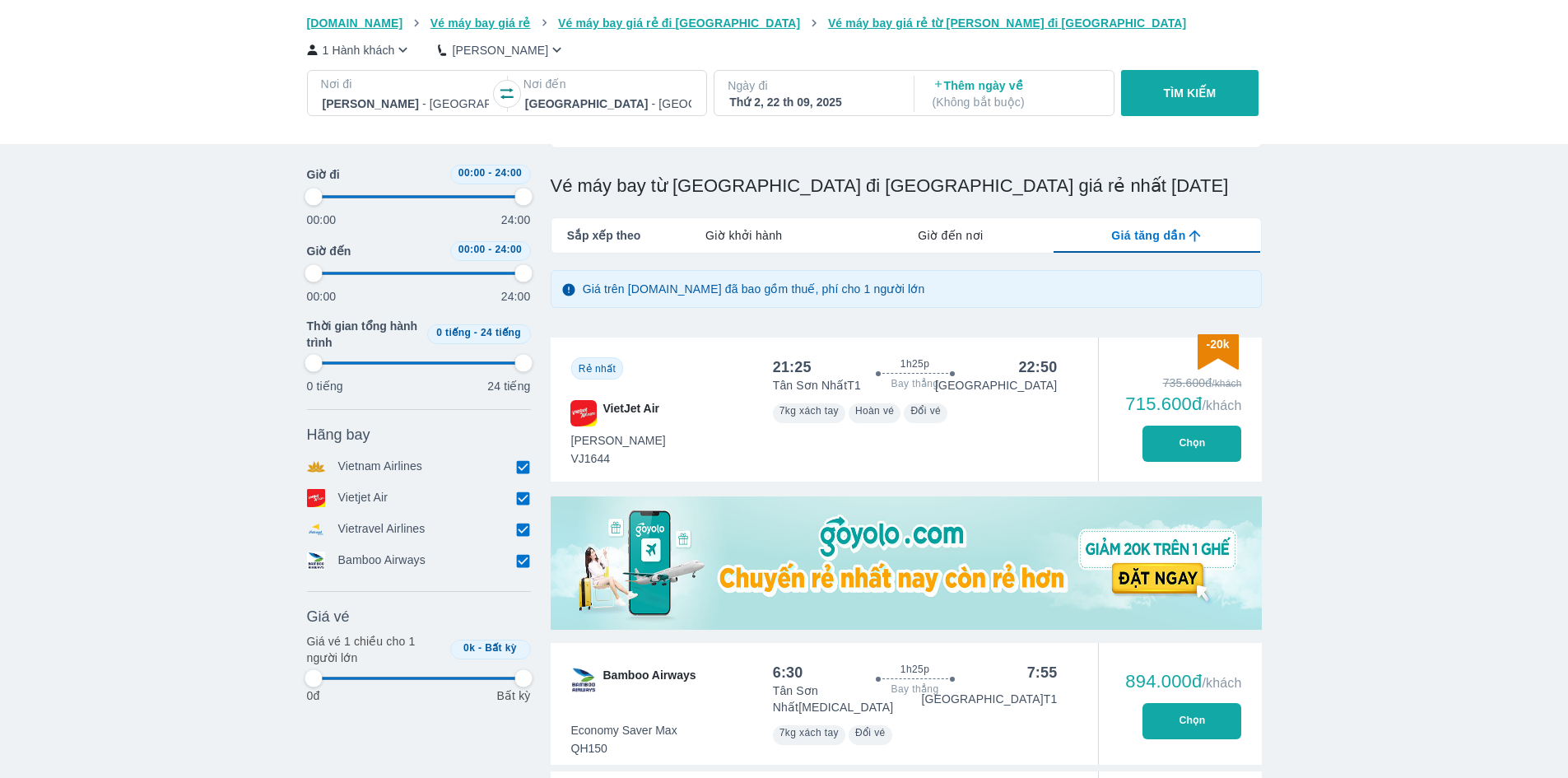
type input "97.9166666666667"
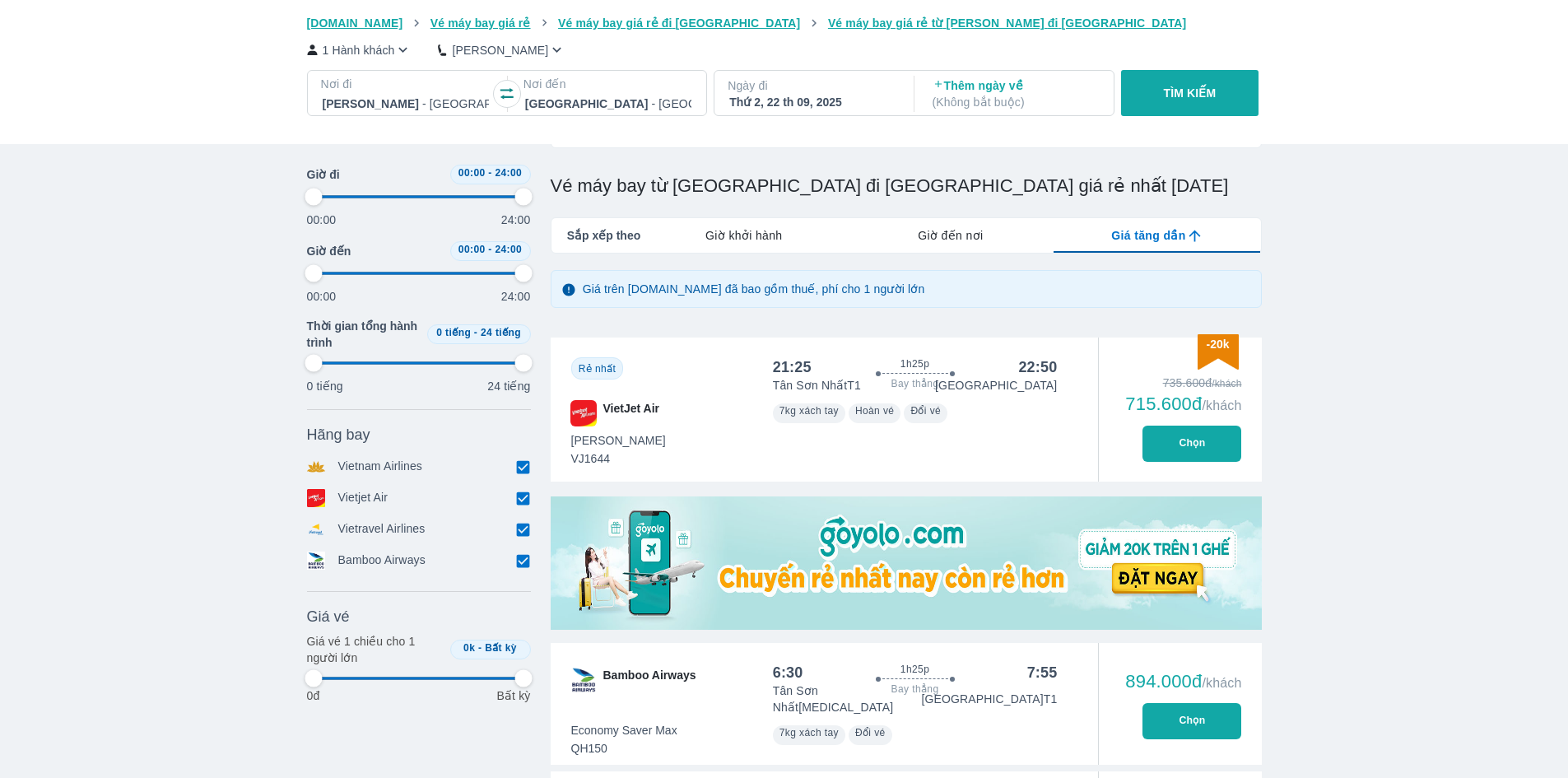
type input "97.9166666666667"
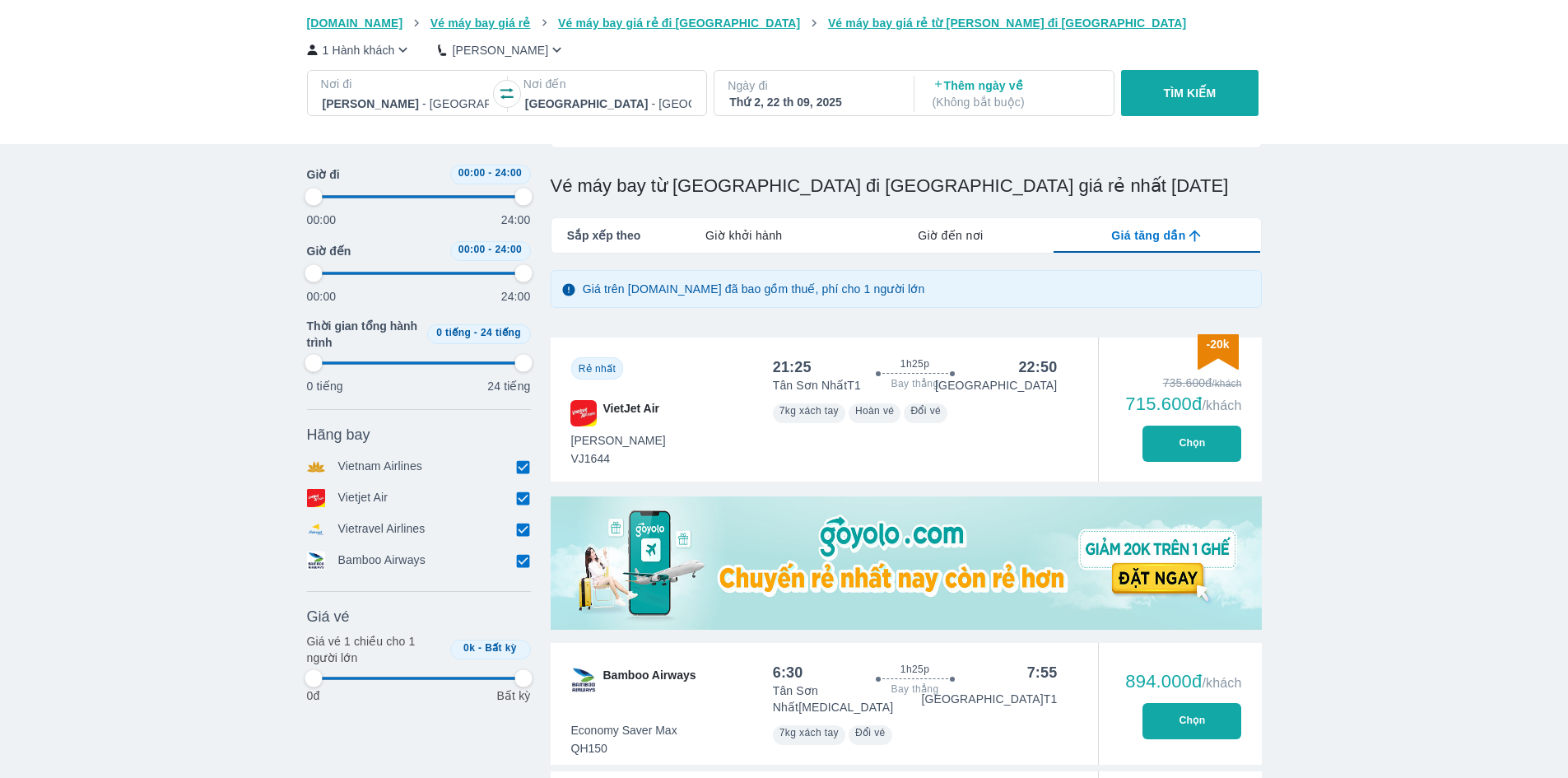
type input "97.9166666666667"
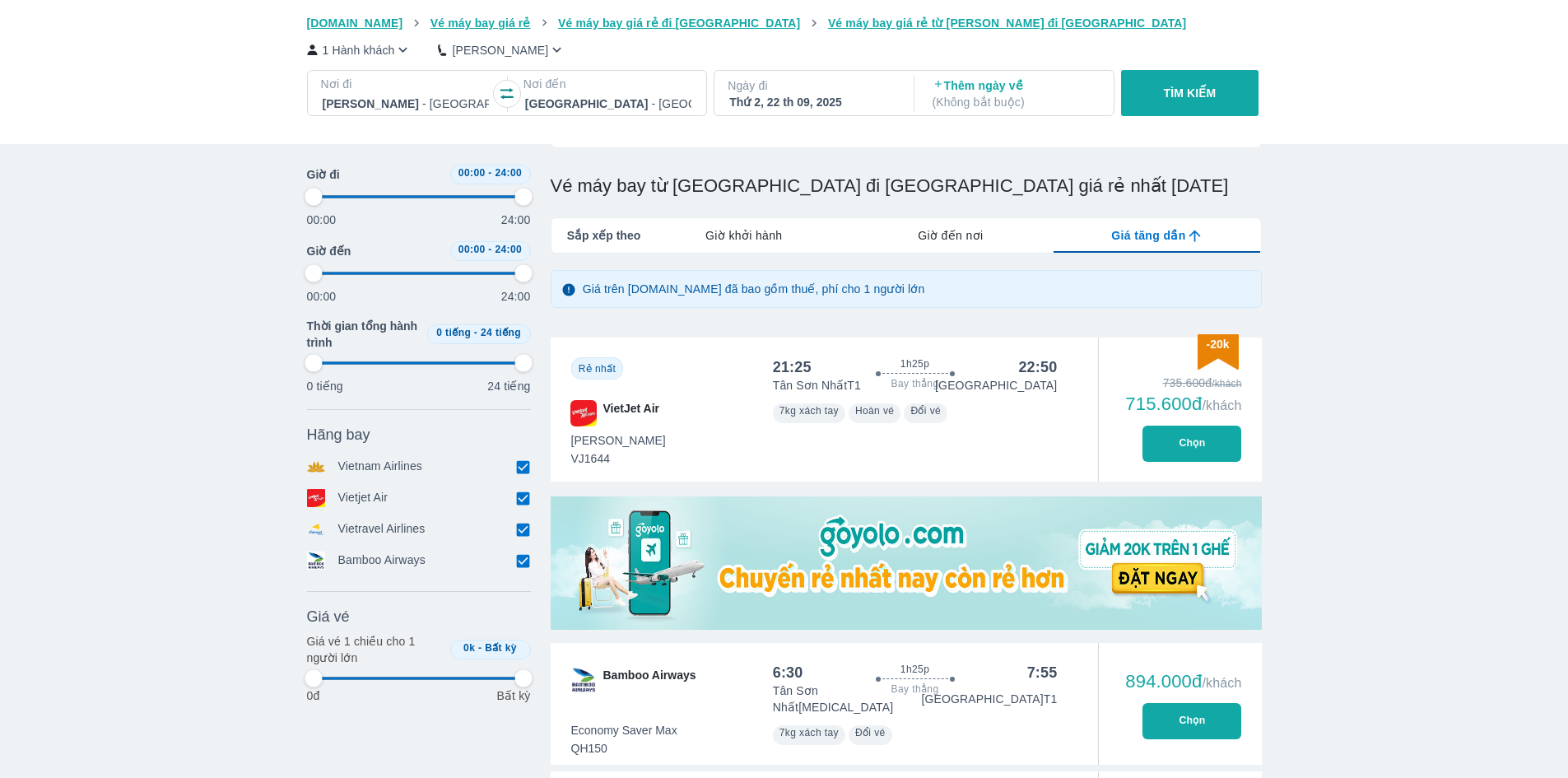
type input "97.9166666666667"
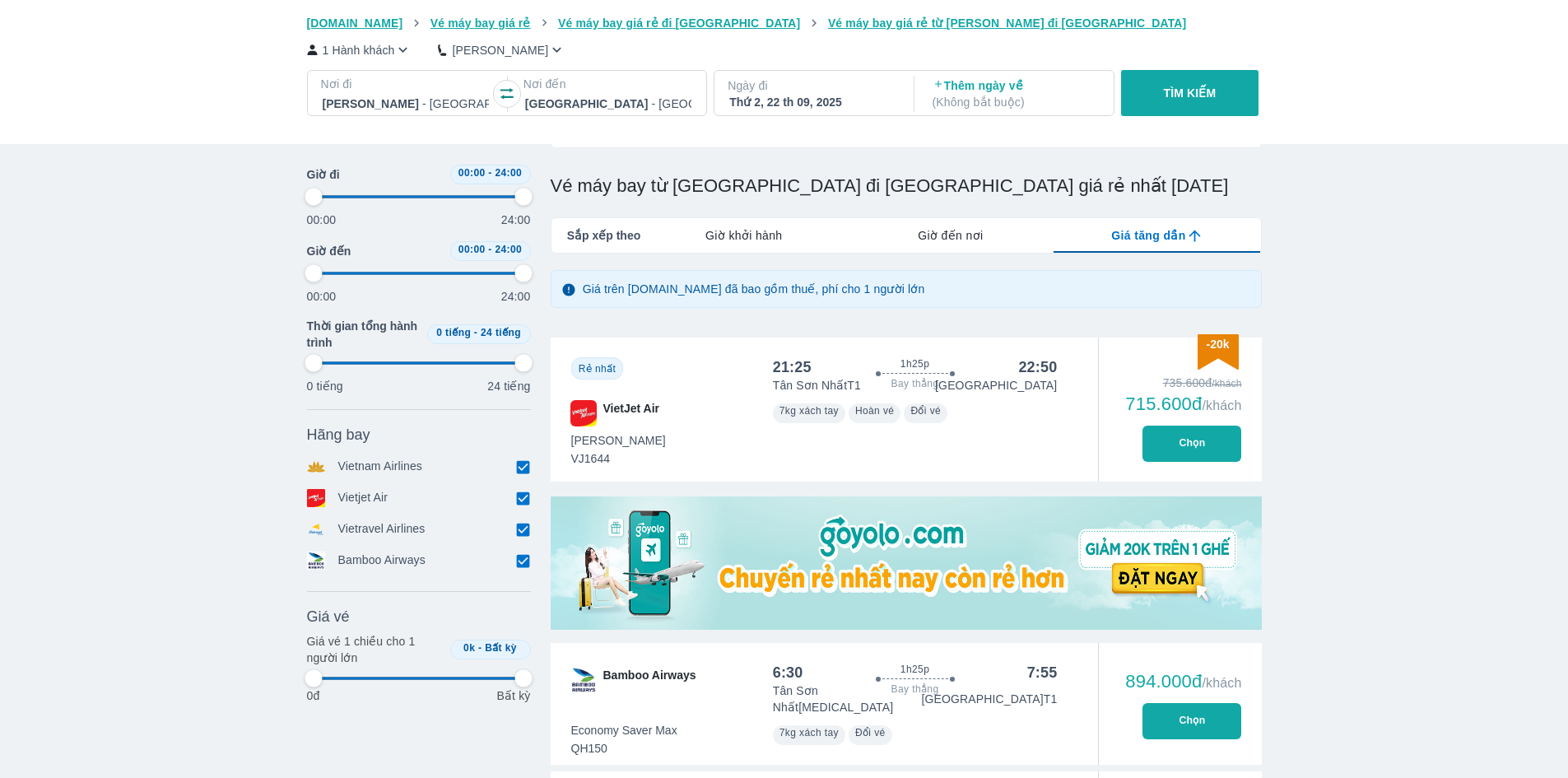
type input "97.9166666666667"
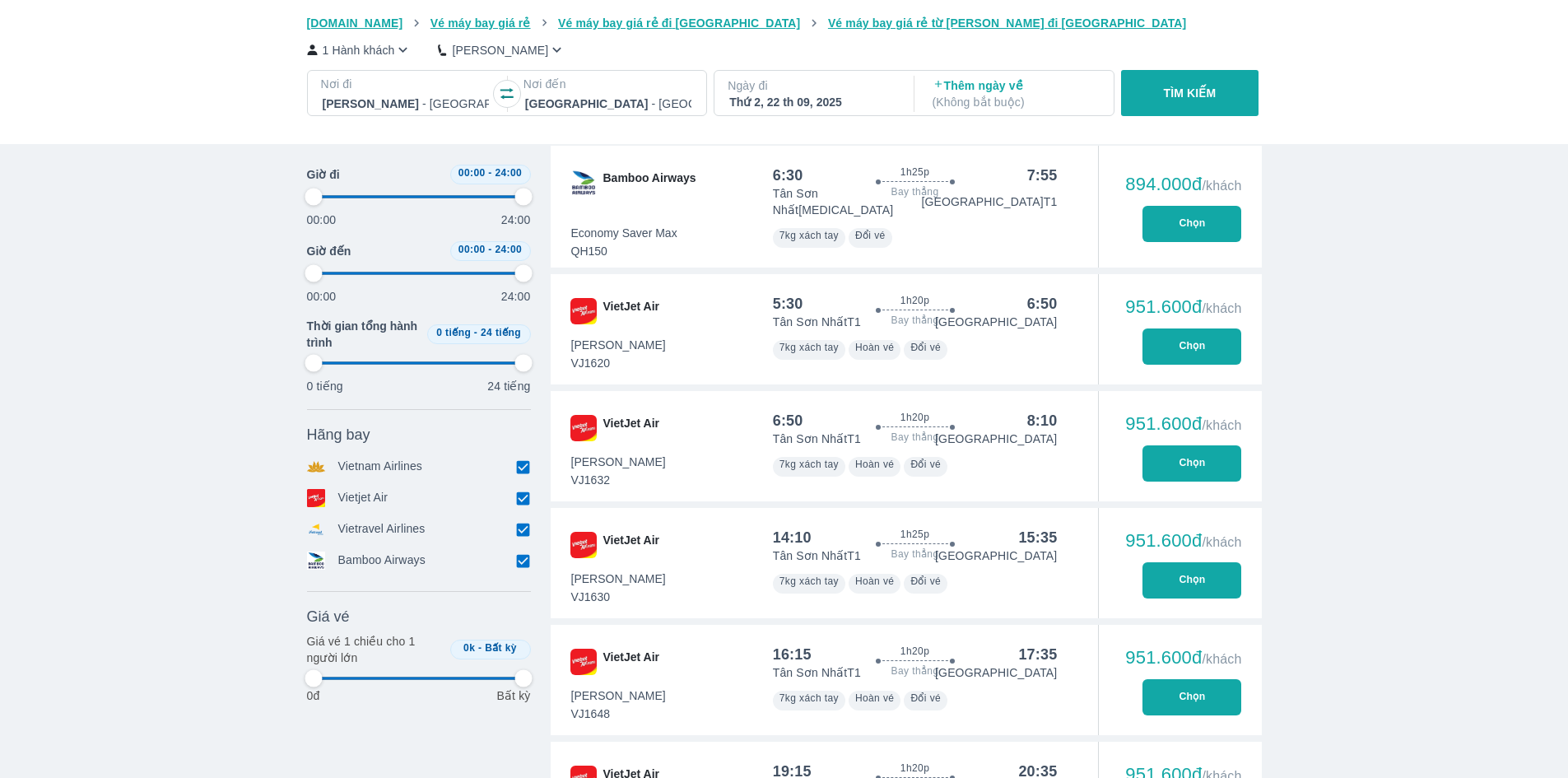
scroll to position [0, 0]
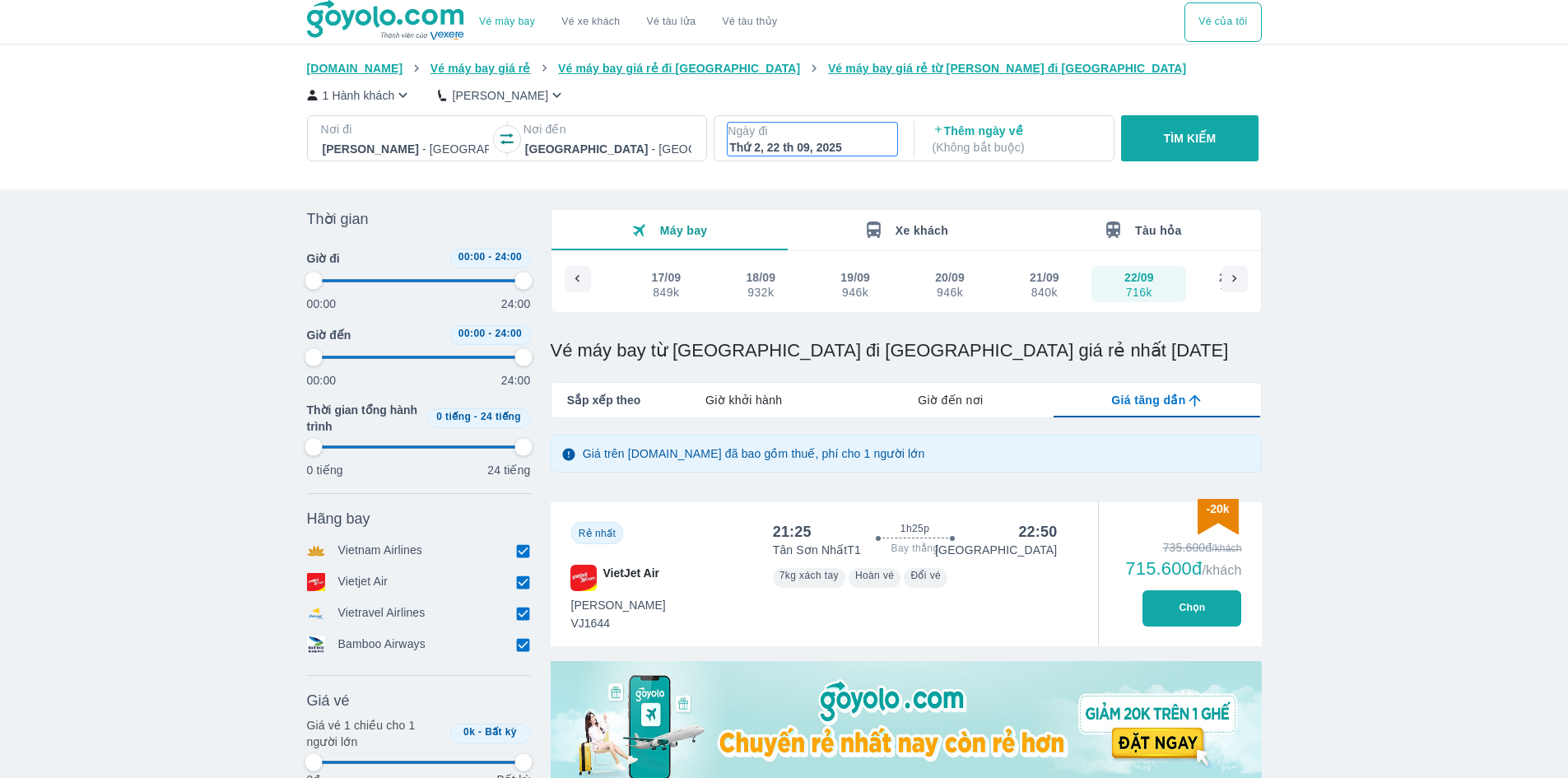
click at [808, 152] on div "Thứ 2, 22 th 09, 2025" at bounding box center [812, 148] width 166 height 17
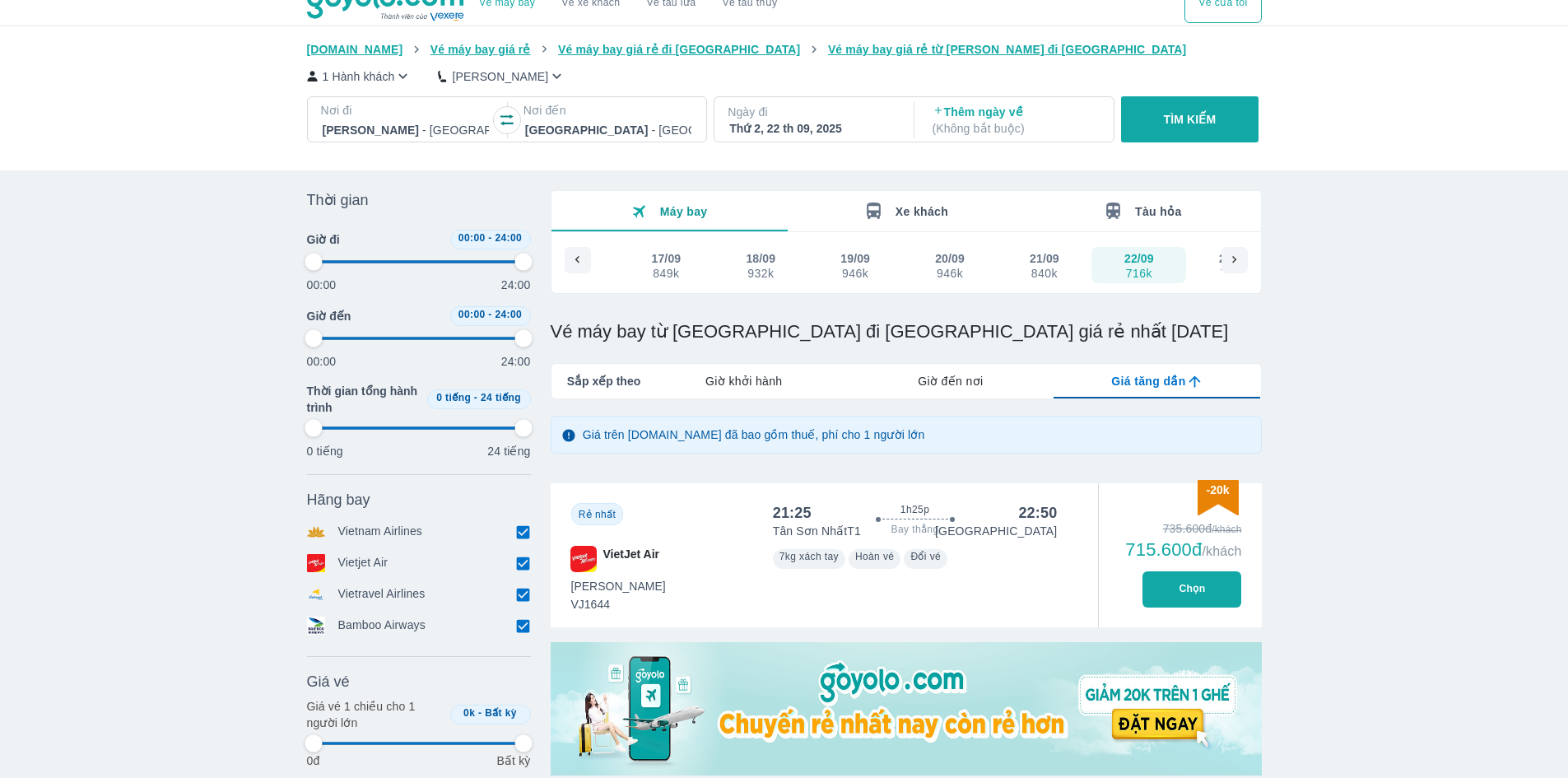
scroll to position [0, 0]
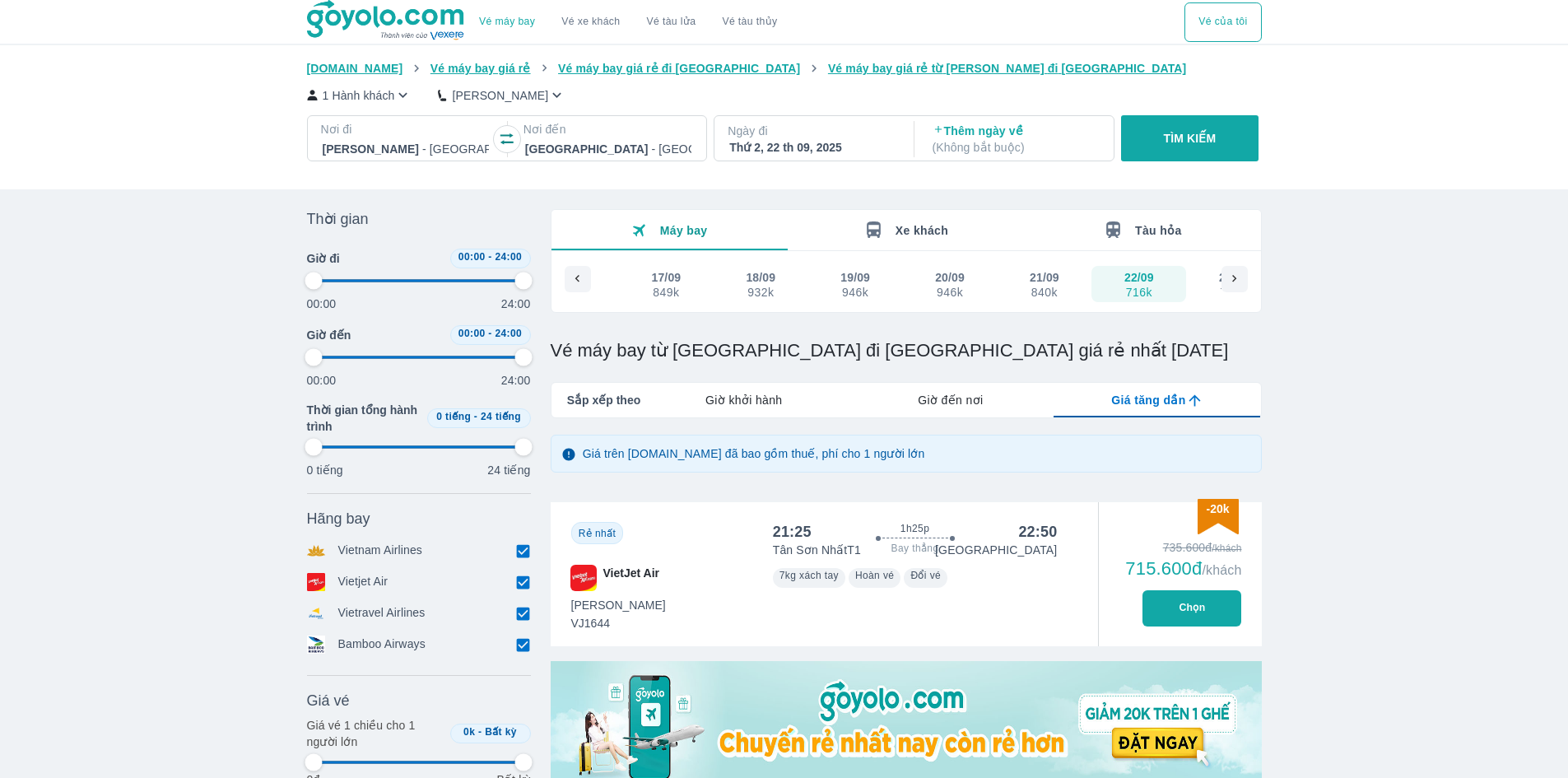
drag, startPoint x: 776, startPoint y: 25, endPoint x: 709, endPoint y: 16, distance: 67.6
click at [719, 19] on button "Vé tàu thủy" at bounding box center [749, 22] width 82 height 40
click at [739, 27] on button "Vé tàu thủy" at bounding box center [749, 22] width 82 height 40
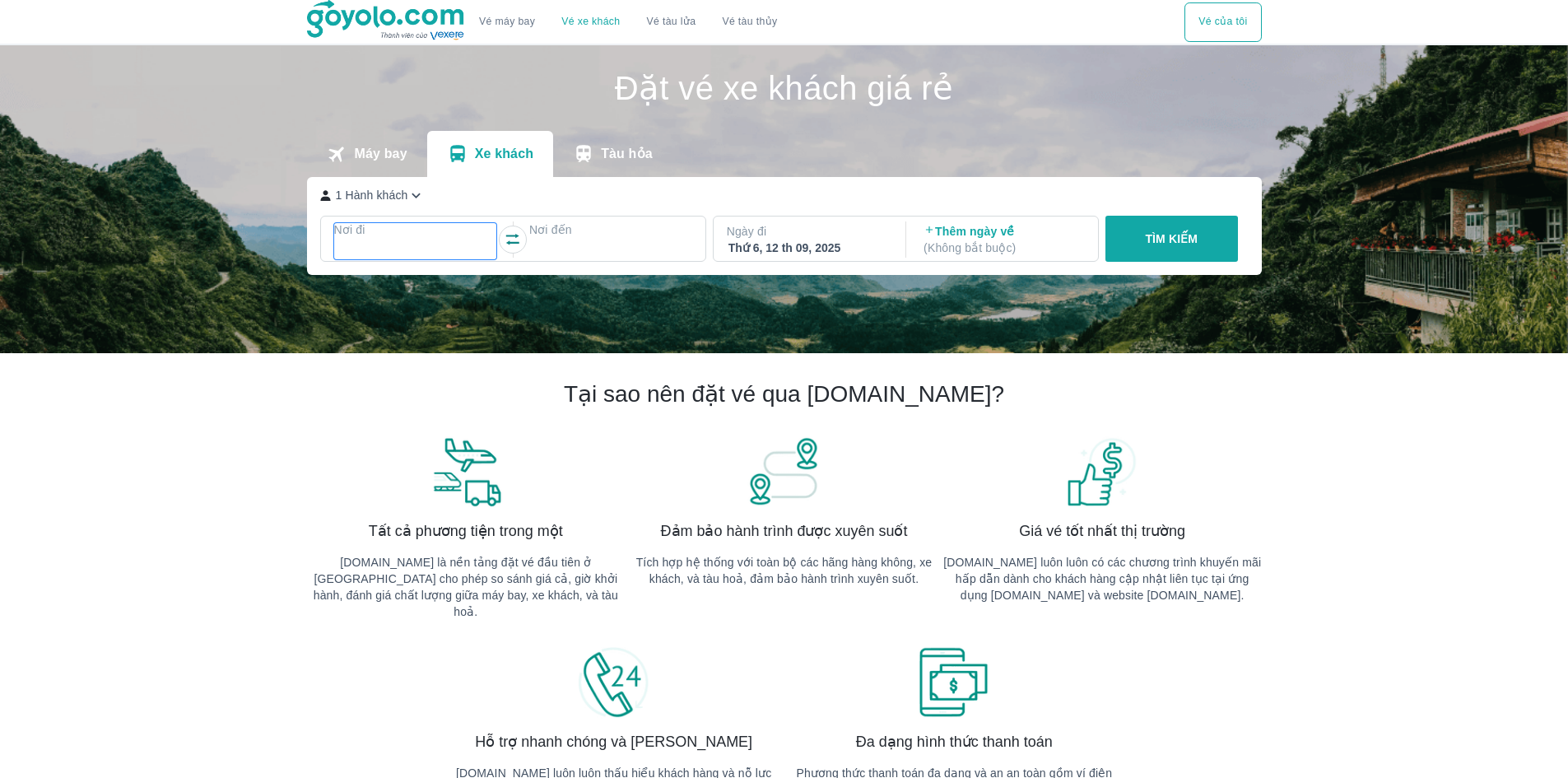
click at [447, 253] on div at bounding box center [415, 249] width 160 height 19
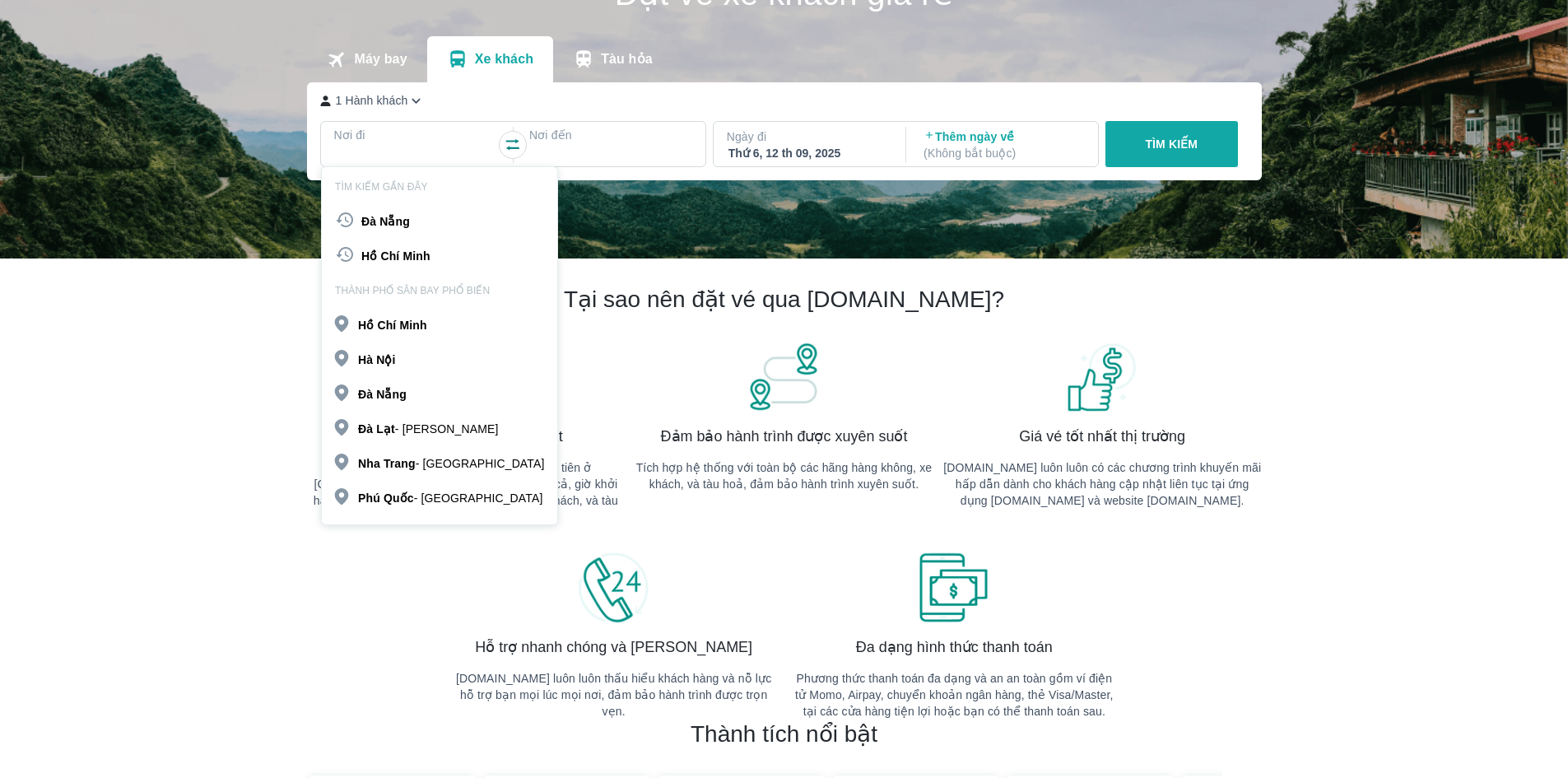
click at [411, 471] on p "Nha Trang - Khánh Hòa" at bounding box center [451, 463] width 186 height 17
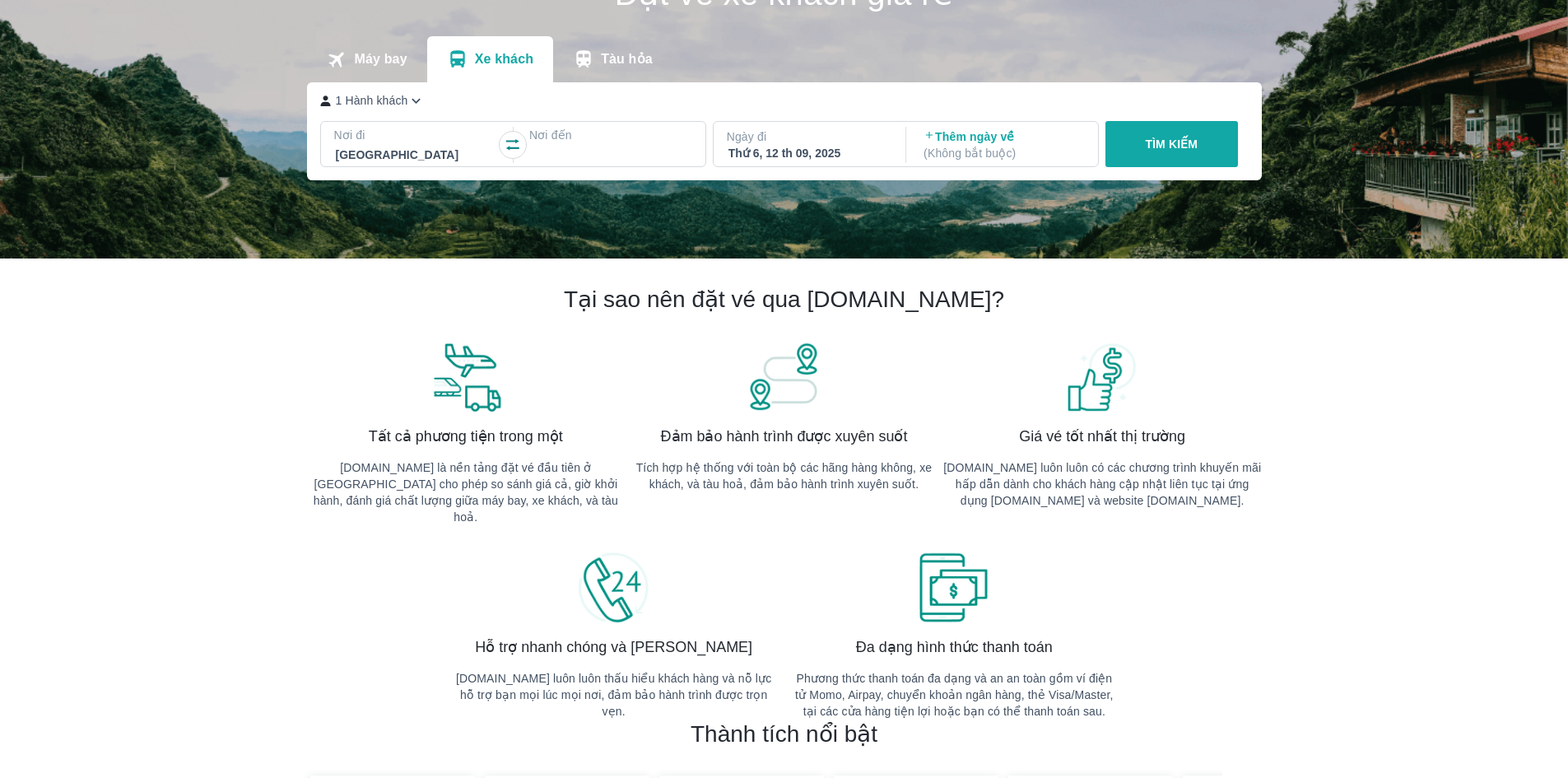
click at [621, 150] on div at bounding box center [610, 154] width 160 height 19
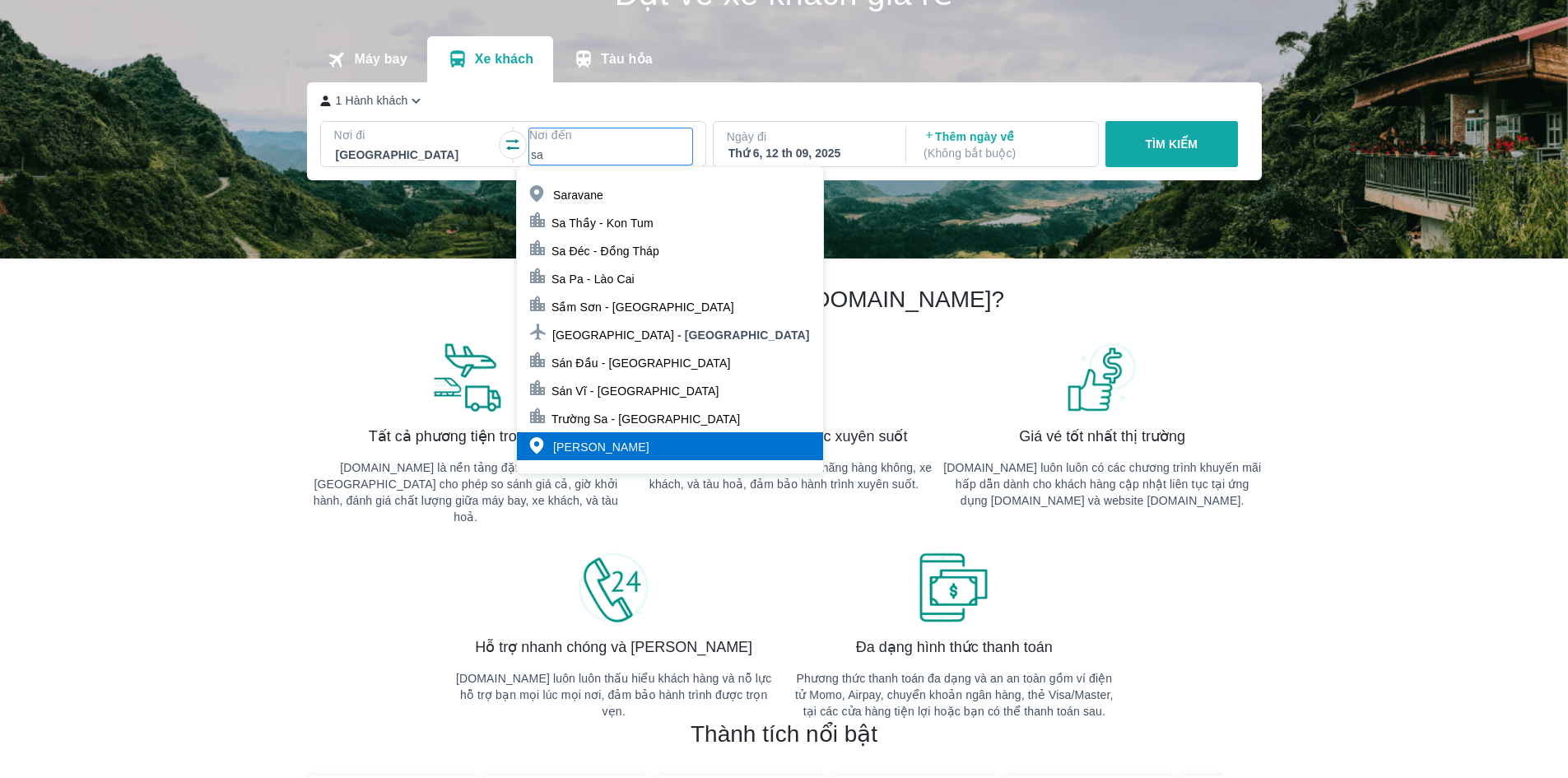
type input "sa"
drag, startPoint x: 593, startPoint y: 441, endPoint x: 636, endPoint y: 416, distance: 49.7
click at [594, 442] on p "[PERSON_NAME]" at bounding box center [601, 447] width 96 height 17
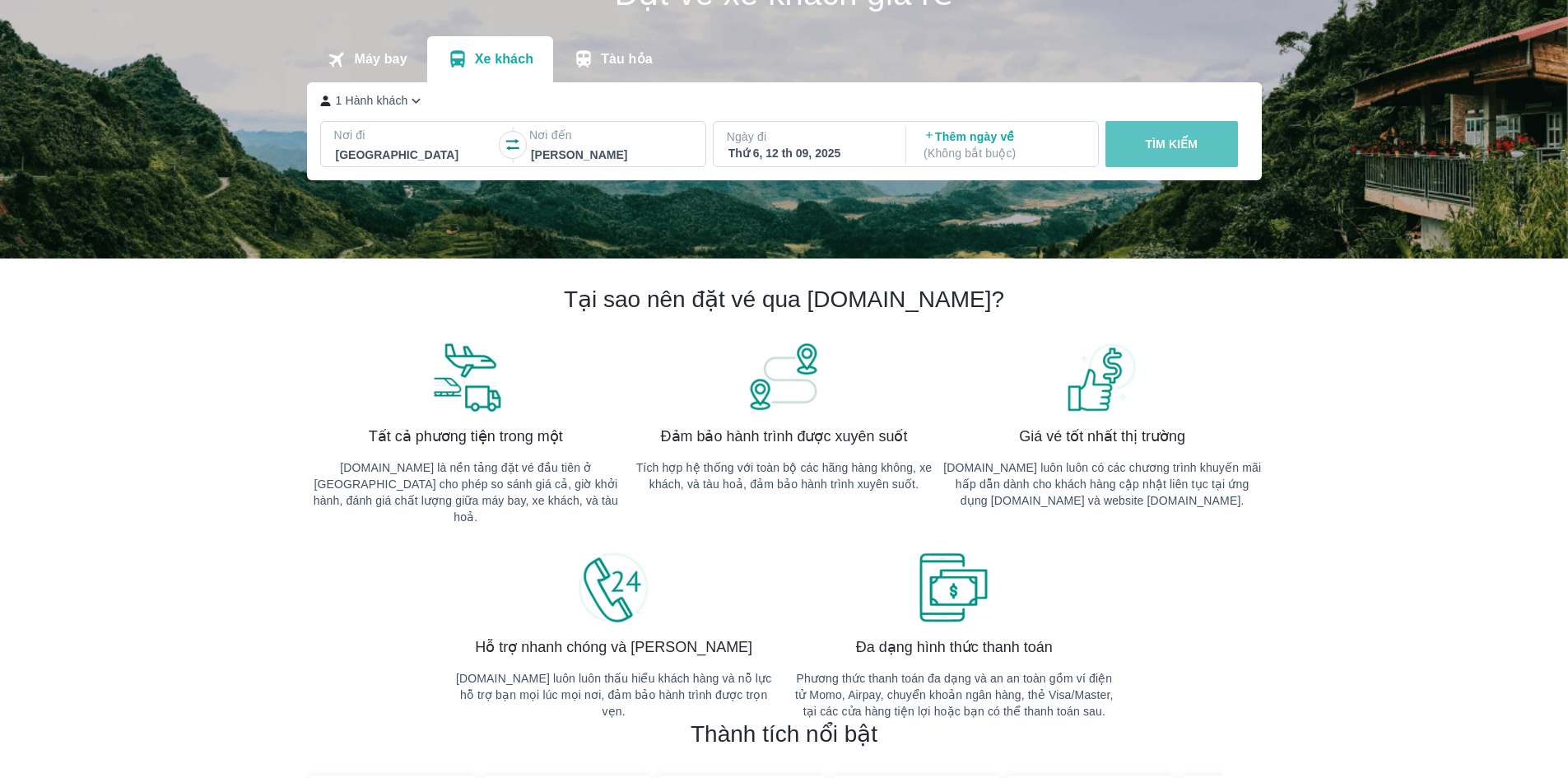
click at [1168, 138] on p "TÌM KIẾM" at bounding box center [1171, 144] width 52 height 17
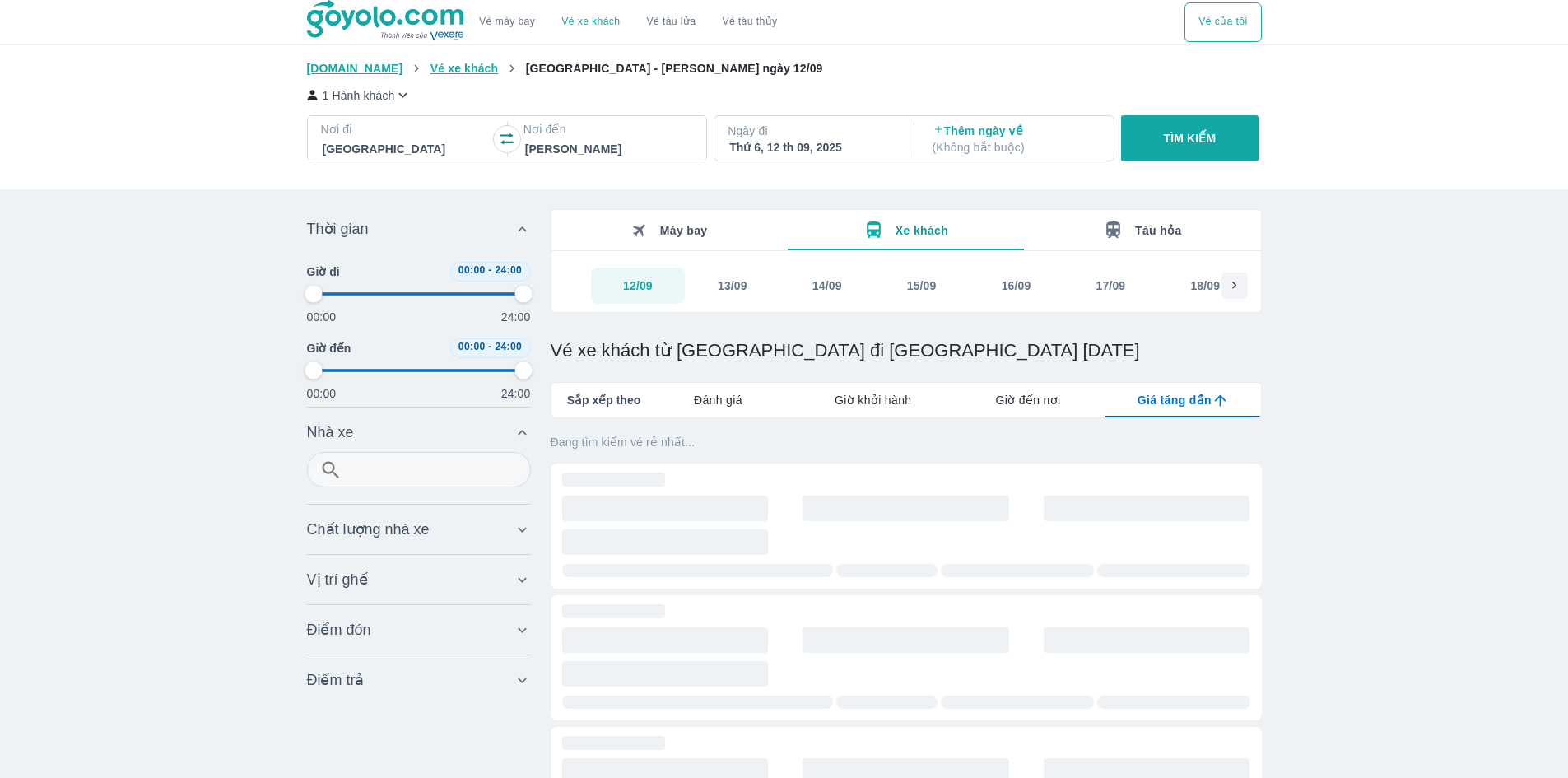
type input "97.9166666666667"
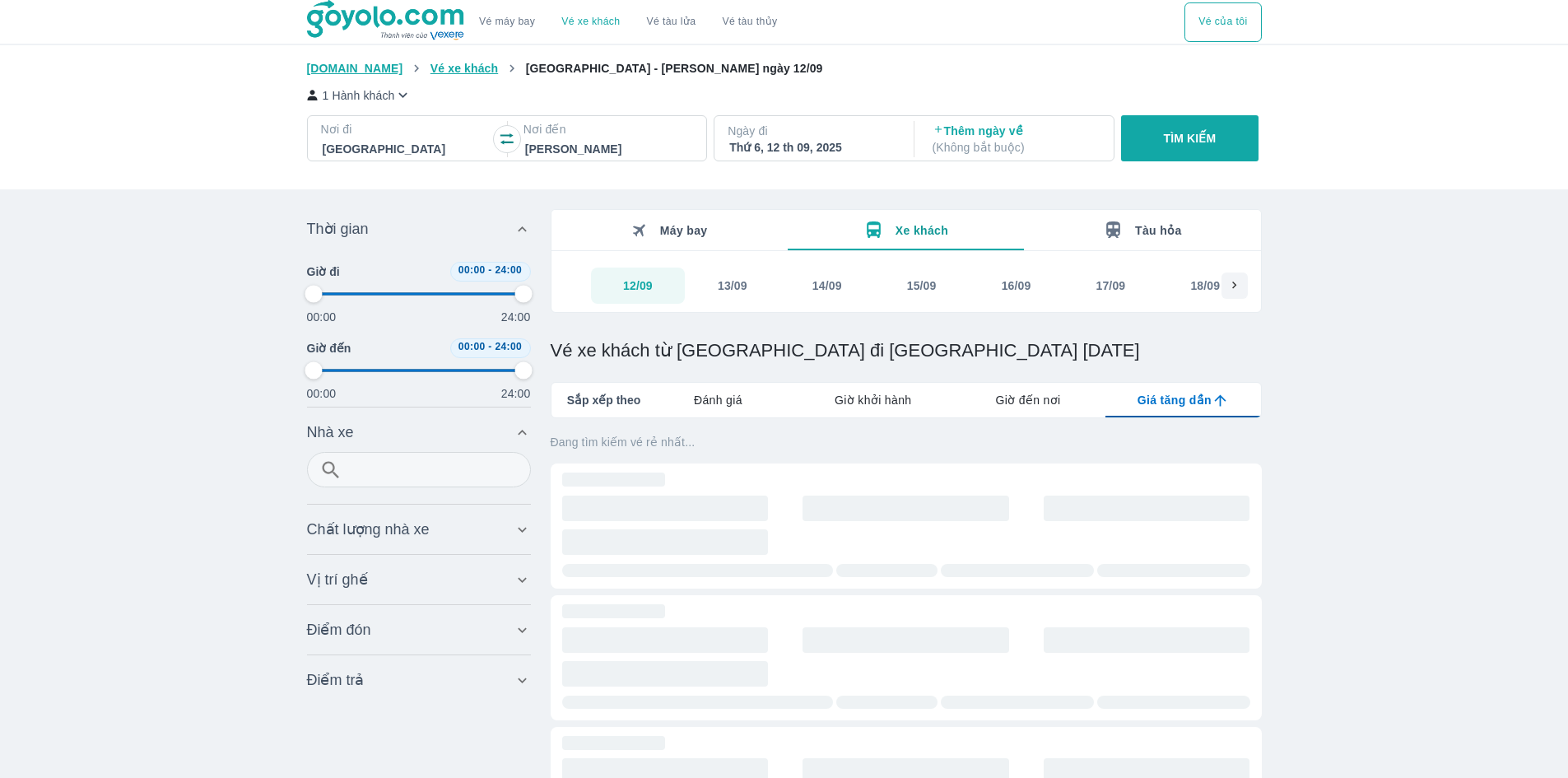
type input "97.9166666666667"
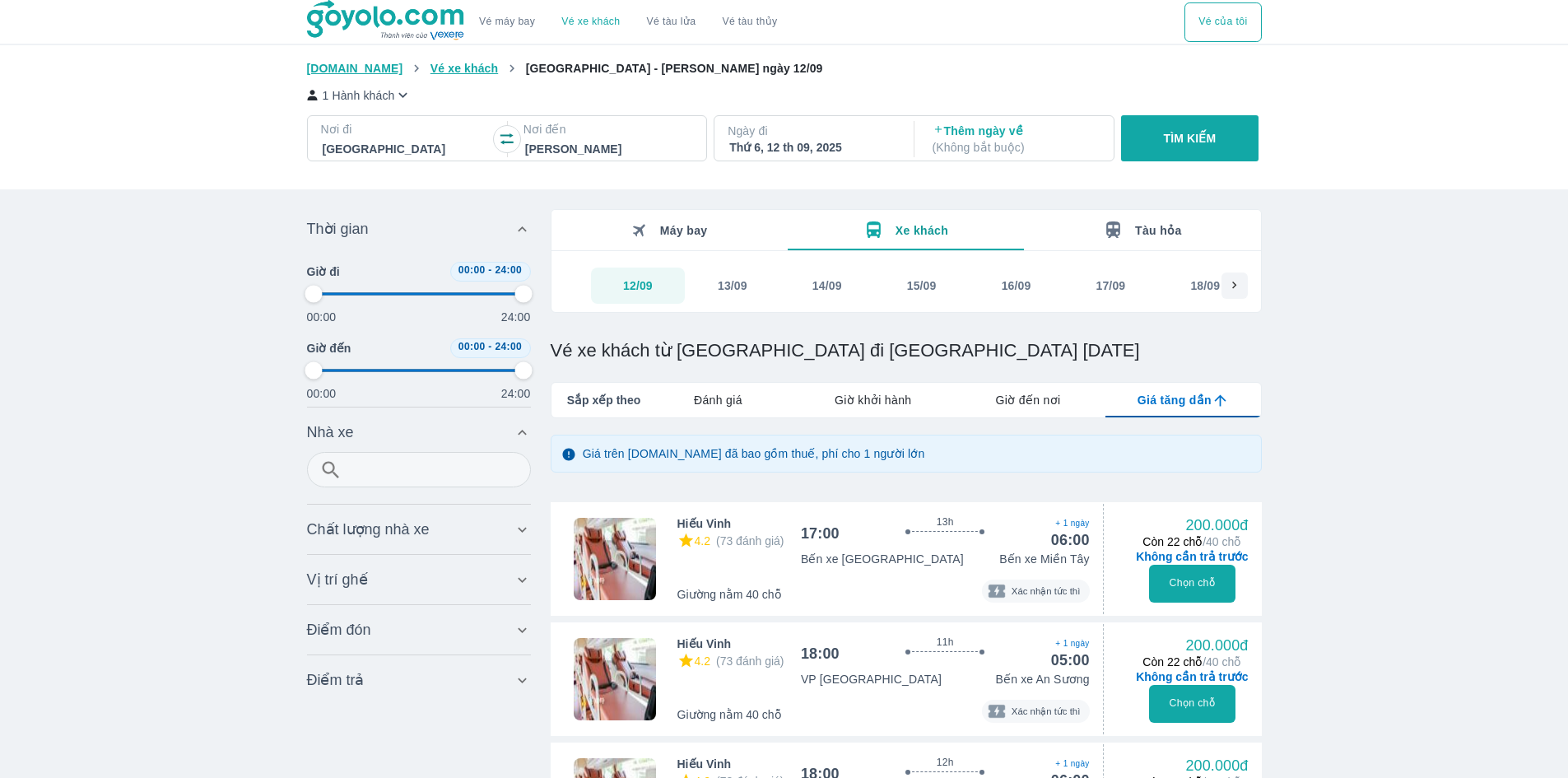
type input "97.9166666666667"
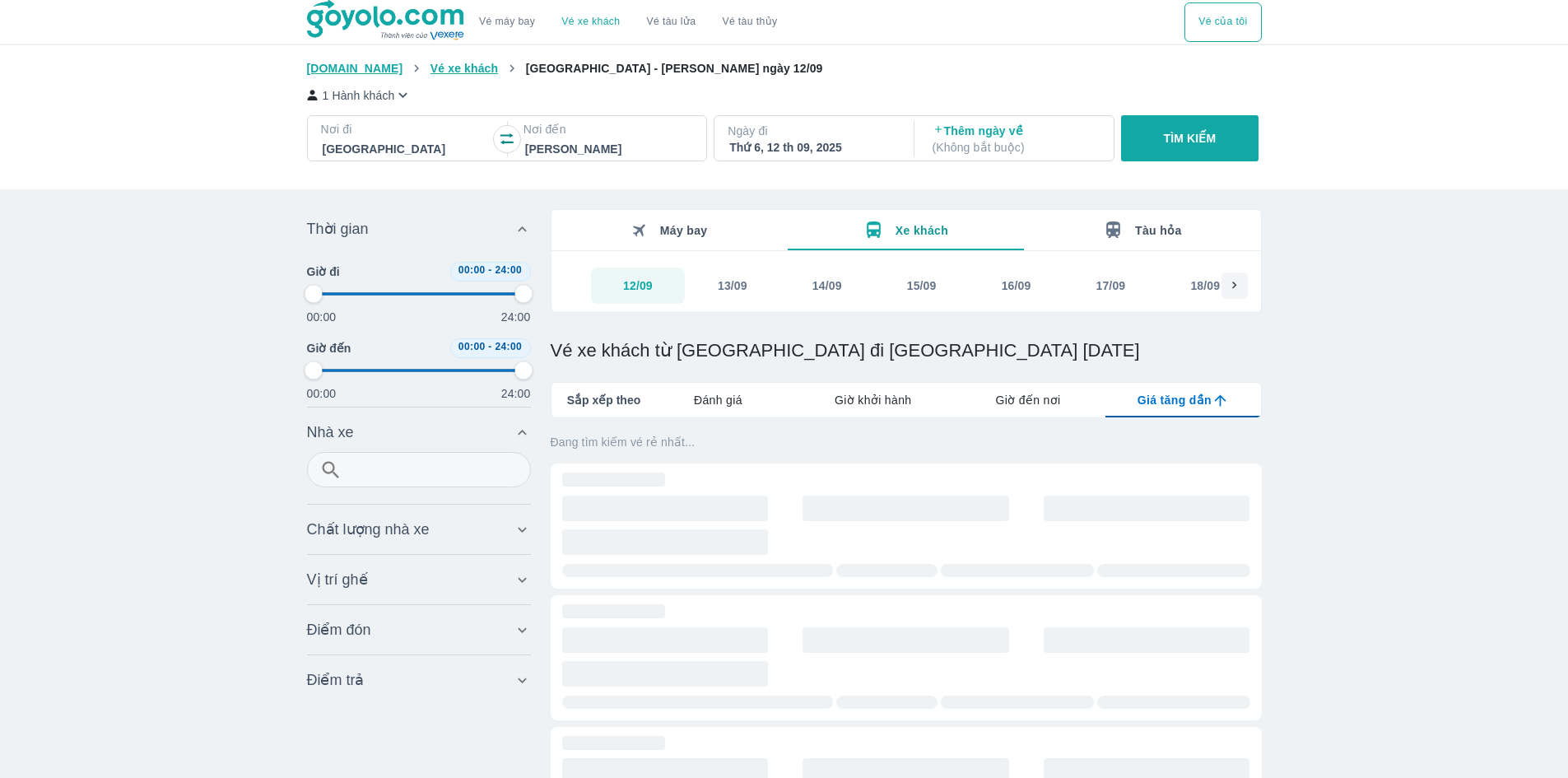
type input "97.9166666666667"
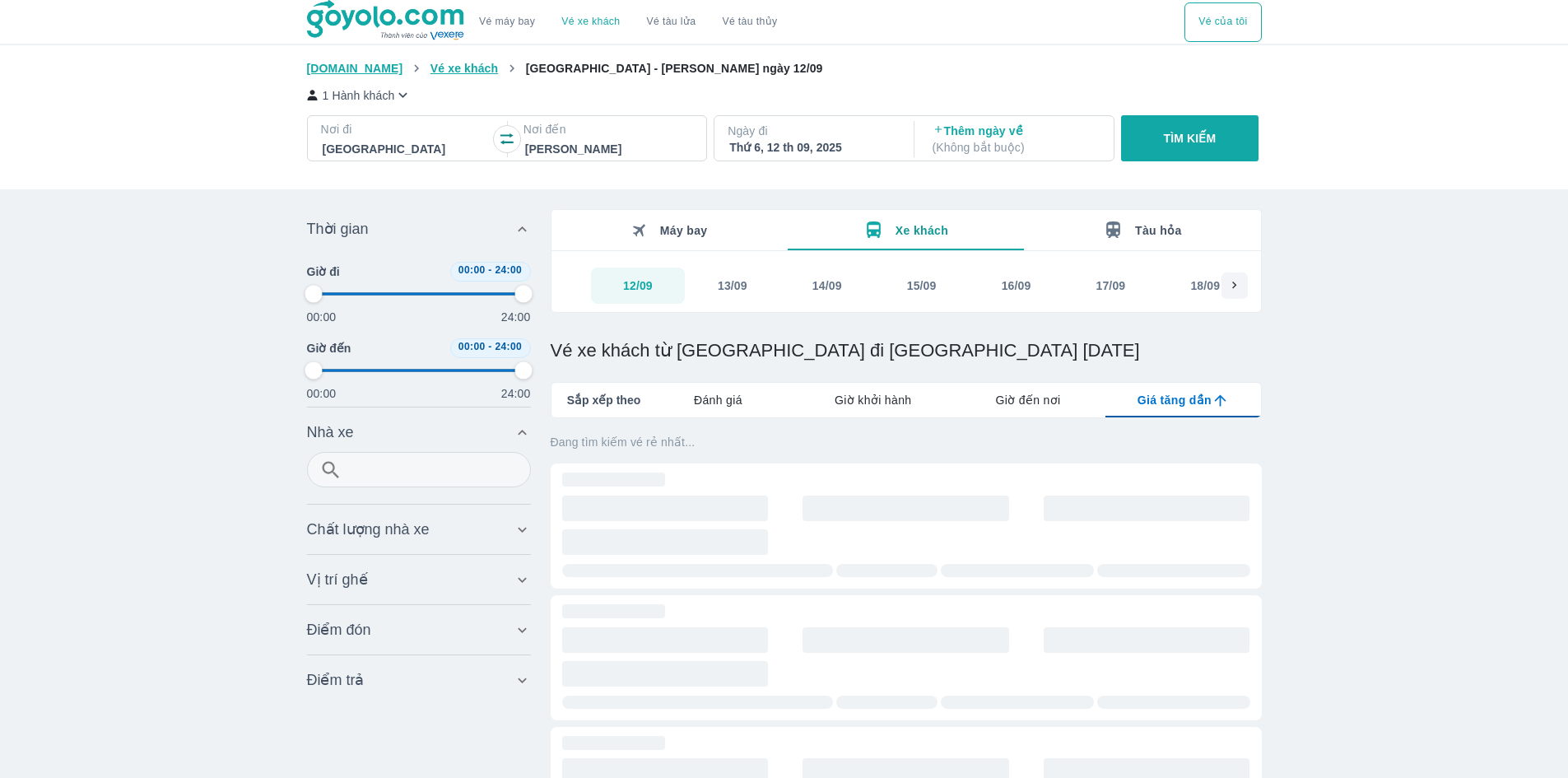
type input "97.9166666666667"
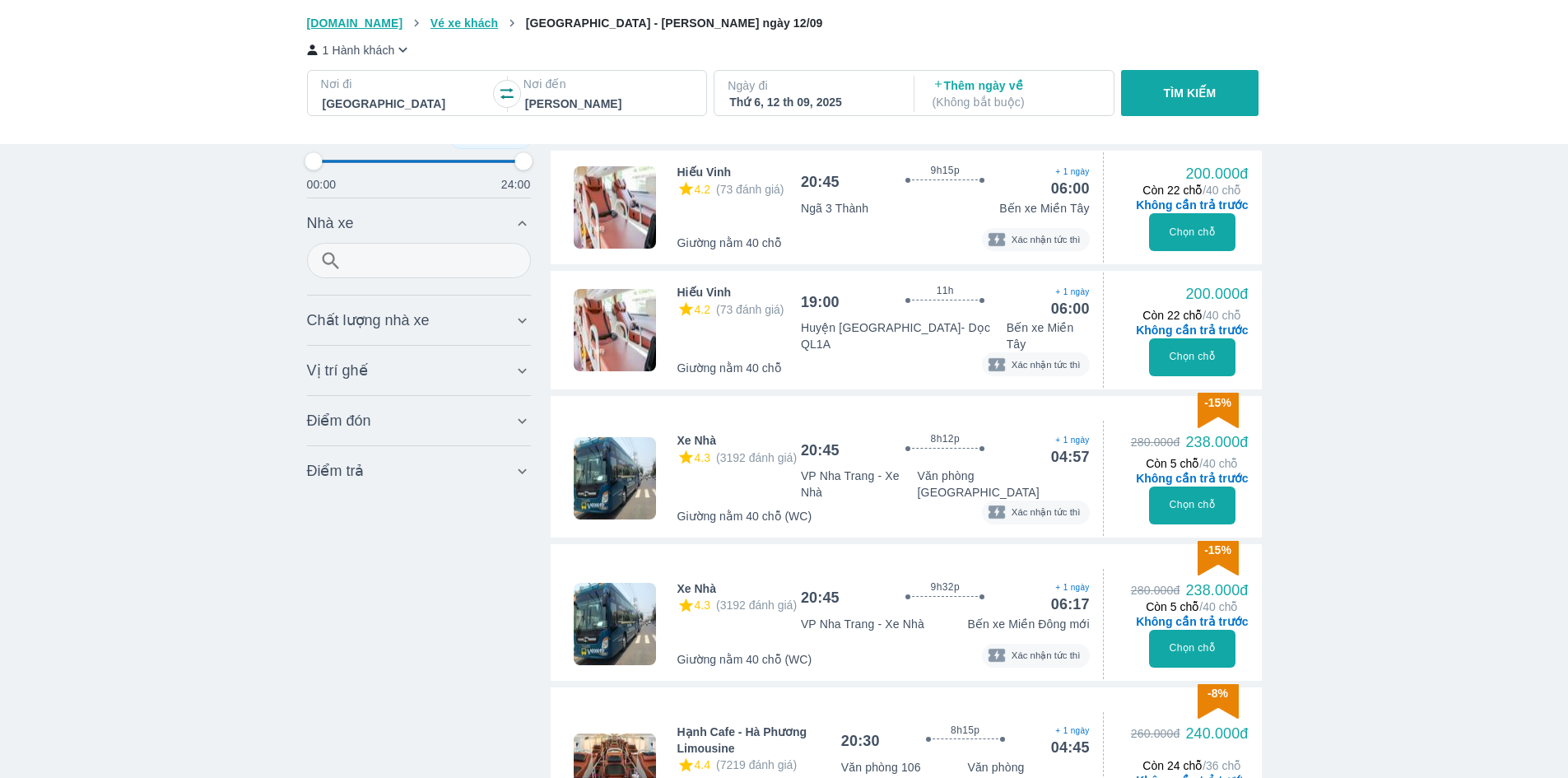
scroll to position [1564, 0]
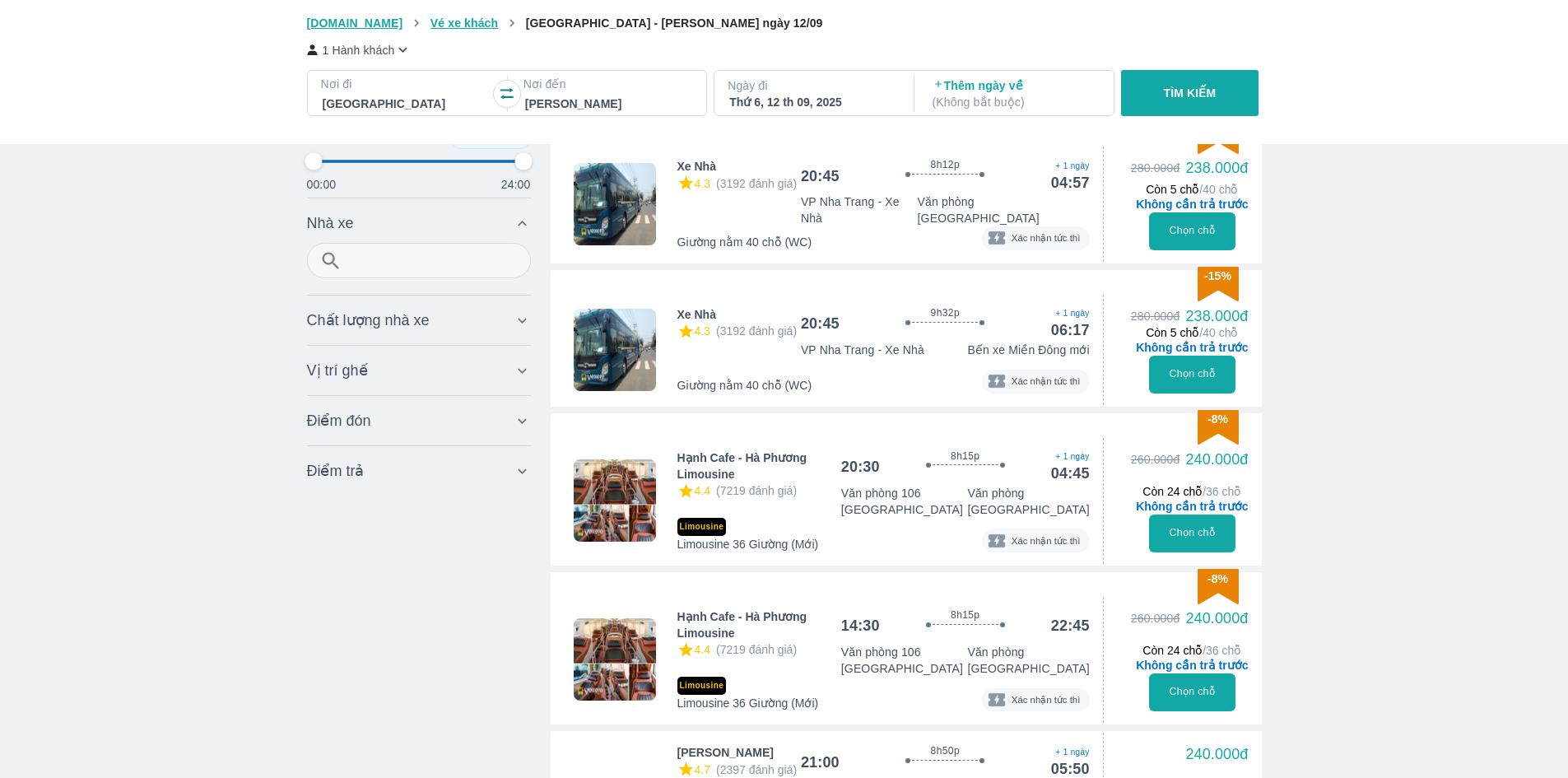
type input "97.9166666666667"
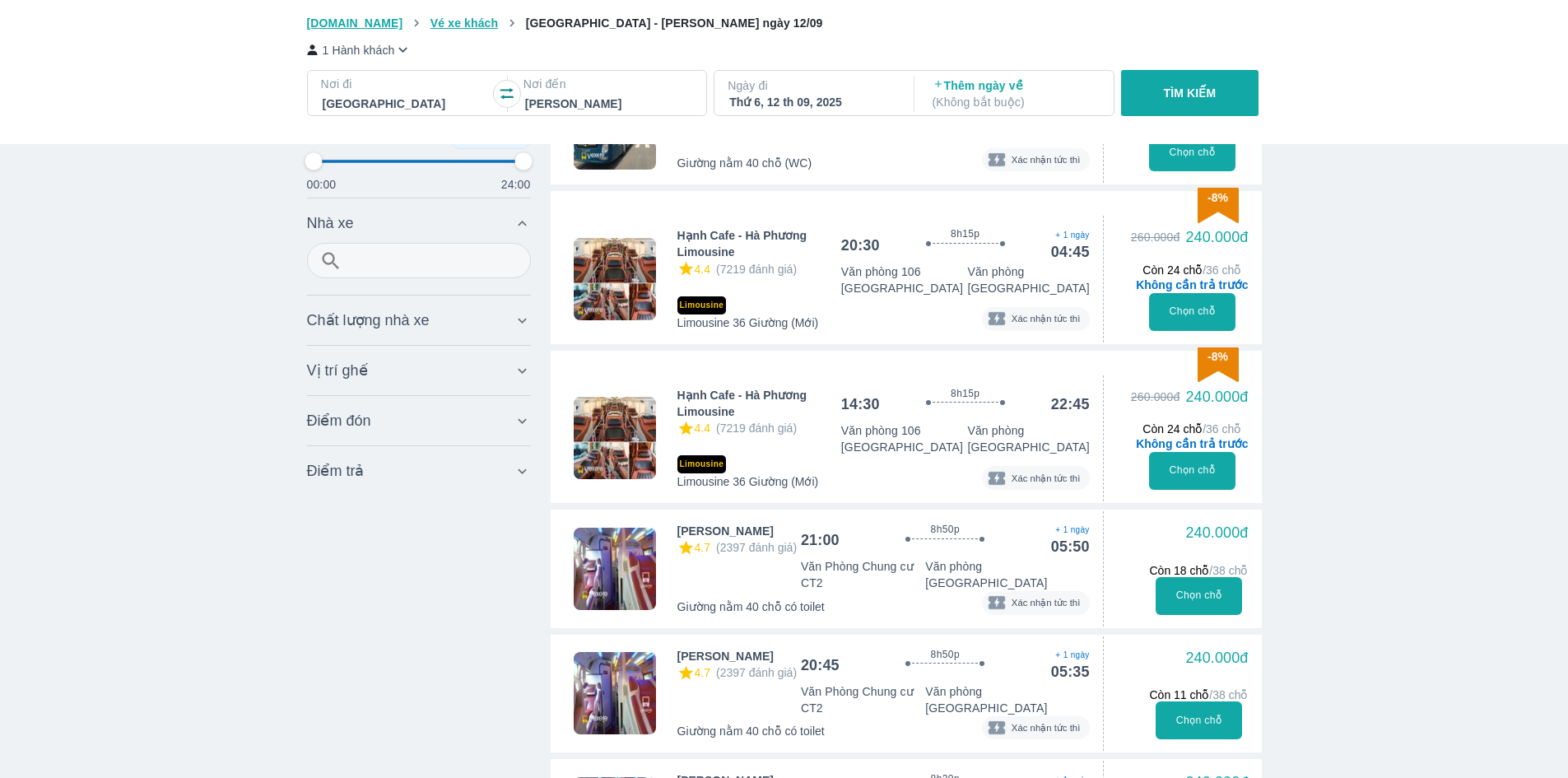
type input "97.9166666666667"
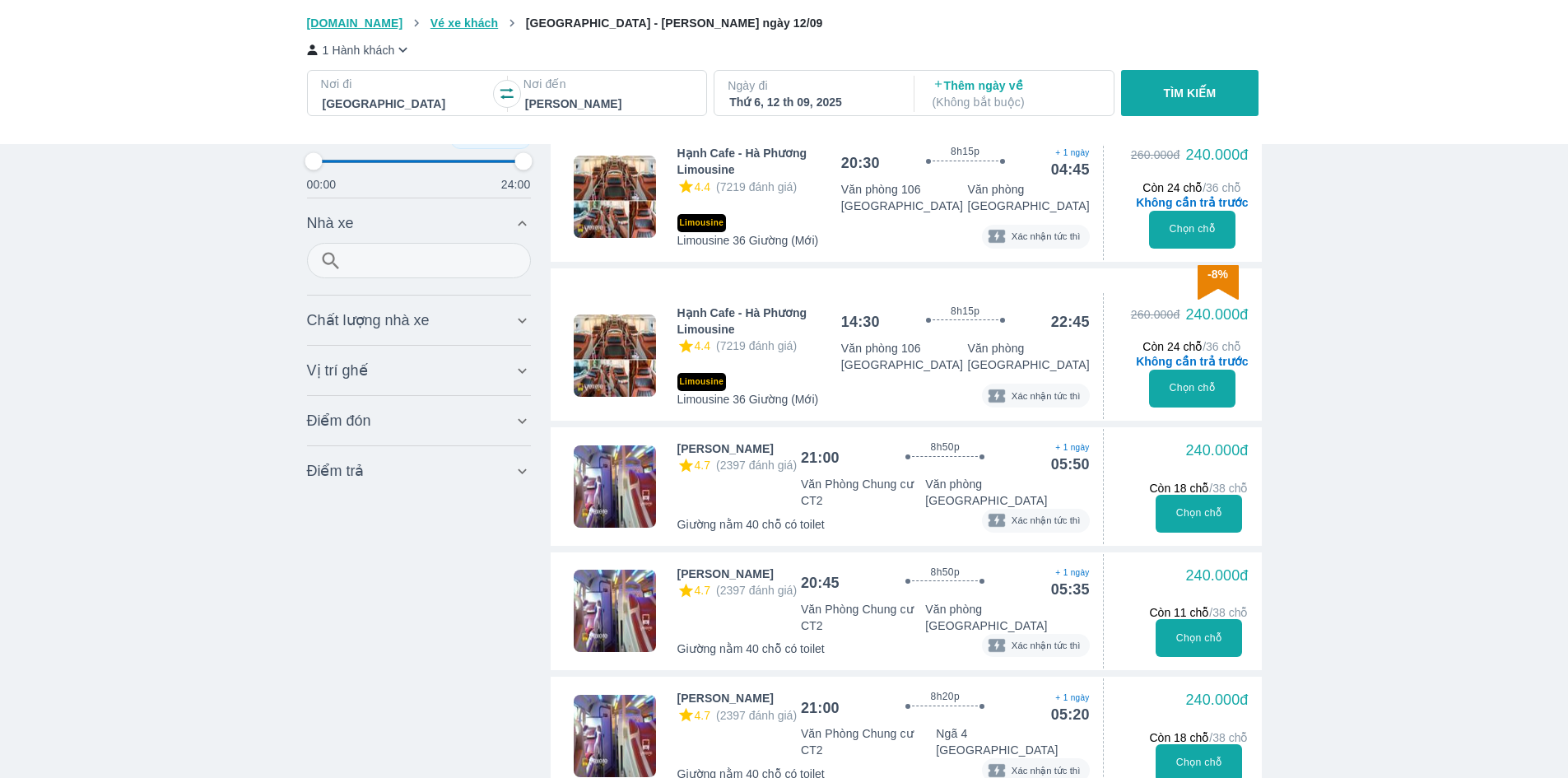
type input "97.9166666666667"
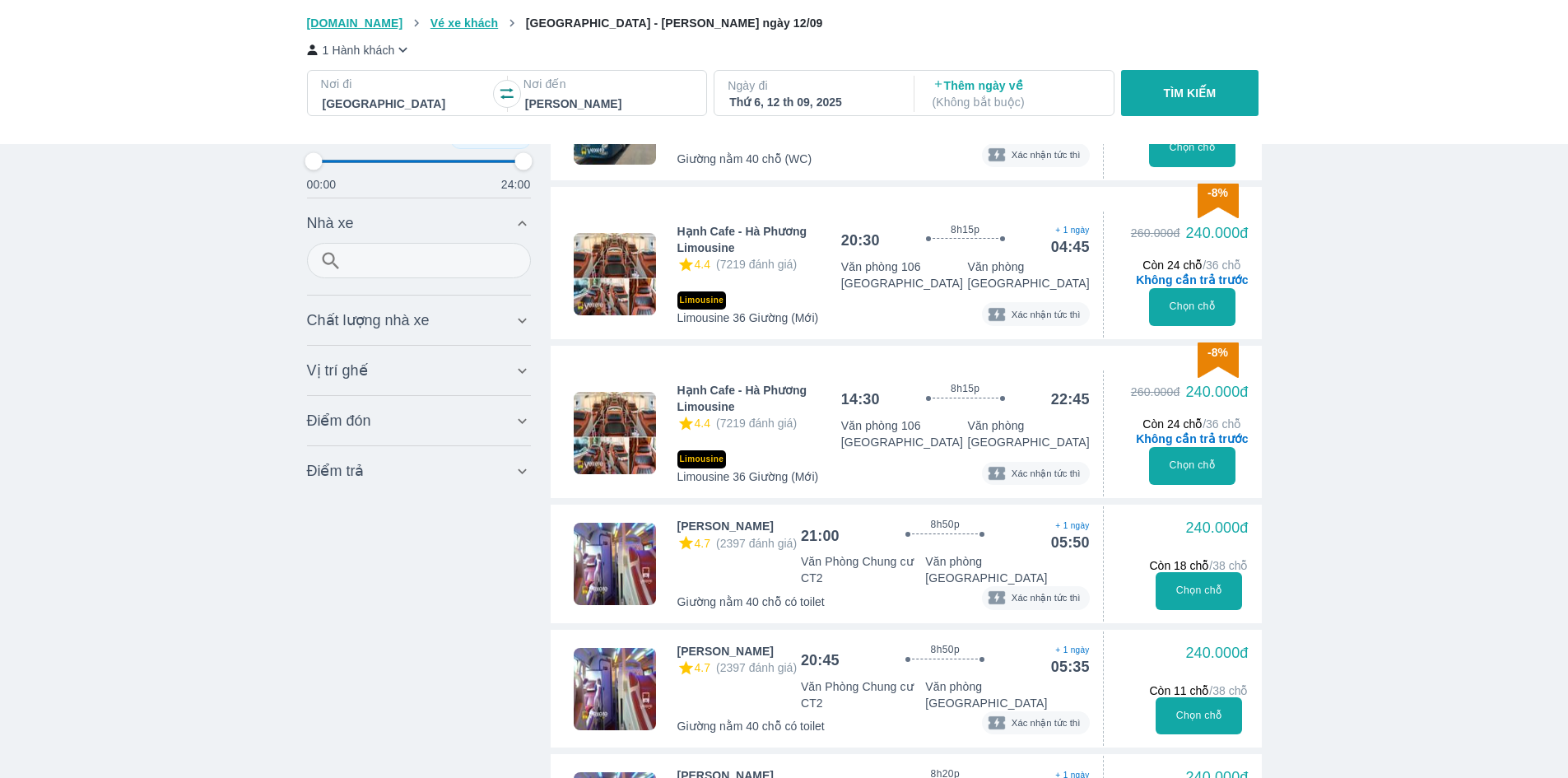
type input "97.9166666666667"
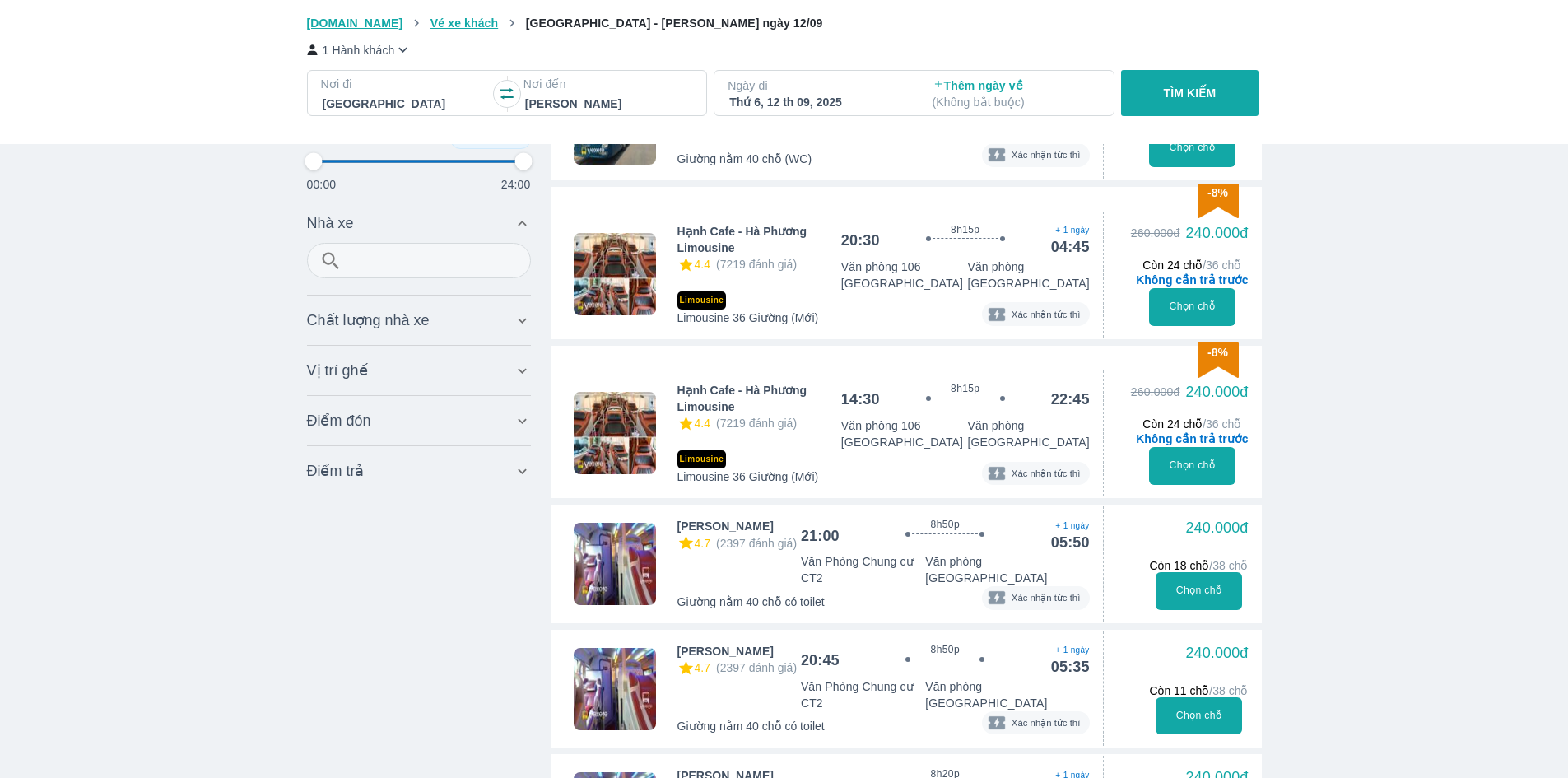
type input "97.9166666666667"
